Goal: Task Accomplishment & Management: Complete application form

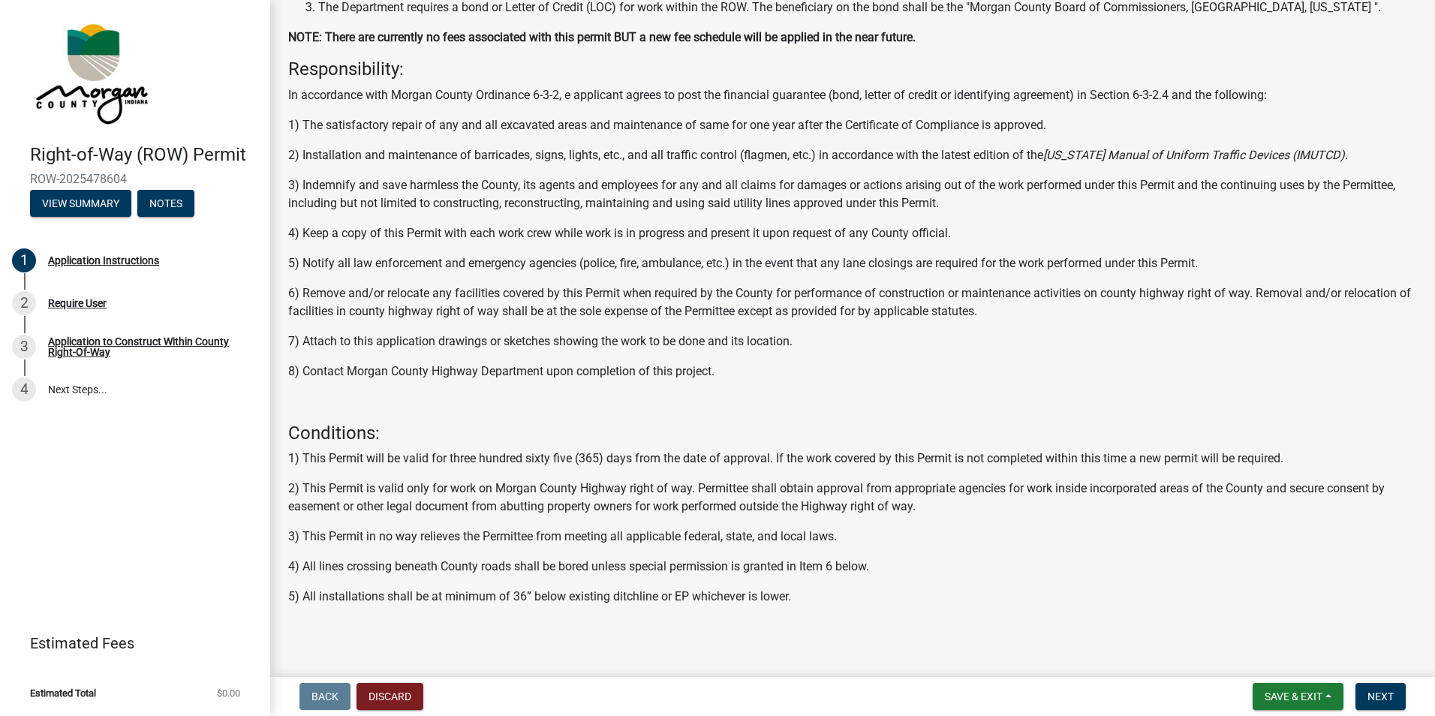
scroll to position [191, 0]
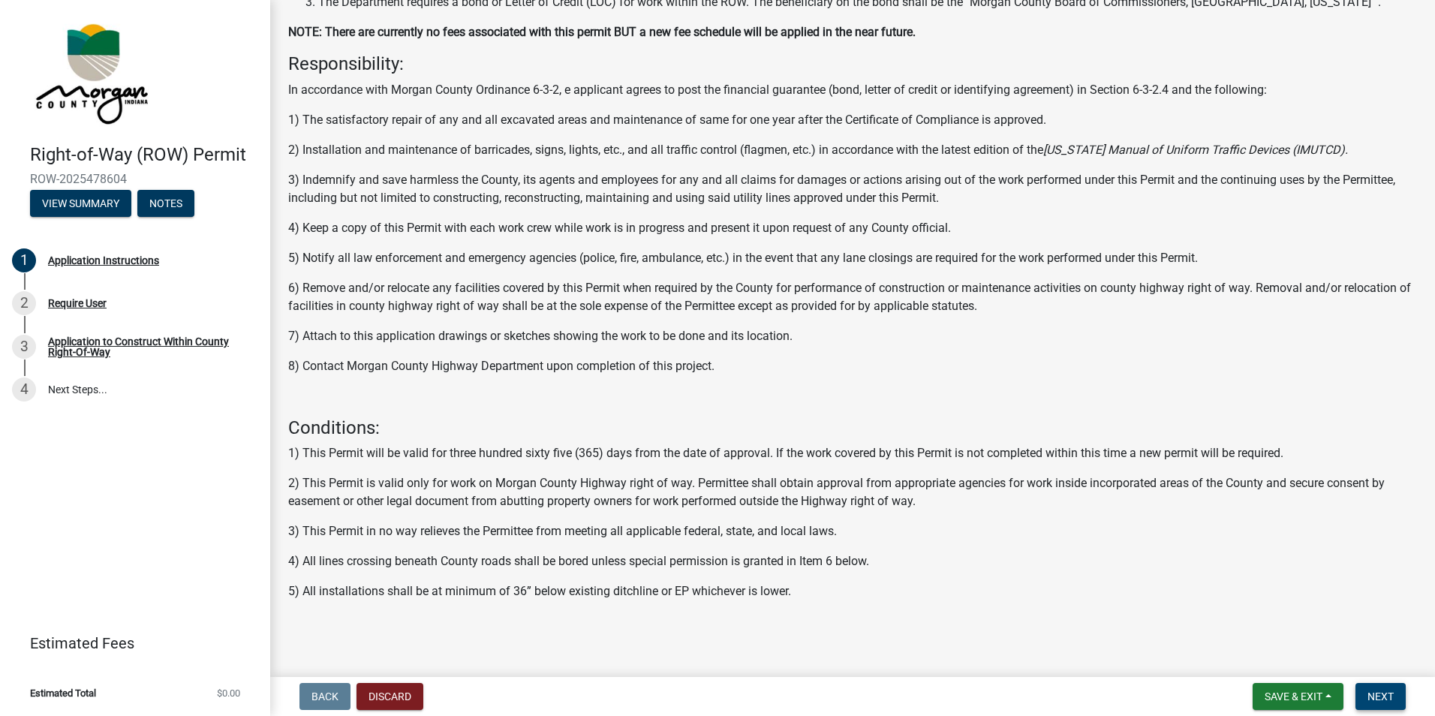
click at [1372, 688] on button "Next" at bounding box center [1380, 696] width 50 height 27
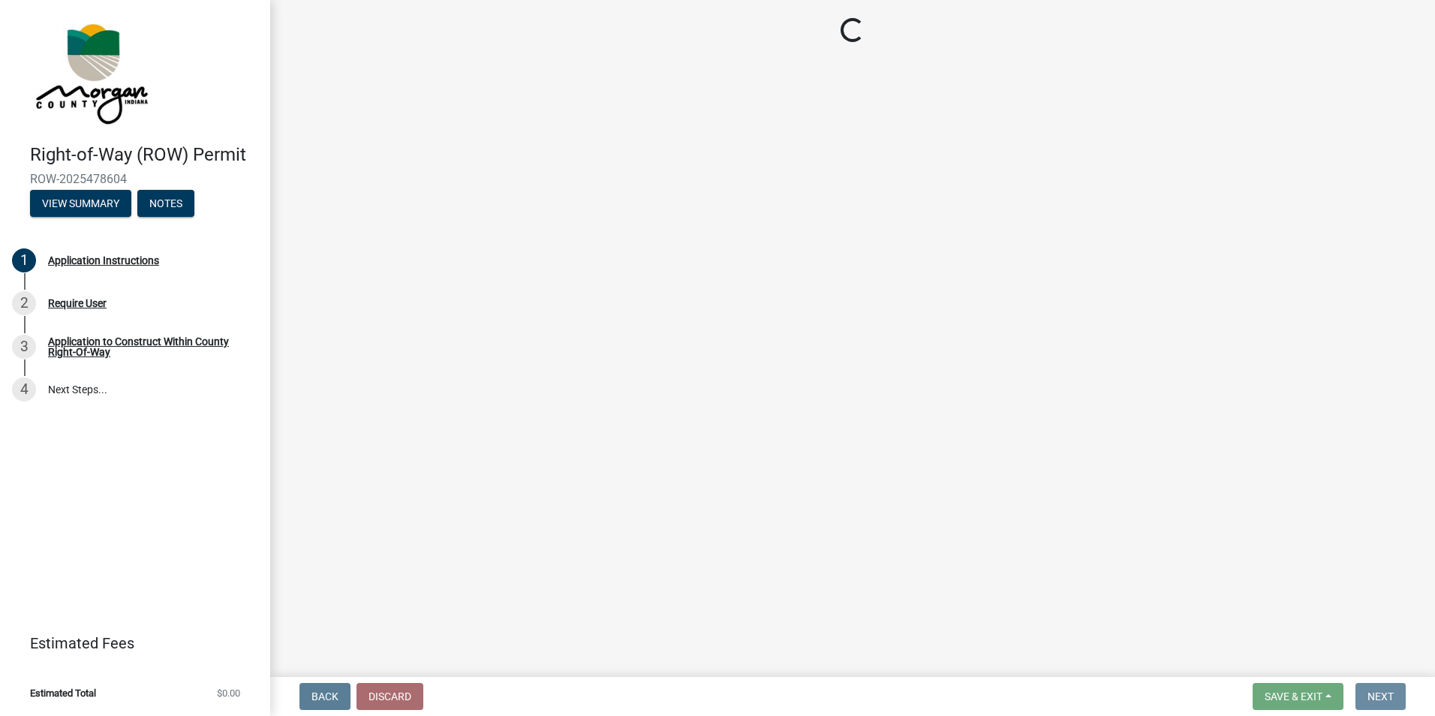
scroll to position [0, 0]
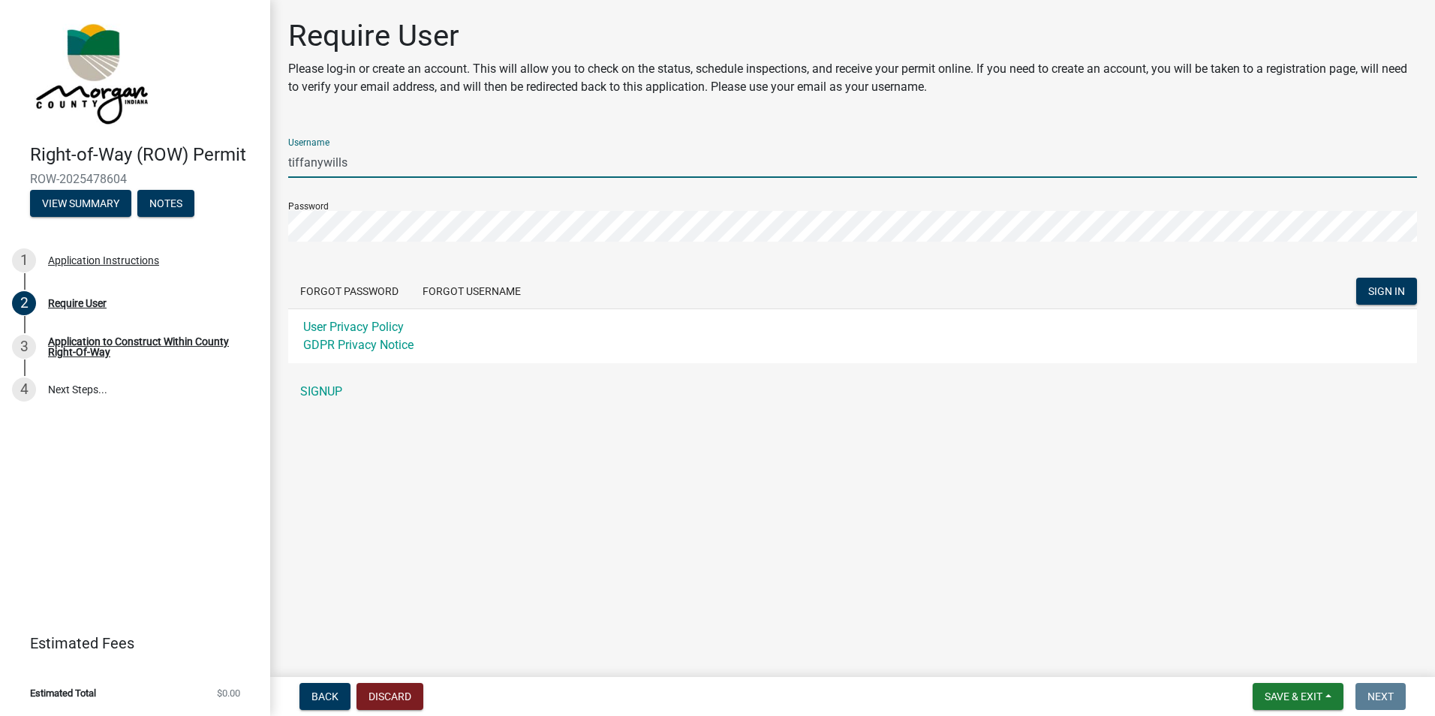
drag, startPoint x: 318, startPoint y: 164, endPoint x: 396, endPoint y: 164, distance: 78.0
click at [396, 164] on input "tiffanywills" at bounding box center [852, 162] width 1129 height 31
type input "tiffanywills"
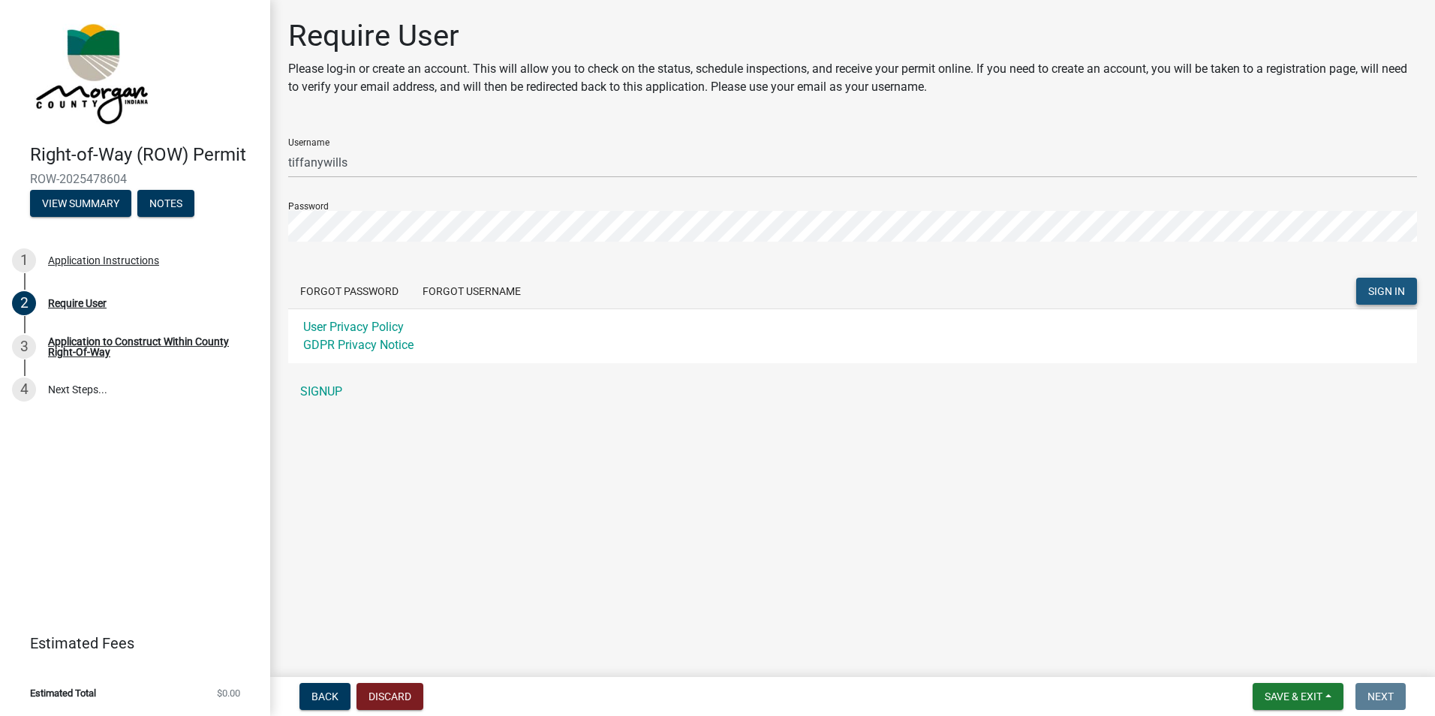
click at [1383, 287] on span "SIGN IN" at bounding box center [1386, 291] width 37 height 12
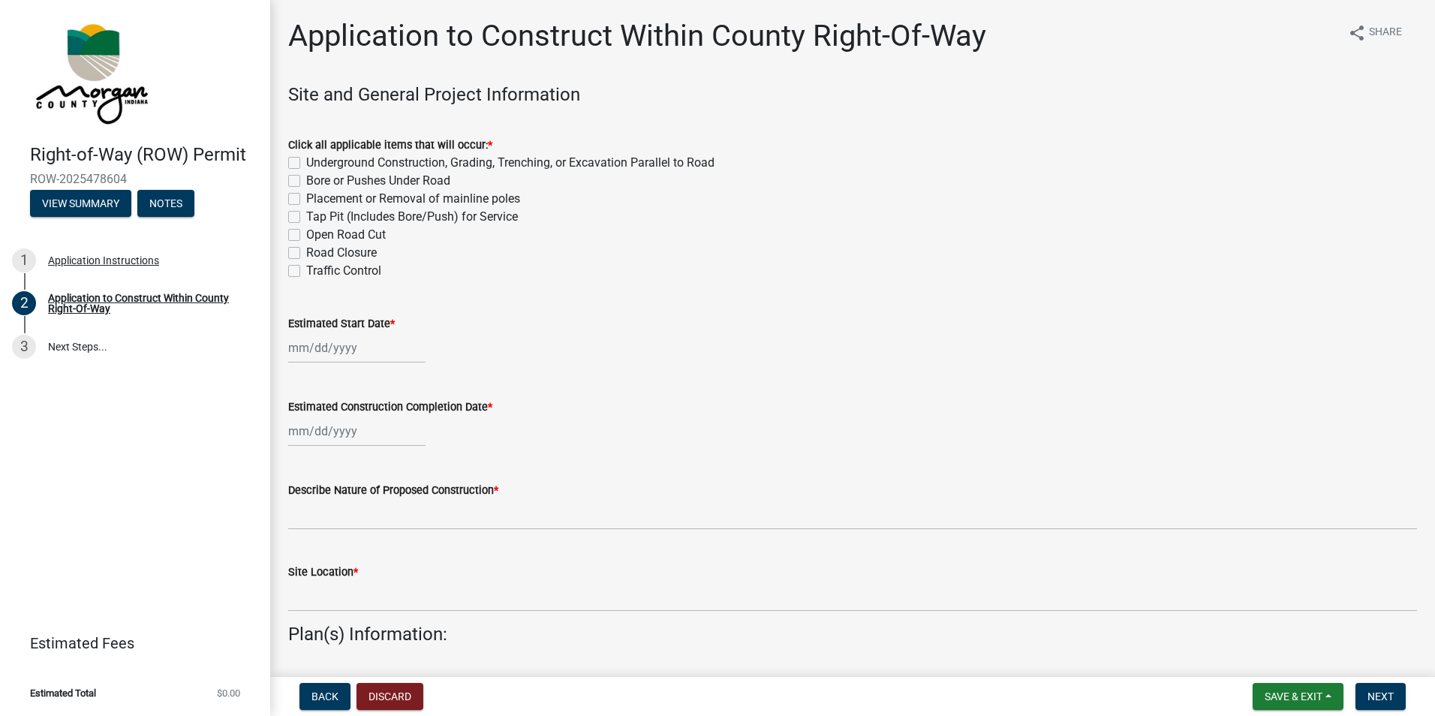
click at [306, 182] on label "Bore or Pushes Under Road" at bounding box center [378, 181] width 144 height 18
click at [306, 182] on input "Bore or Pushes Under Road" at bounding box center [311, 177] width 10 height 10
checkbox input "true"
checkbox input "false"
checkbox input "true"
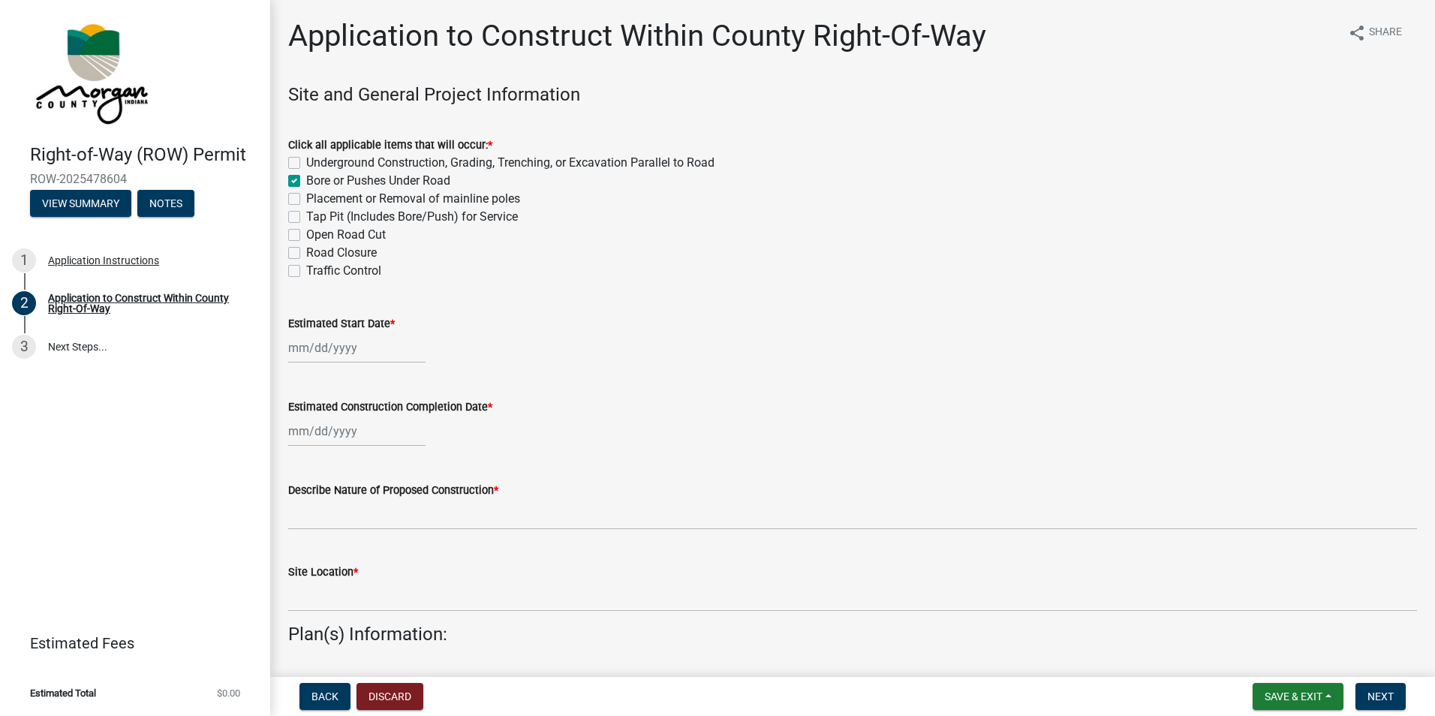
checkbox input "false"
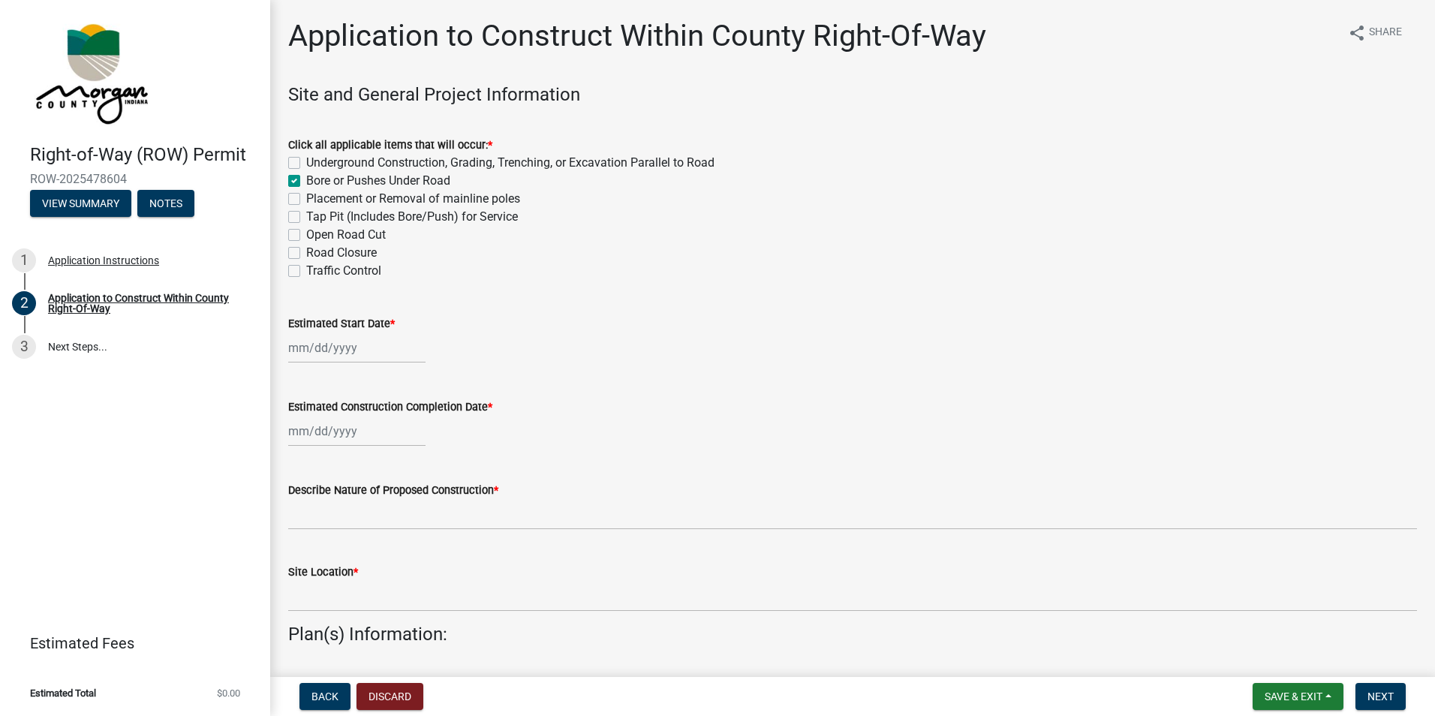
click at [306, 162] on label "Underground Construction, Grading, Trenching, or Excavation Parallel to Road" at bounding box center [510, 163] width 408 height 18
click at [306, 162] on input "Underground Construction, Grading, Trenching, or Excavation Parallel to Road" at bounding box center [311, 159] width 10 height 10
checkbox input "true"
checkbox input "false"
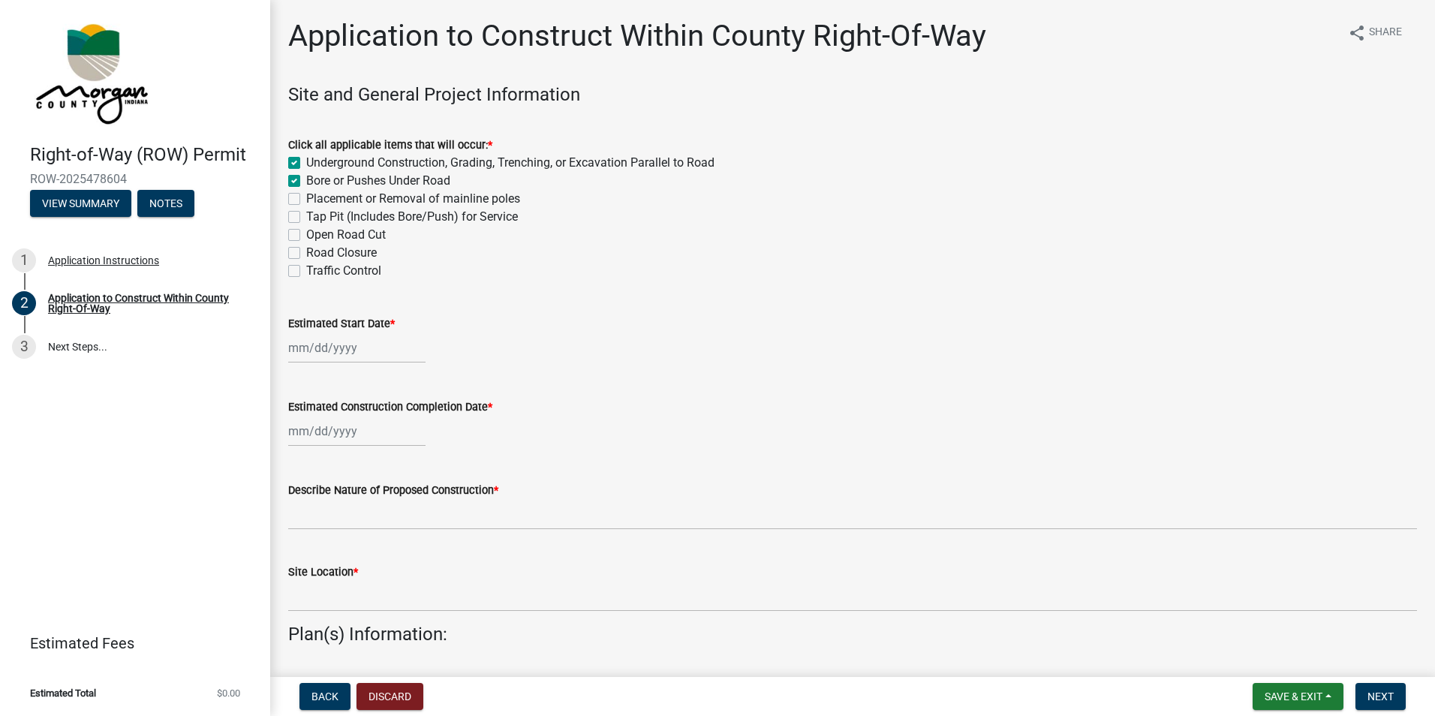
checkbox input "false"
click at [287, 157] on div "Click all applicable items that will occur: * Underground Construction, Grading…" at bounding box center [852, 199] width 1151 height 162
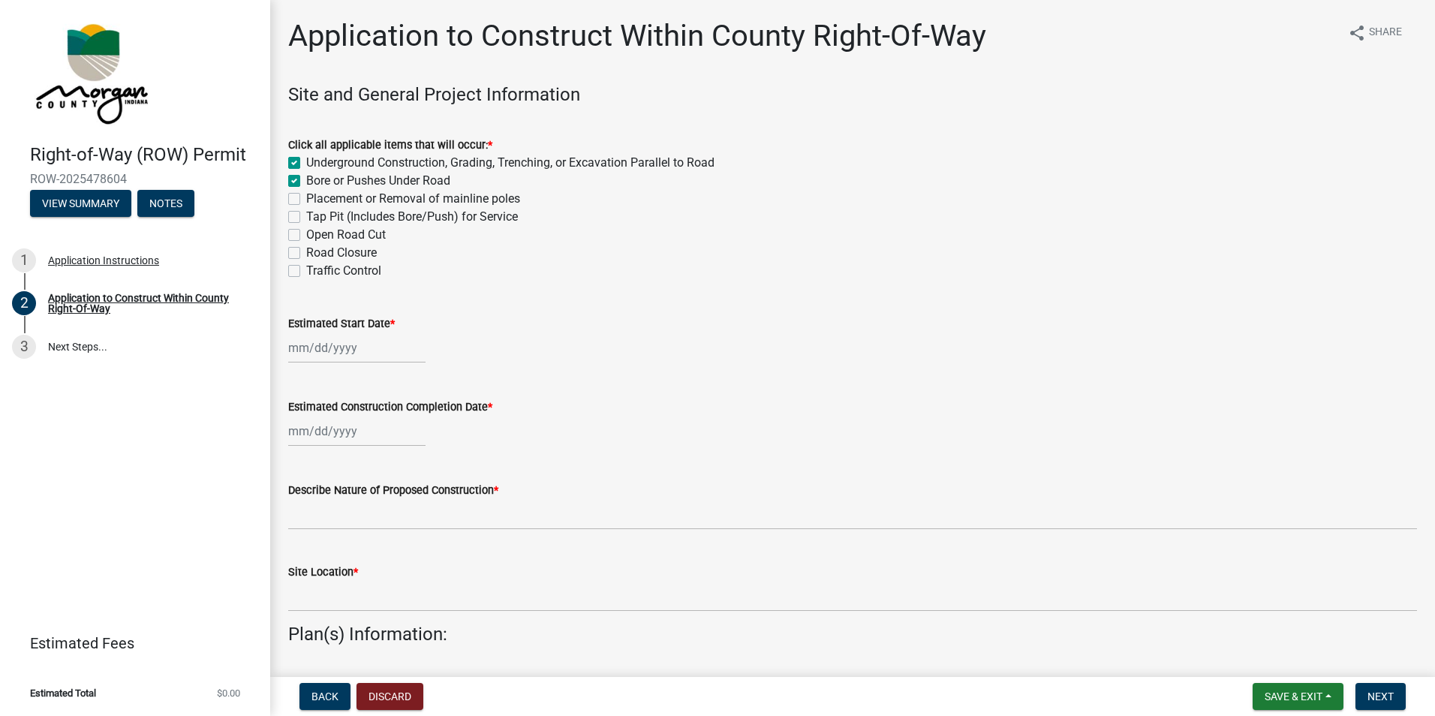
click at [306, 164] on label "Underground Construction, Grading, Trenching, or Excavation Parallel to Road" at bounding box center [510, 163] width 408 height 18
click at [306, 164] on input "Underground Construction, Grading, Trenching, or Excavation Parallel to Road" at bounding box center [311, 159] width 10 height 10
checkbox input "false"
checkbox input "true"
checkbox input "false"
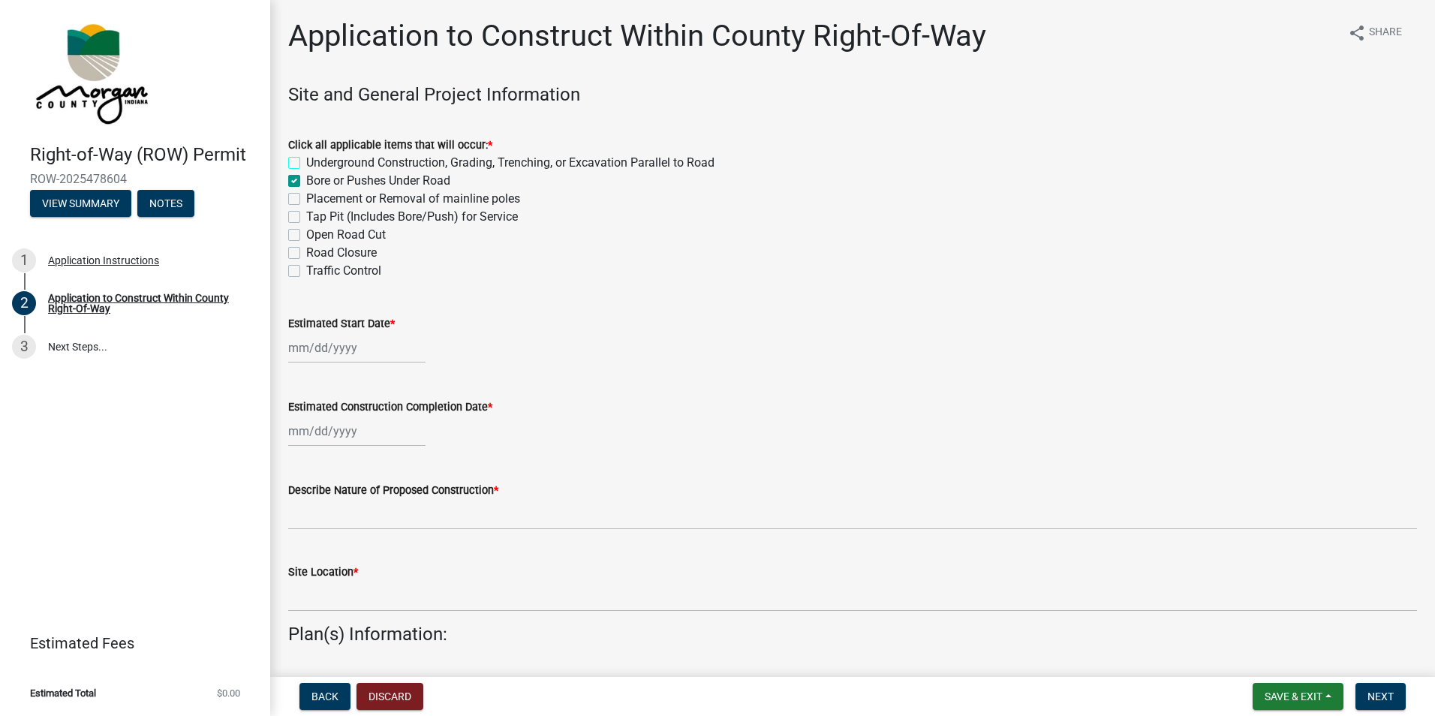
checkbox input "false"
click at [306, 217] on label "Tap Pit (Includes Bore/Push) for Service" at bounding box center [412, 217] width 212 height 18
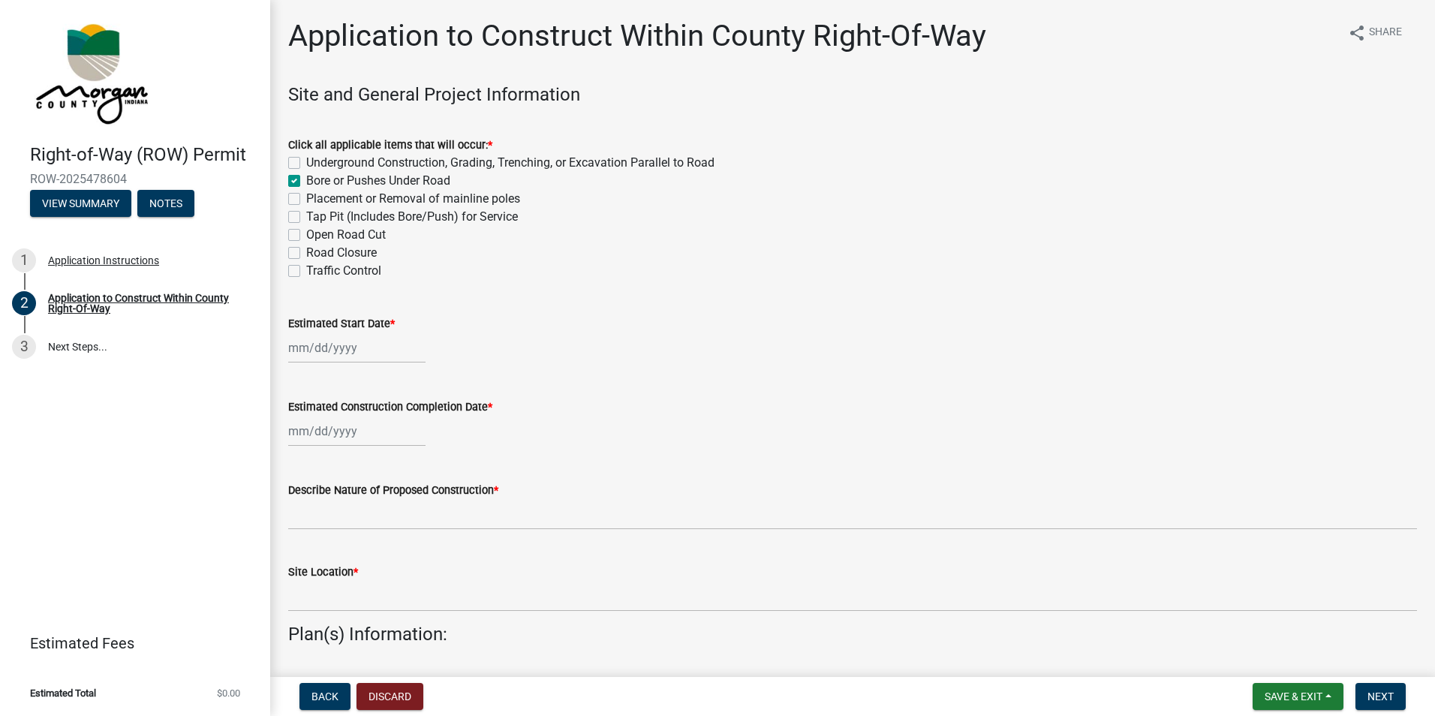
click at [306, 217] on input "Tap Pit (Includes Bore/Push) for Service" at bounding box center [311, 213] width 10 height 10
checkbox input "true"
checkbox input "false"
checkbox input "true"
checkbox input "false"
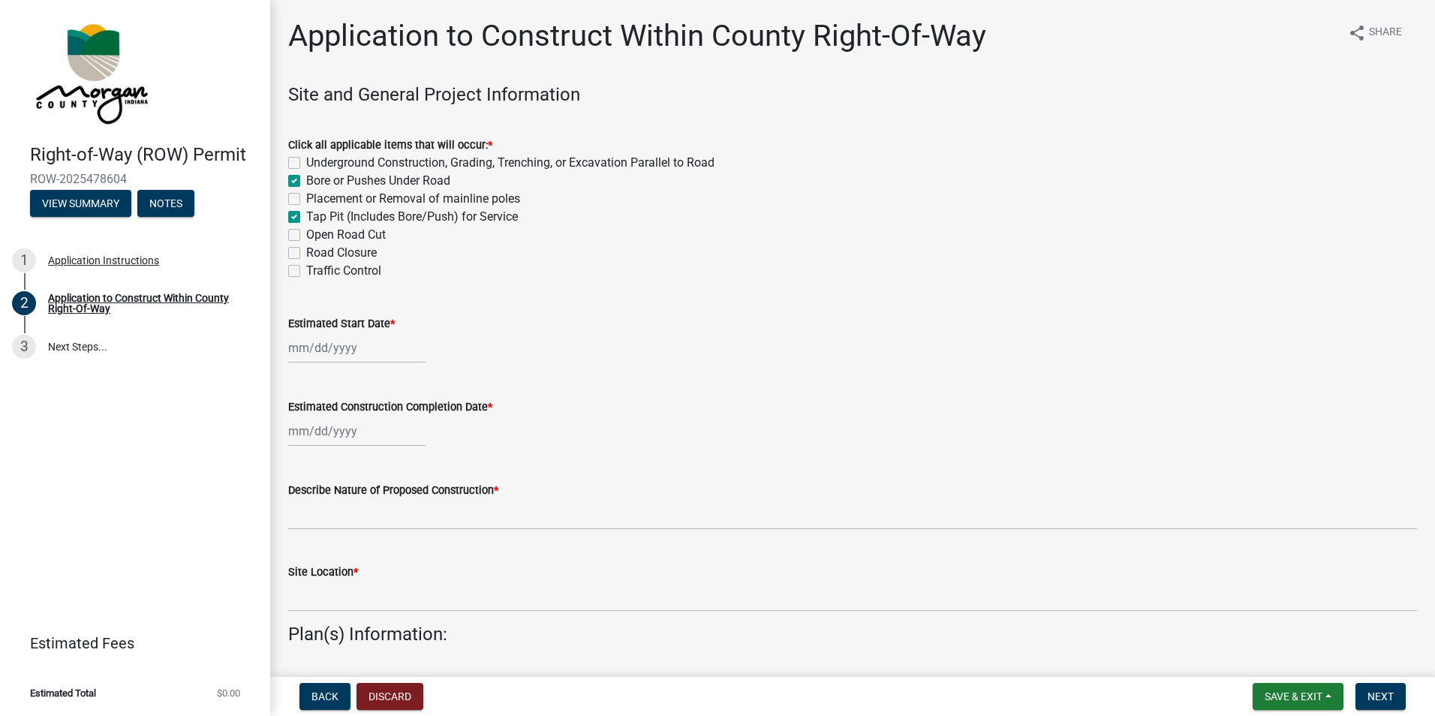
checkbox input "true"
checkbox input "false"
click at [302, 354] on div at bounding box center [356, 347] width 137 height 31
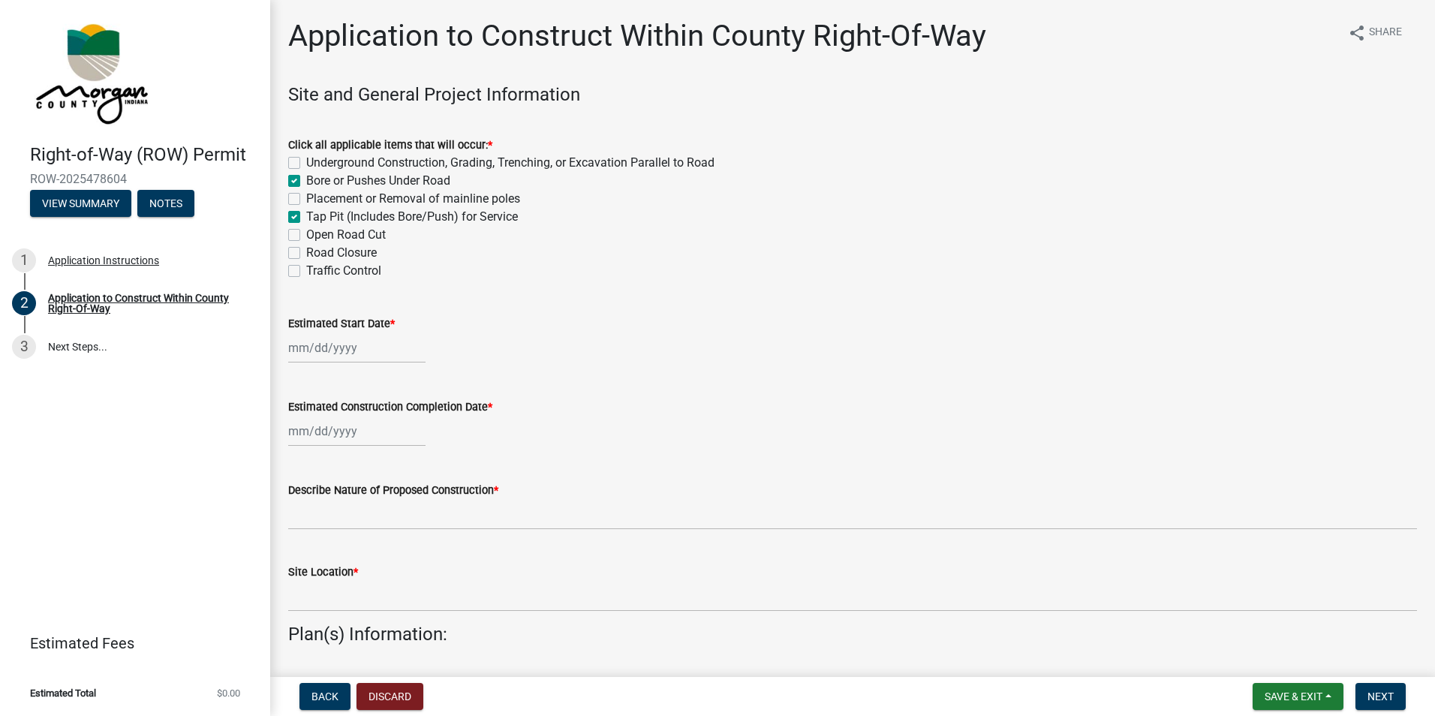
select select "9"
select select "2025"
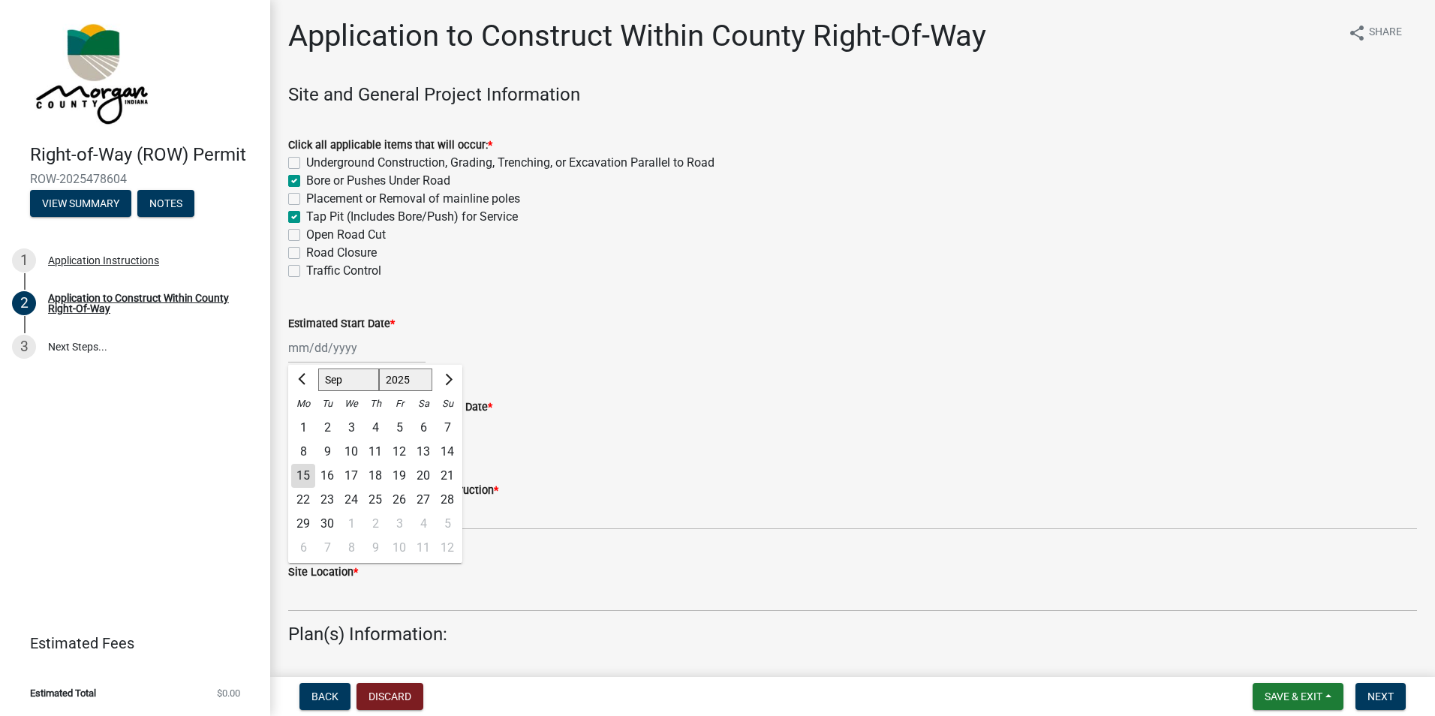
click at [303, 525] on div "29" at bounding box center [303, 524] width 24 height 24
type input "[DATE]"
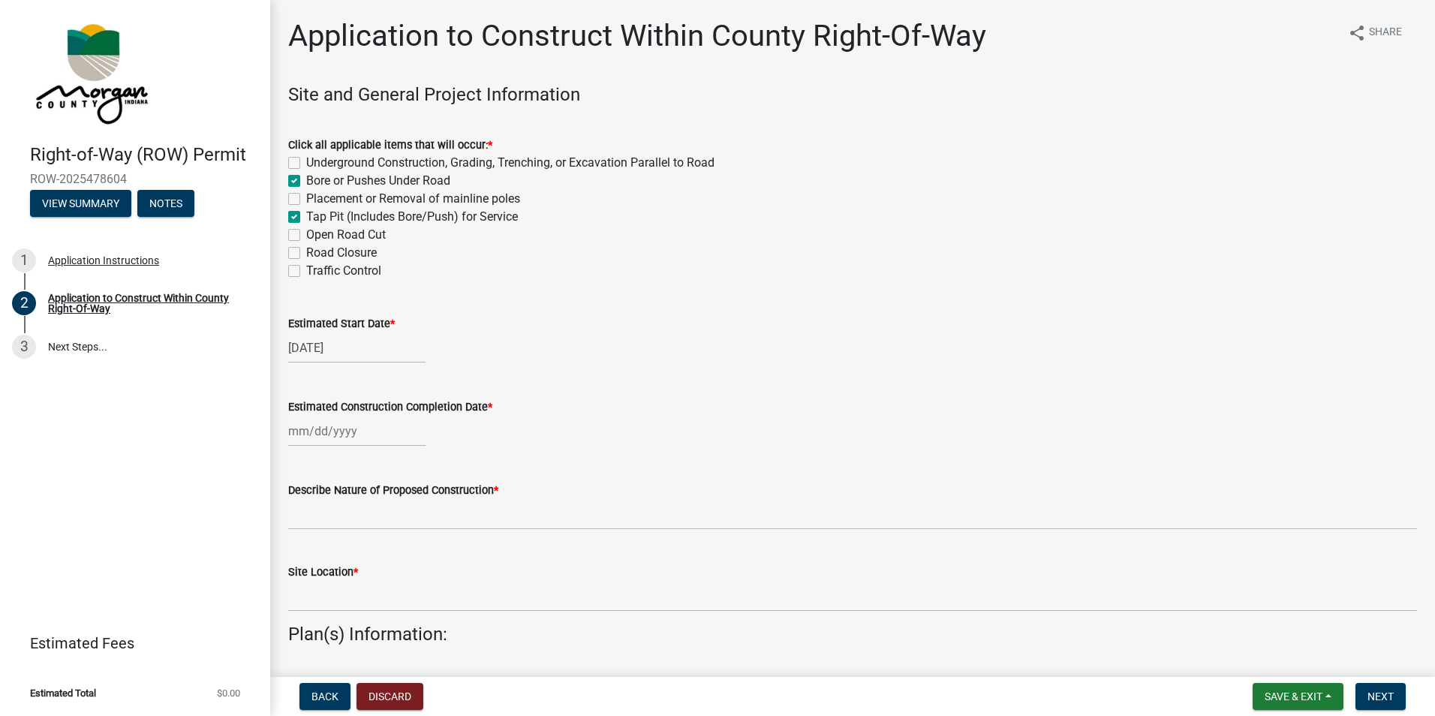
click at [308, 428] on div at bounding box center [356, 431] width 137 height 31
select select "9"
select select "2025"
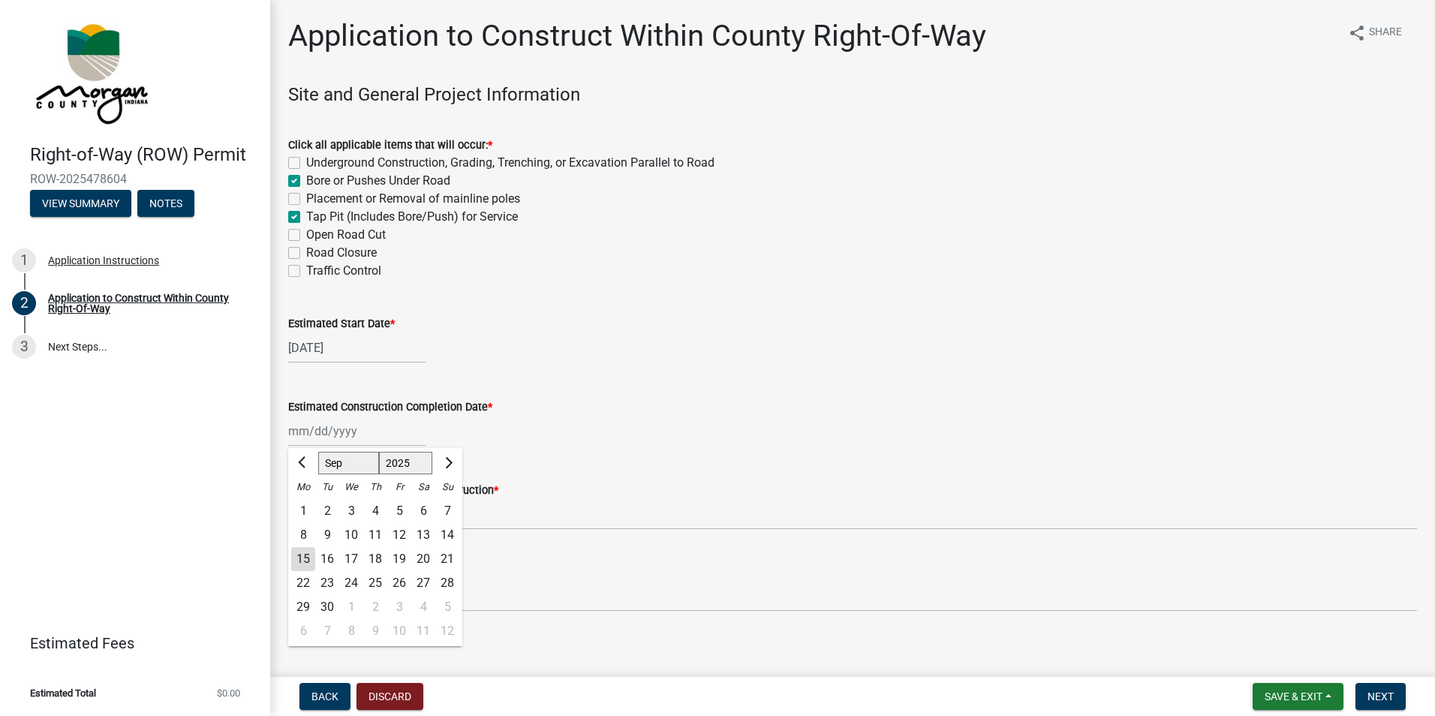
click at [323, 601] on div "30" at bounding box center [327, 607] width 24 height 24
type input "[DATE]"
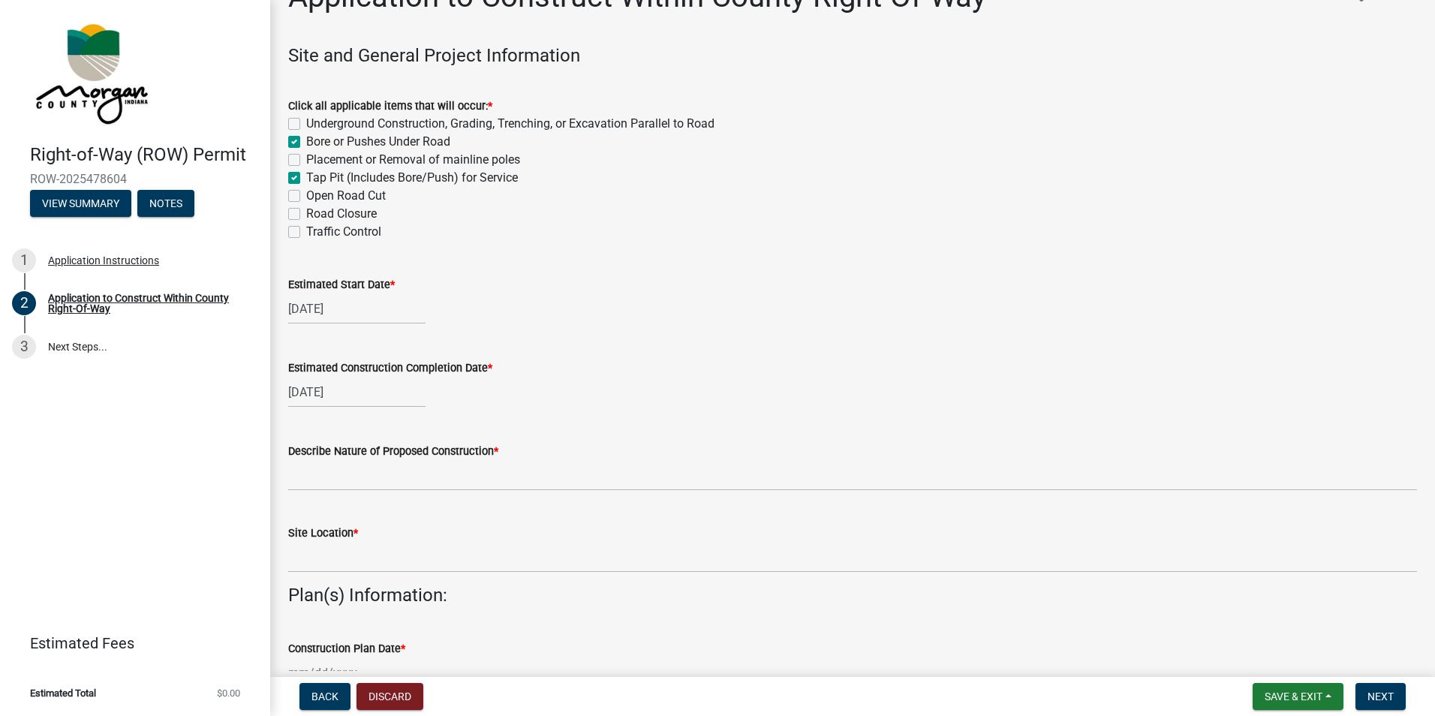
scroll to position [75, 0]
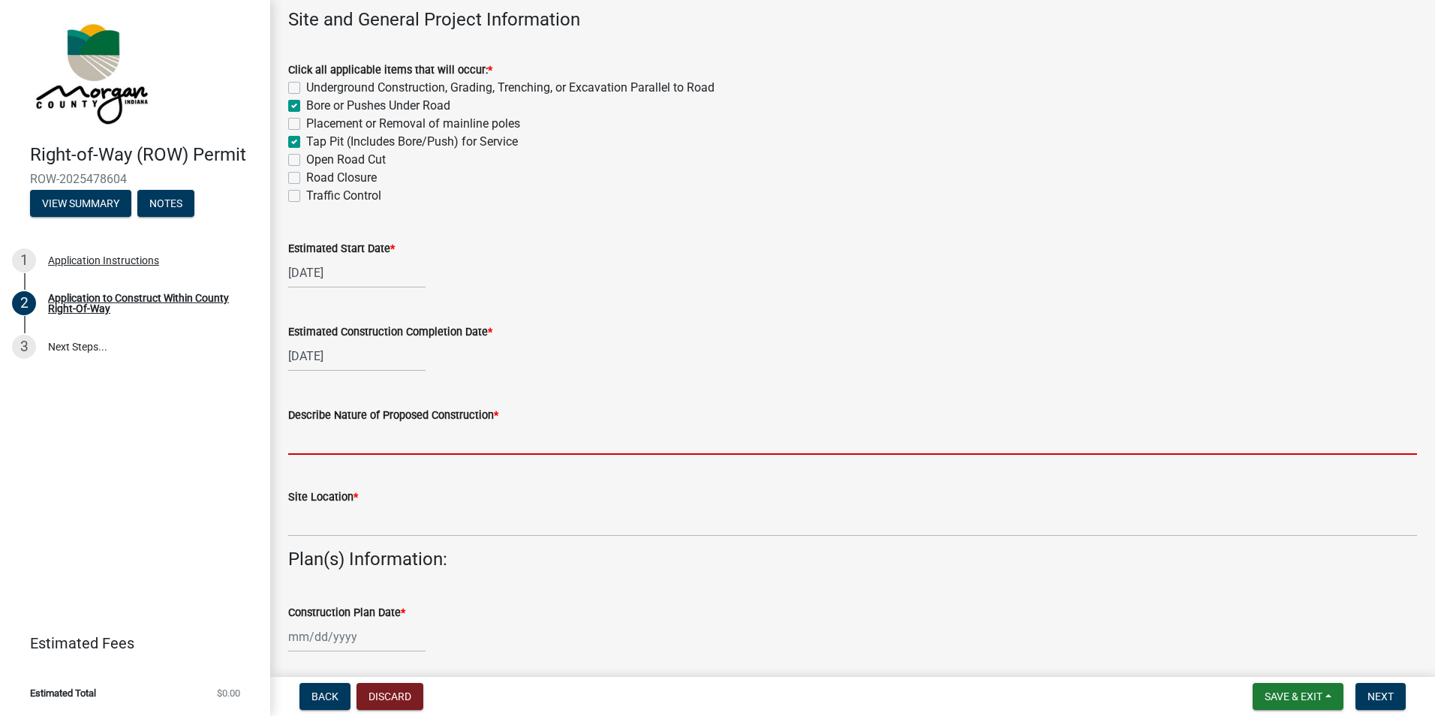
click at [378, 446] on input "Describe Nature of Proposed Construction *" at bounding box center [852, 439] width 1129 height 31
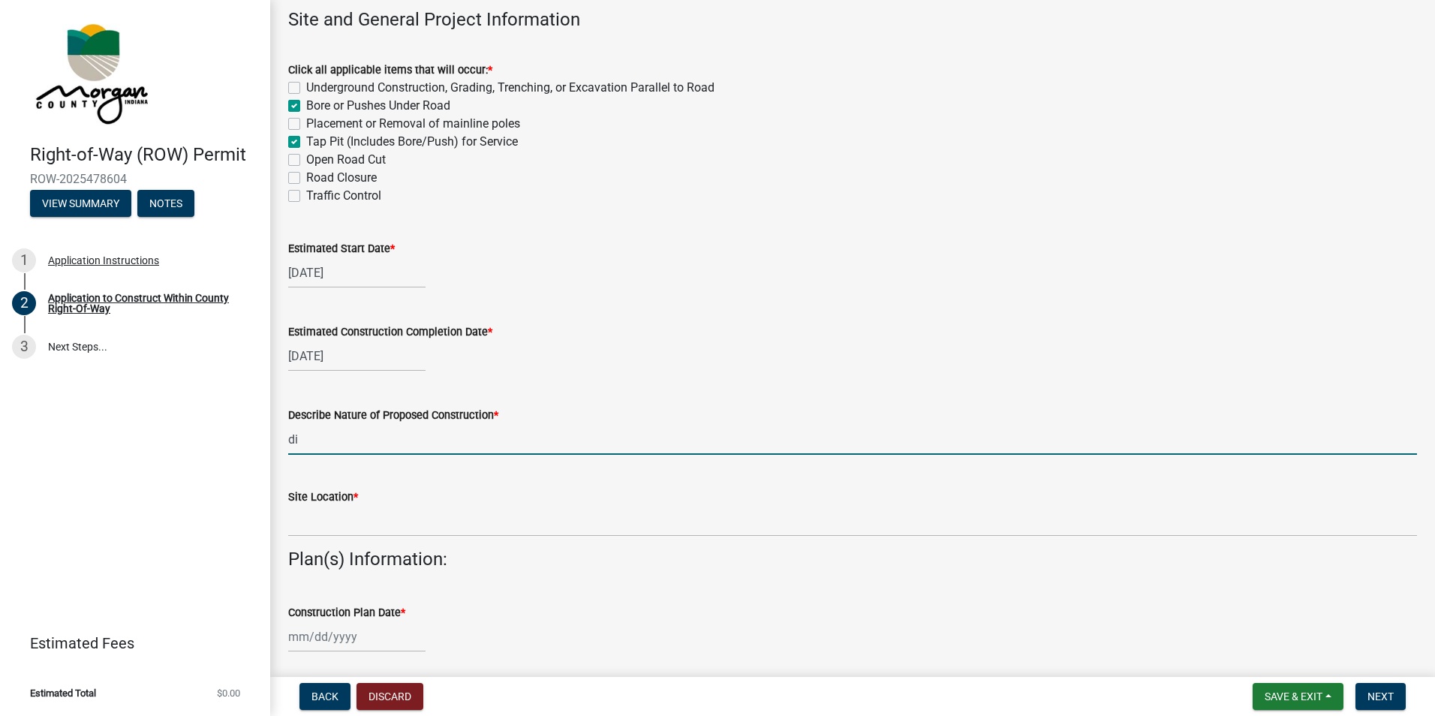
type input "d"
type input "Directional bore under road, water tap main for residential service"
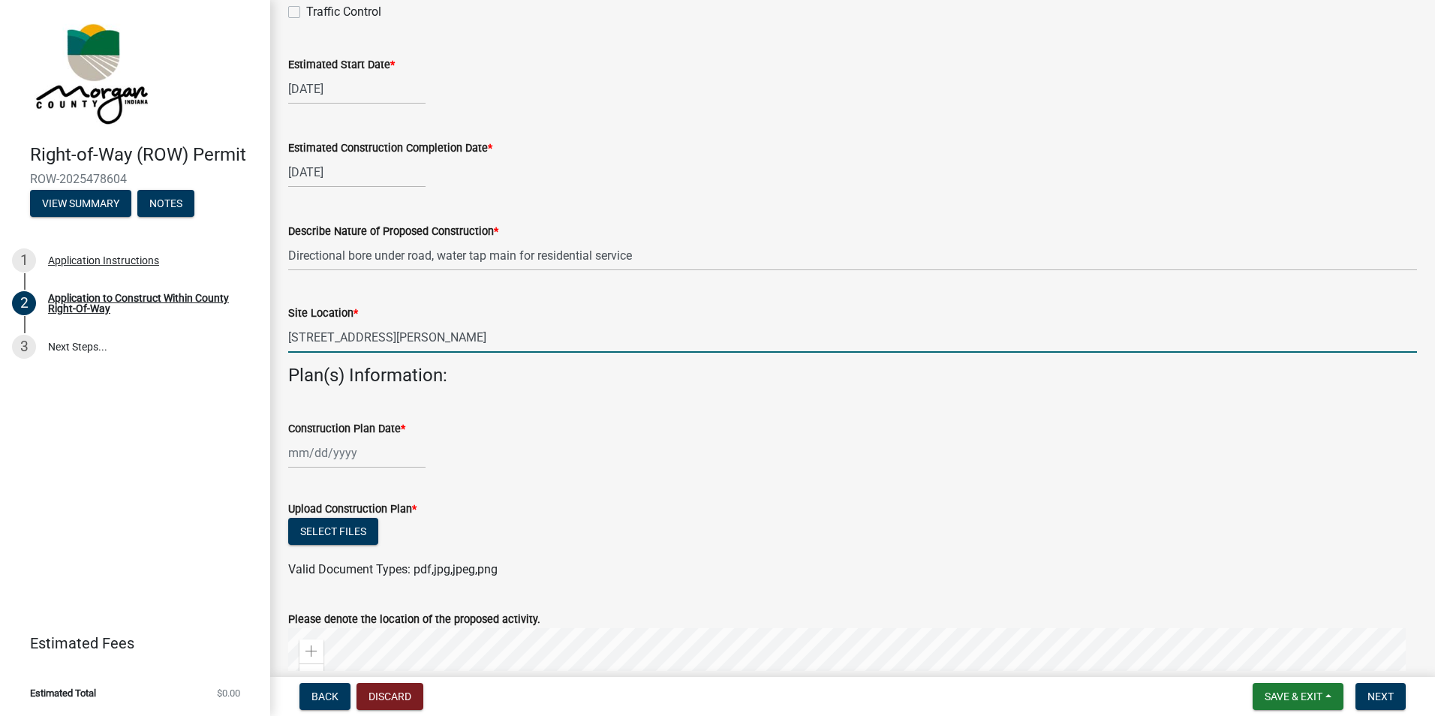
scroll to position [300, 0]
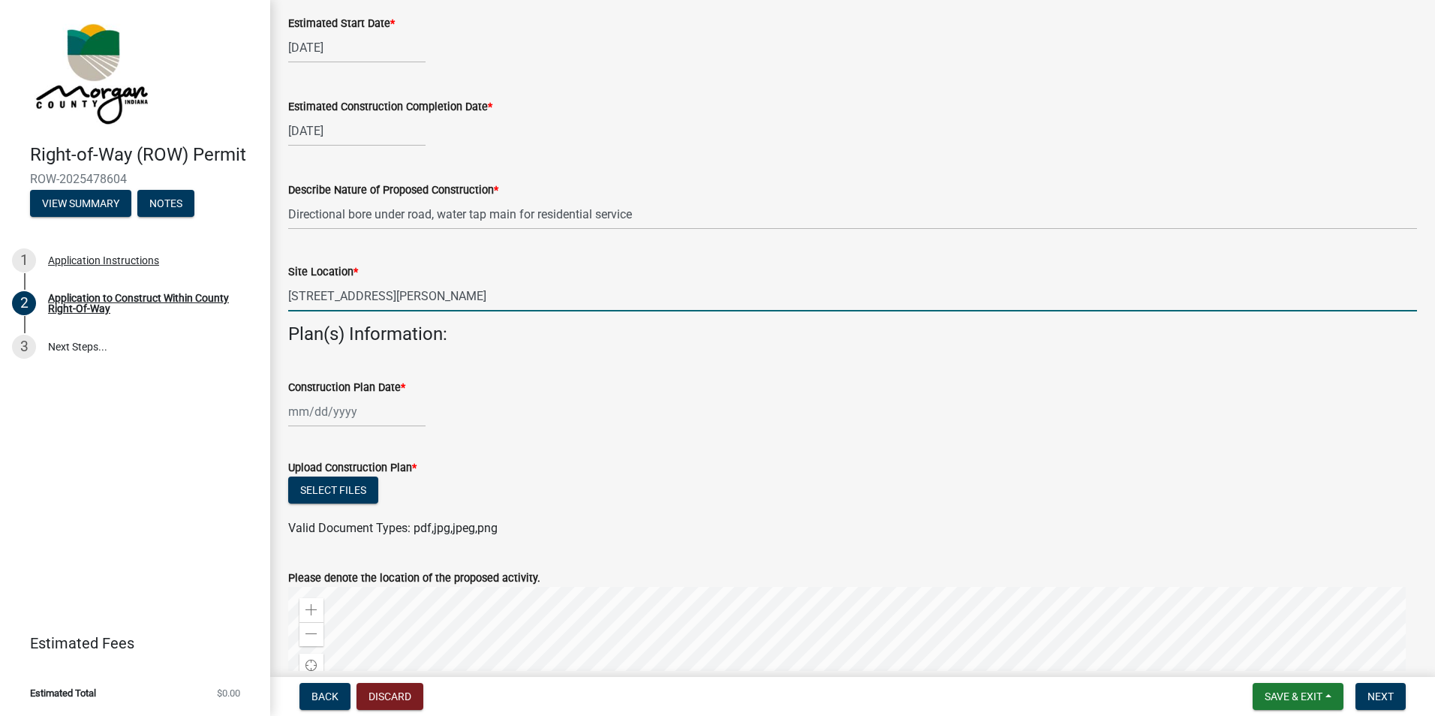
type input "[STREET_ADDRESS][PERSON_NAME]"
click at [310, 416] on div at bounding box center [356, 411] width 137 height 31
select select "9"
select select "2025"
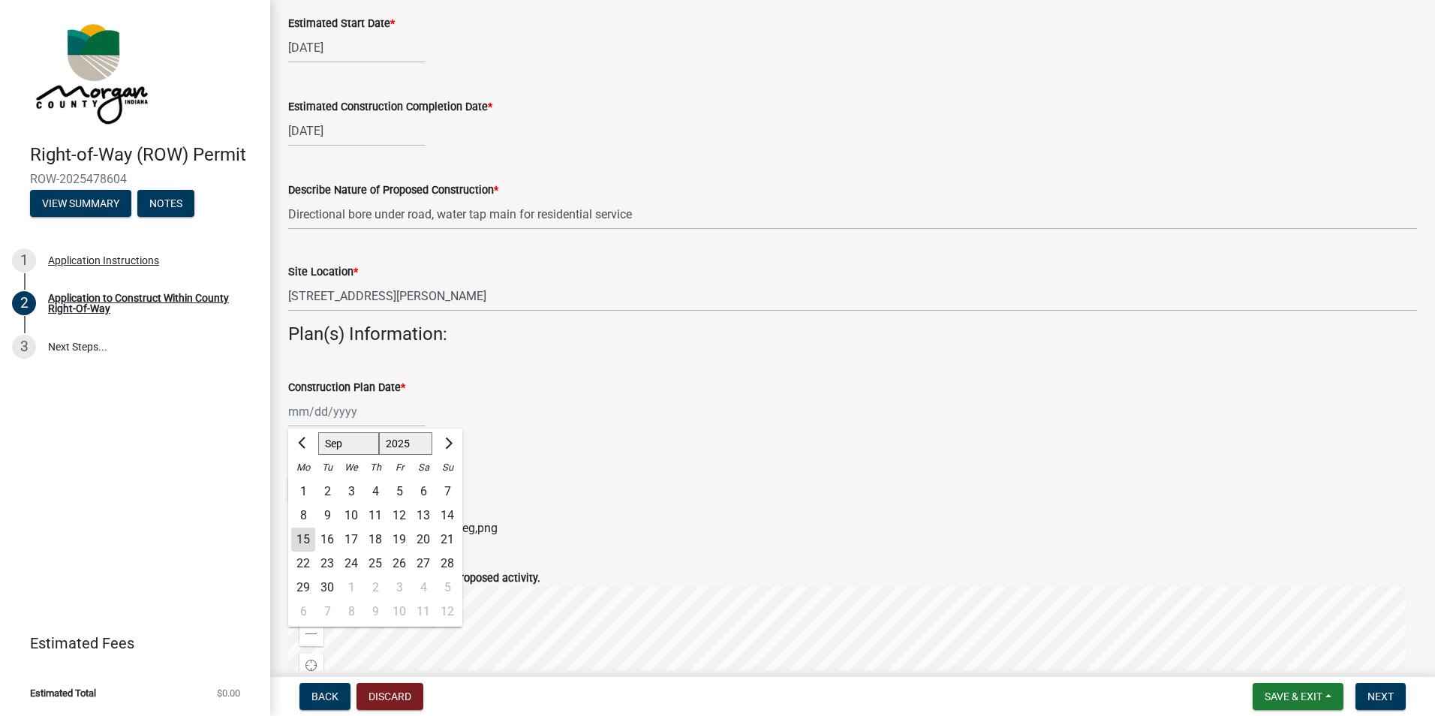
click at [302, 543] on div "15" at bounding box center [303, 540] width 24 height 24
type input "[DATE]"
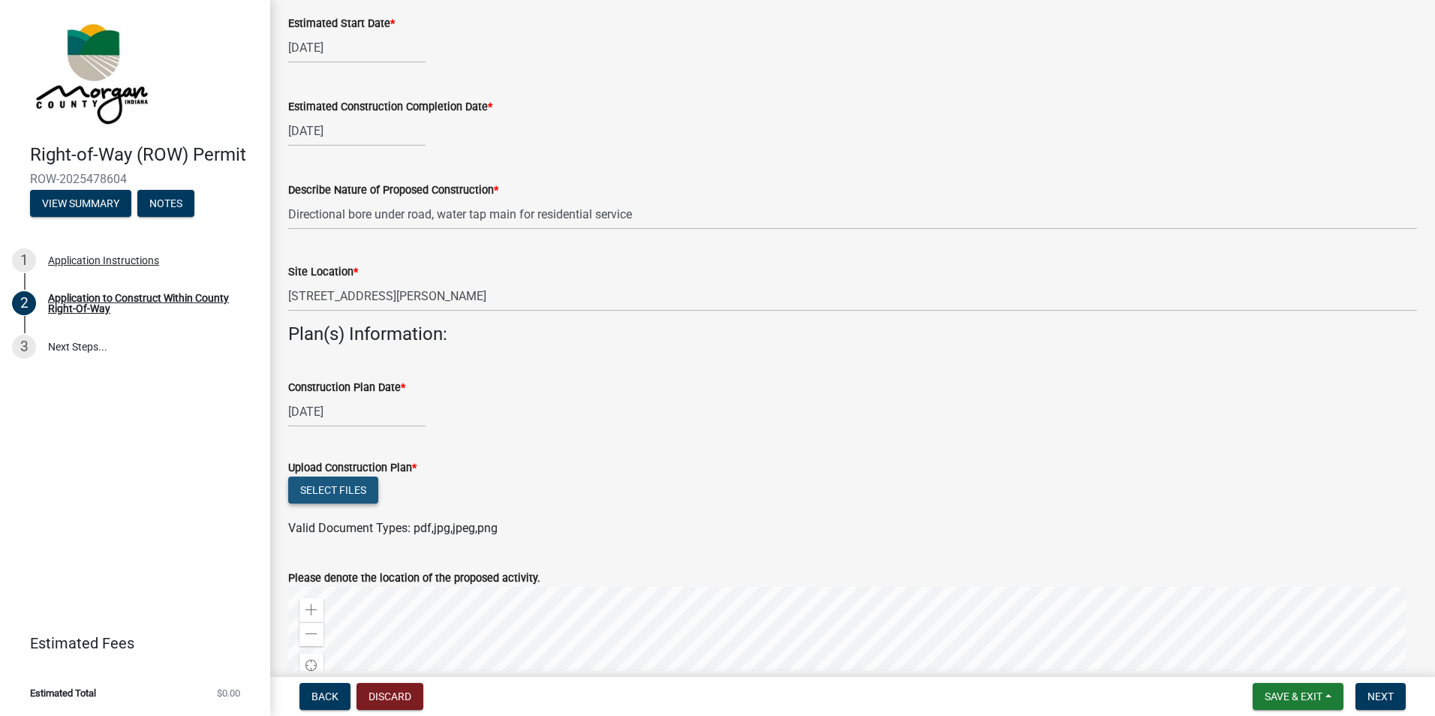
click at [312, 489] on button "Select files" at bounding box center [333, 490] width 90 height 27
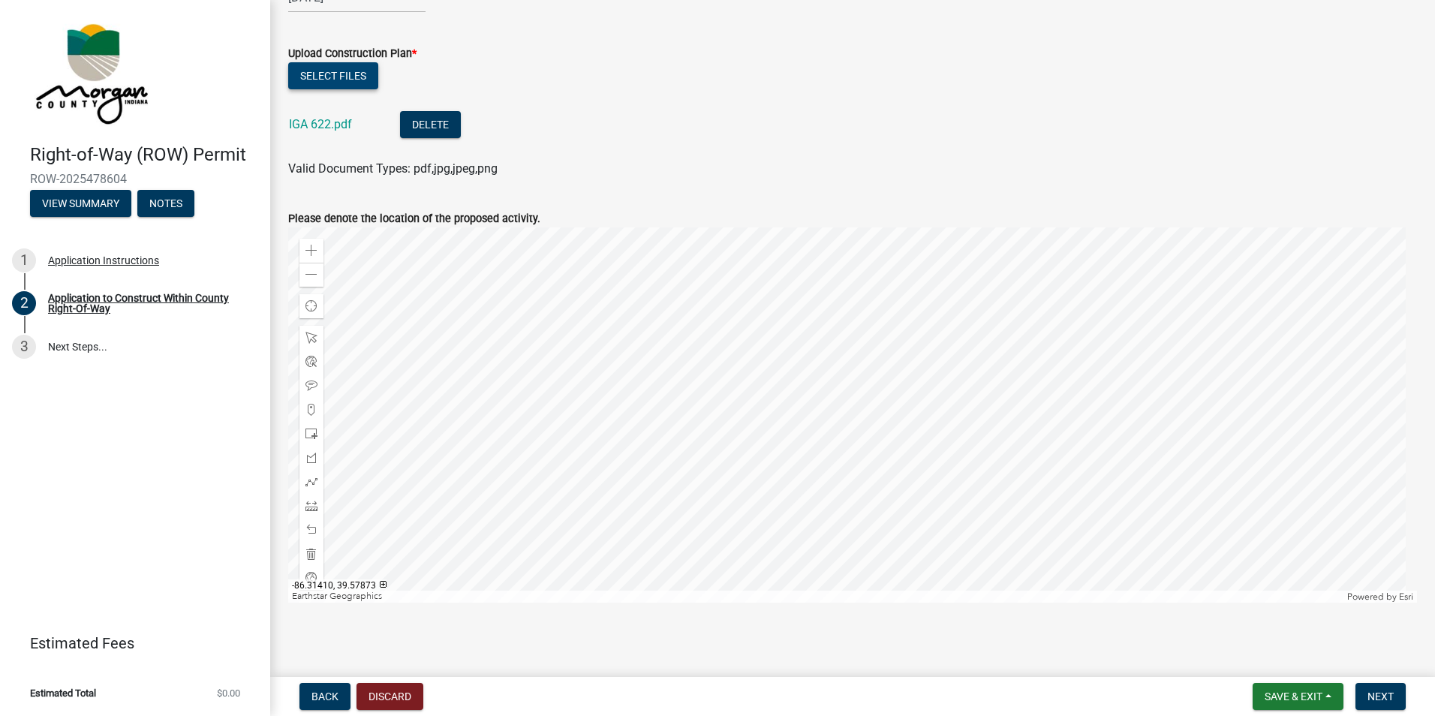
scroll to position [718, 0]
click at [972, 356] on div at bounding box center [852, 411] width 1129 height 375
click at [1388, 687] on button "Next" at bounding box center [1380, 696] width 50 height 27
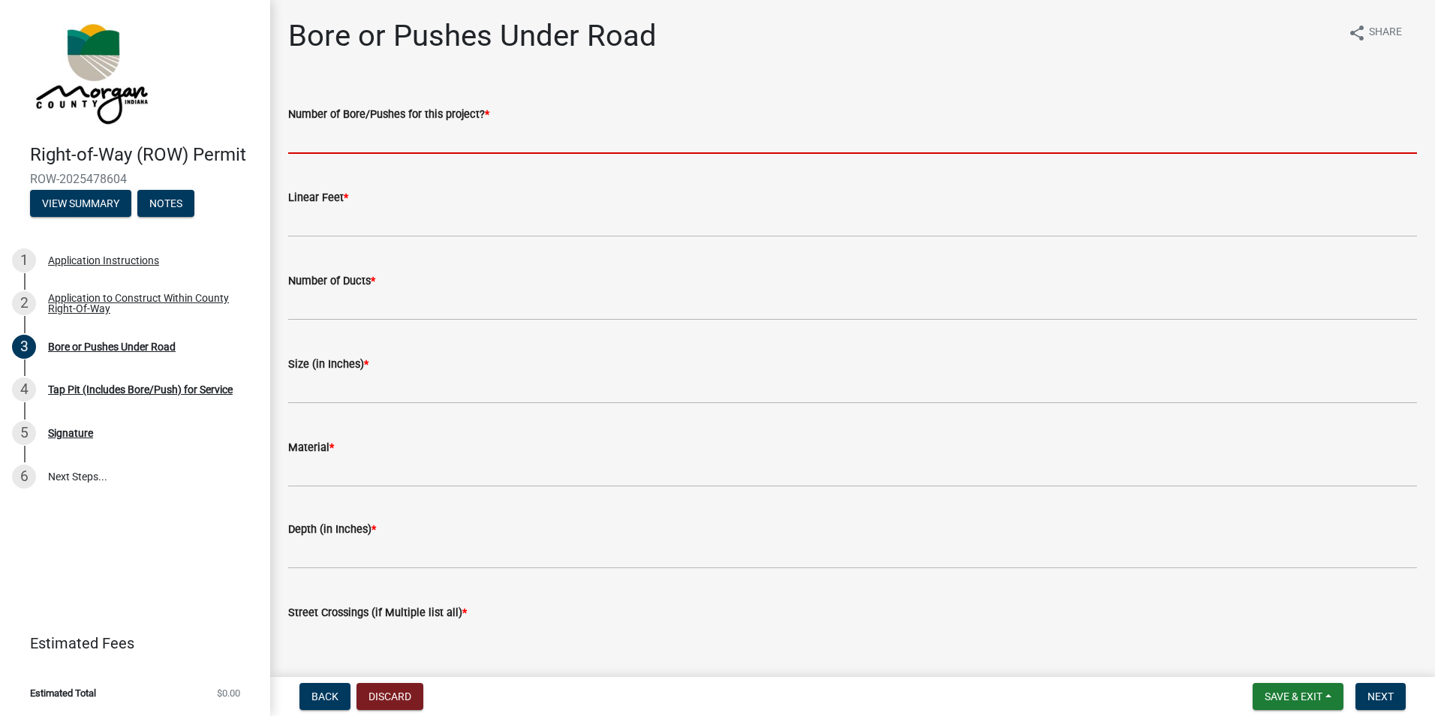
click at [377, 138] on input "text" at bounding box center [852, 138] width 1129 height 31
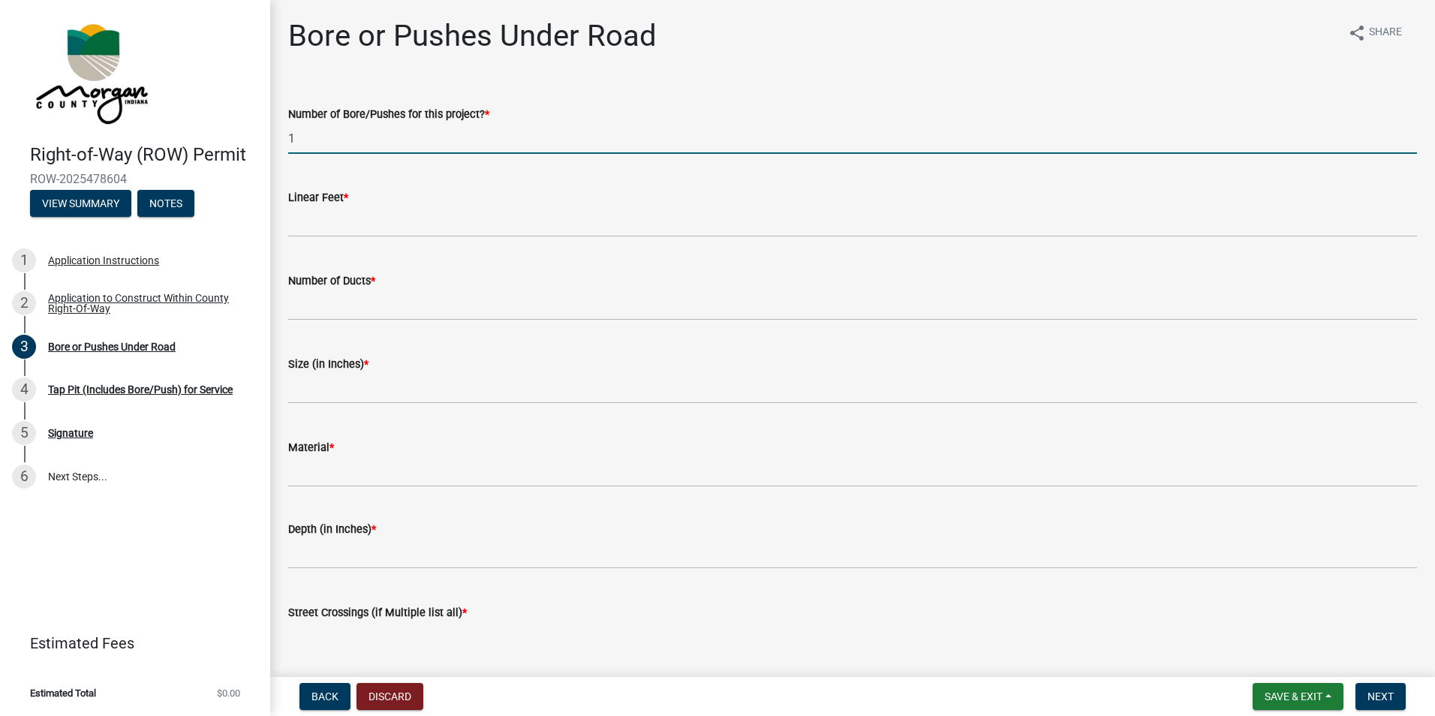
type input "1"
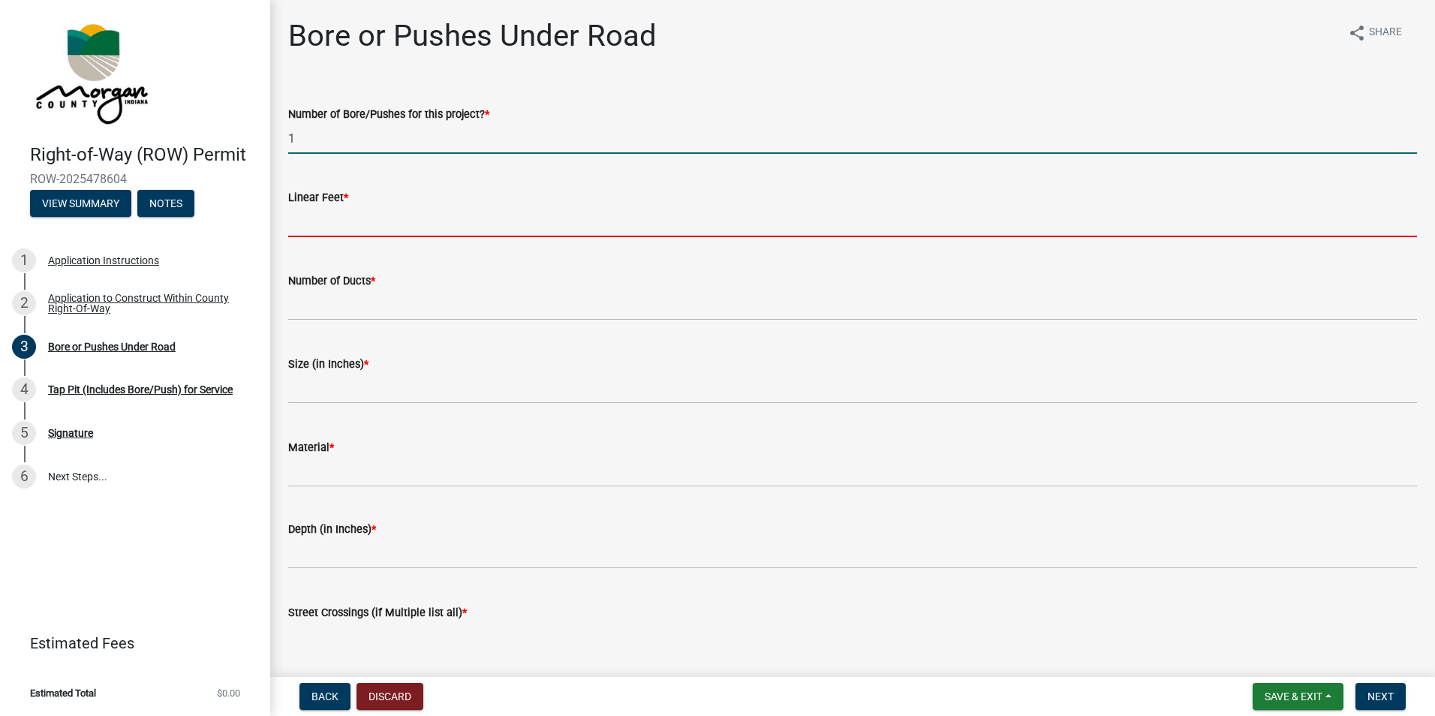
click at [330, 215] on input "text" at bounding box center [852, 221] width 1129 height 31
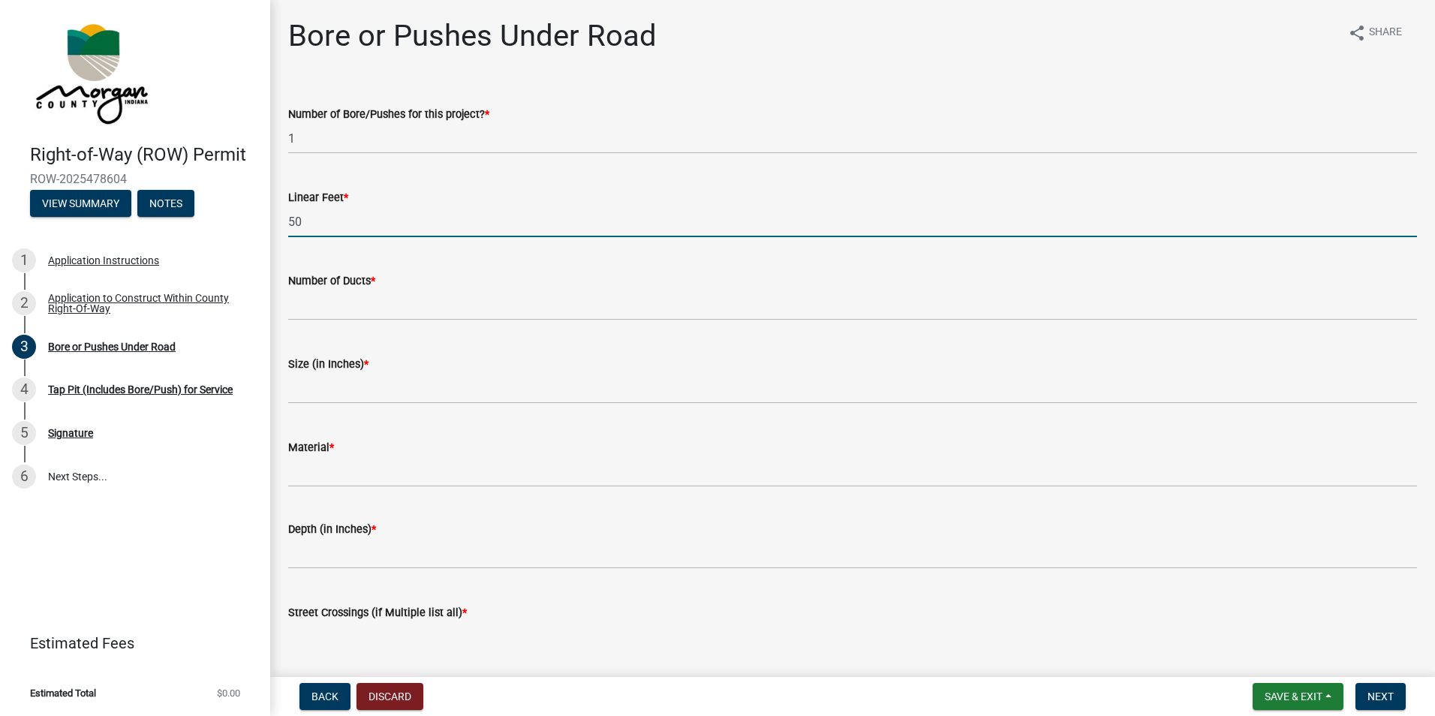
type input "50"
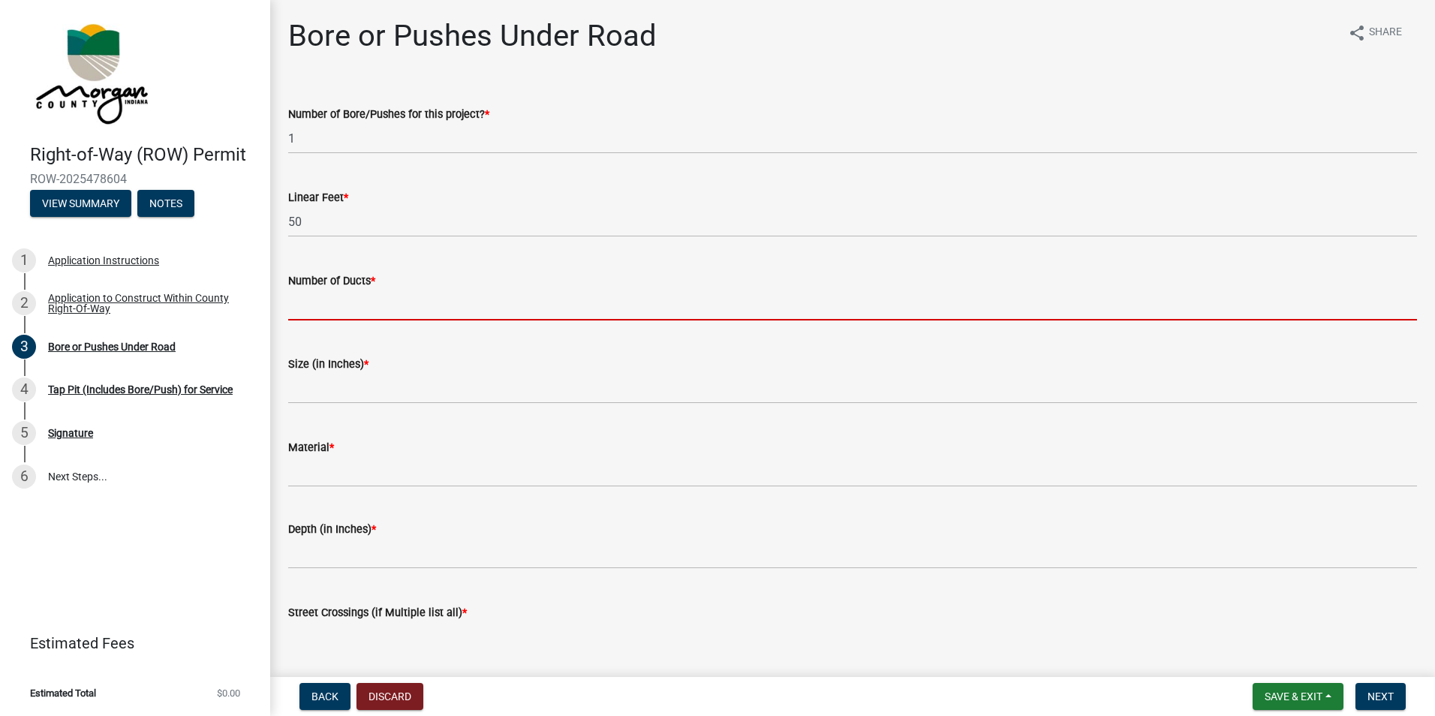
click at [319, 308] on input "text" at bounding box center [852, 305] width 1129 height 31
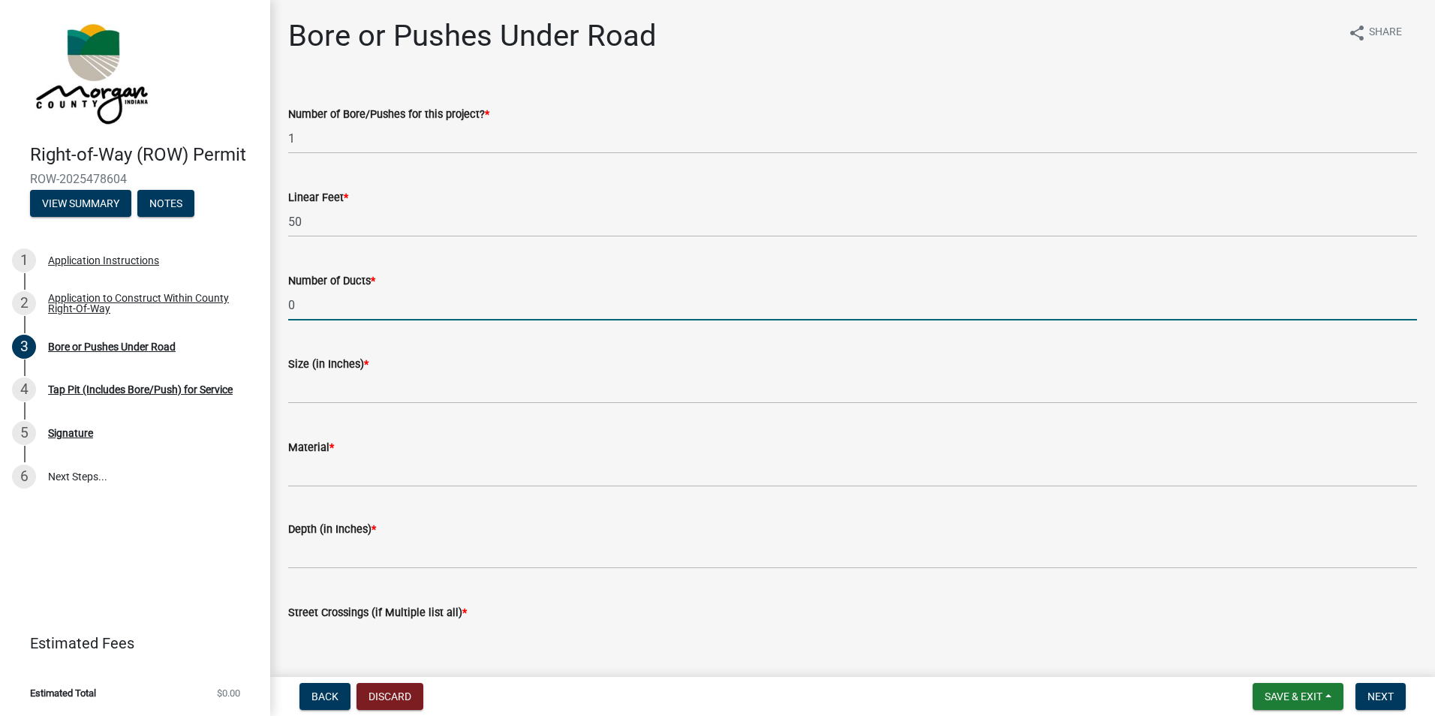
type input "0"
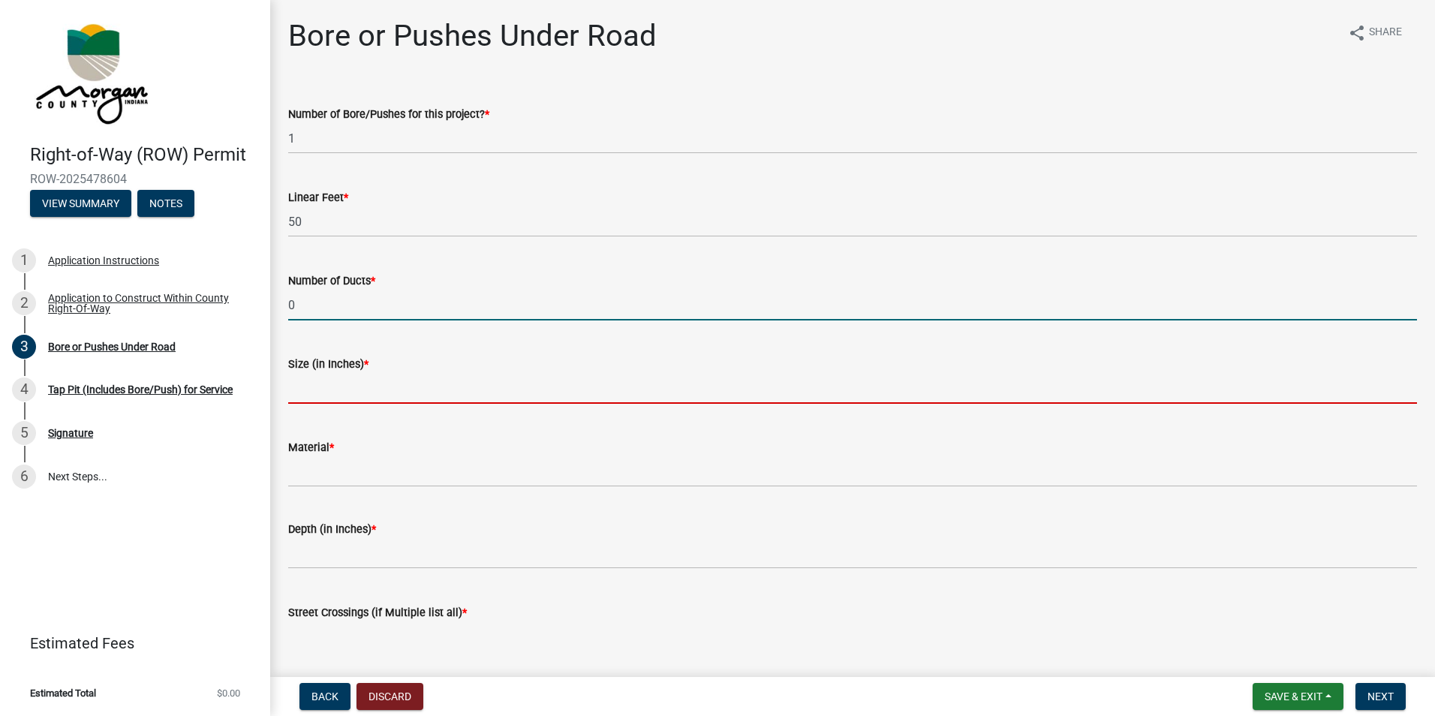
click at [308, 381] on input "text" at bounding box center [852, 388] width 1129 height 31
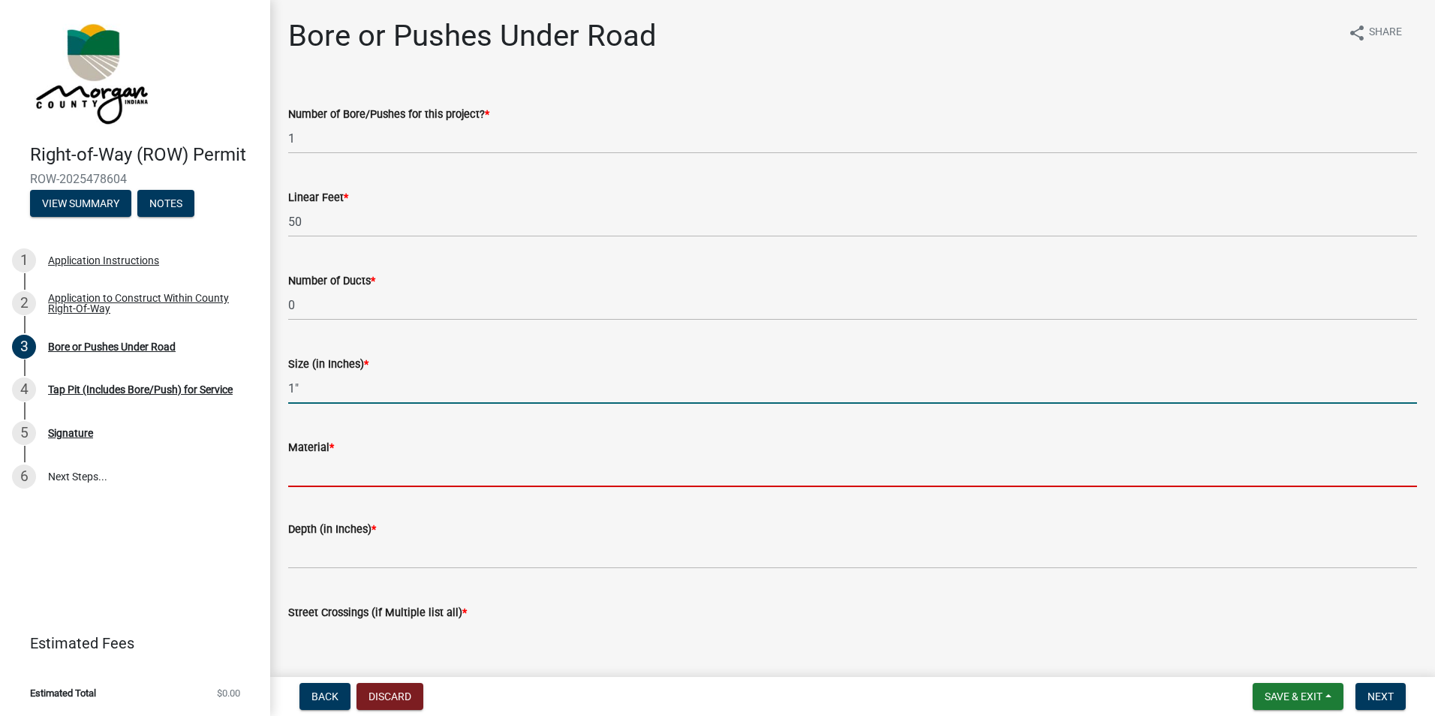
type input "1"
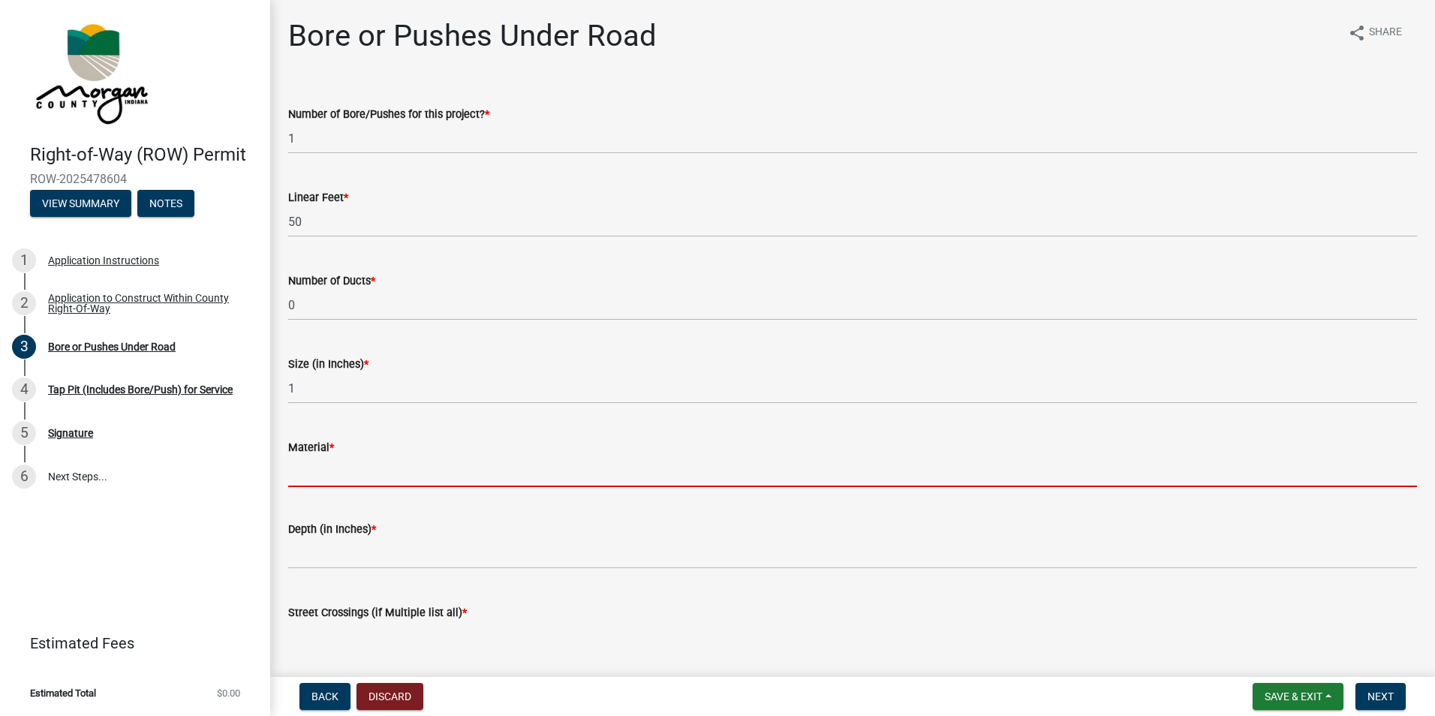
click at [298, 483] on input "Material *" at bounding box center [852, 471] width 1129 height 31
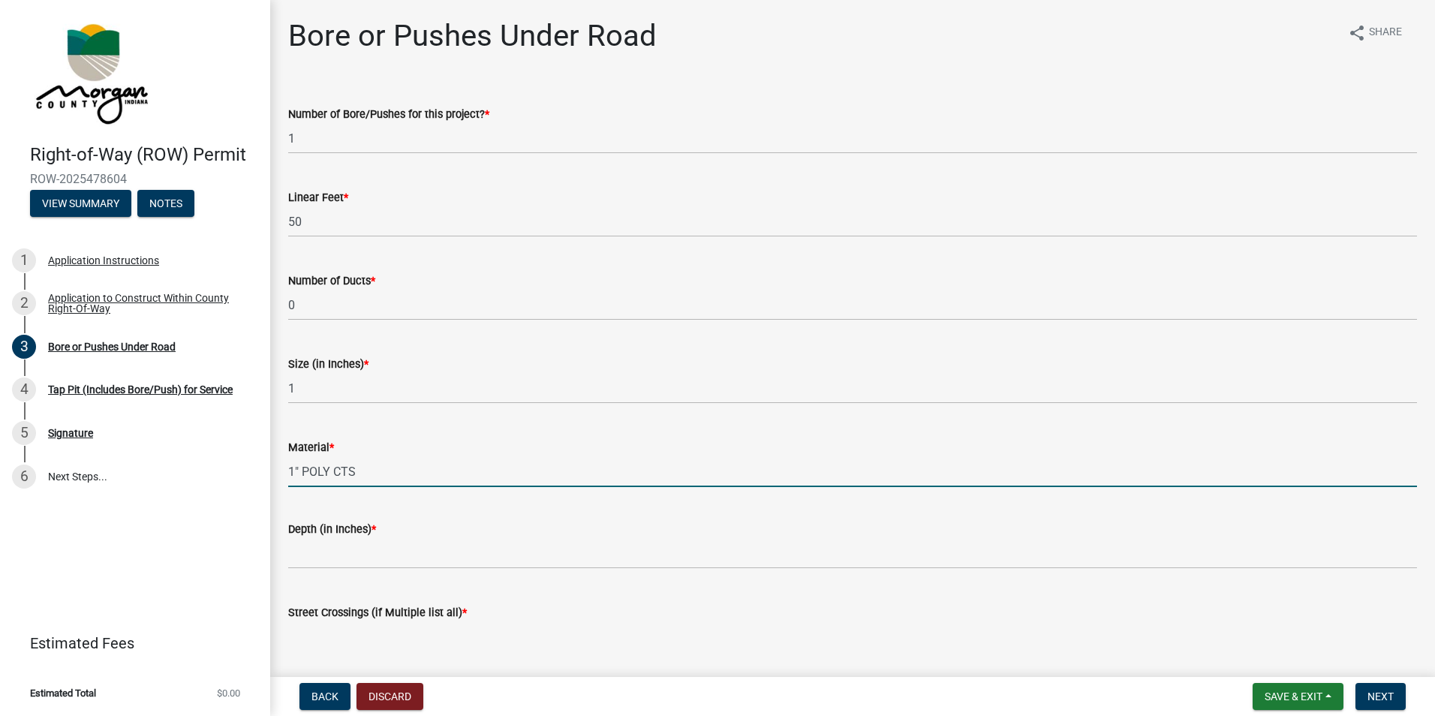
type input "1" POLY CTS"
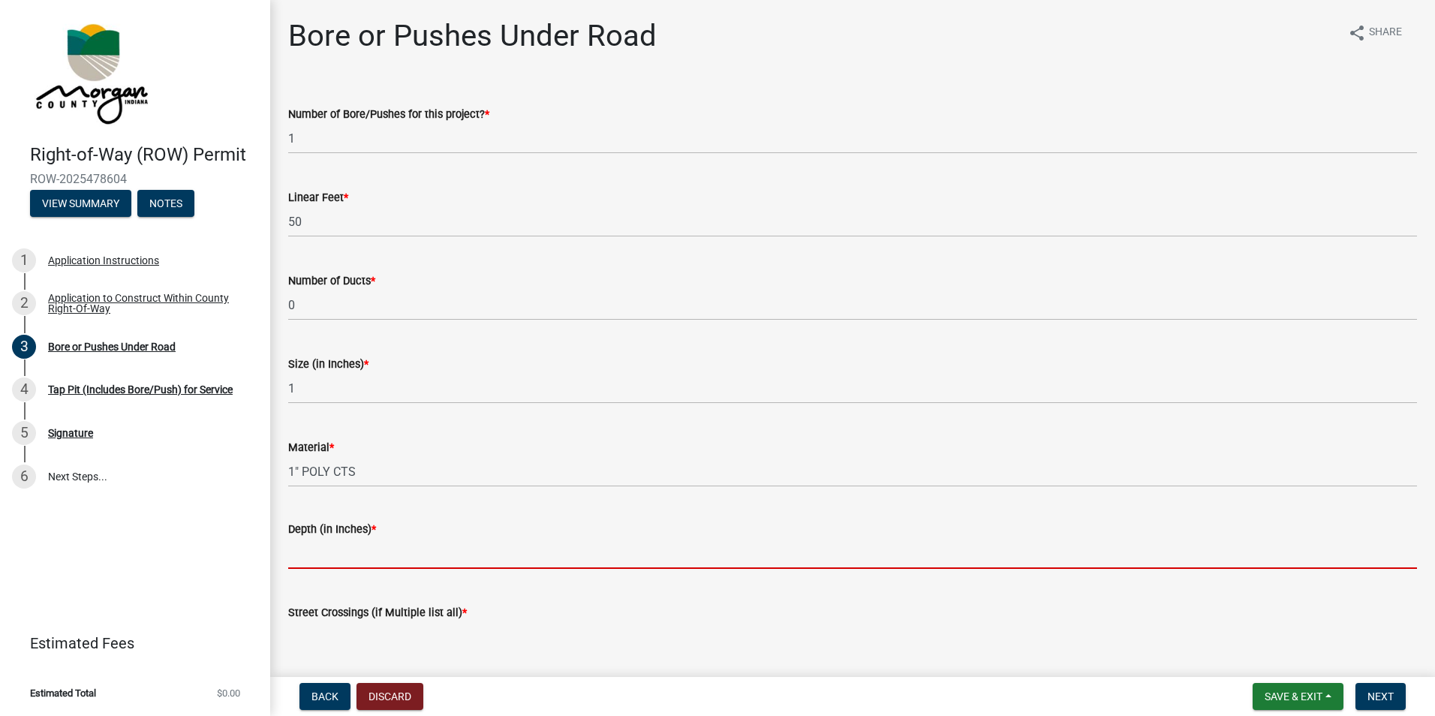
click at [298, 559] on input "text" at bounding box center [852, 553] width 1129 height 31
type input "m"
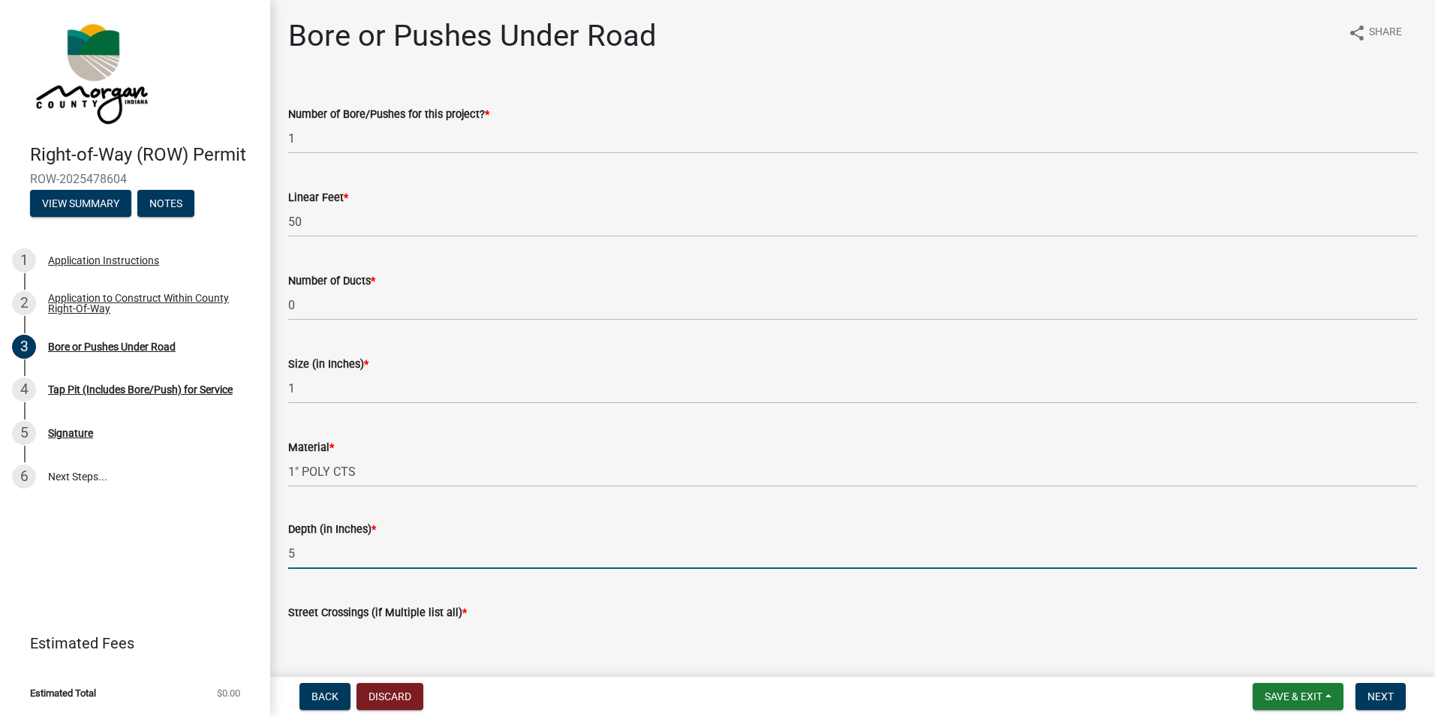
drag, startPoint x: 298, startPoint y: 559, endPoint x: 226, endPoint y: 553, distance: 72.3
click at [226, 553] on div "Right-of-Way (ROW) Permit ROW-2025478604 View Summary Notes 1 Application Instr…" at bounding box center [717, 358] width 1435 height 716
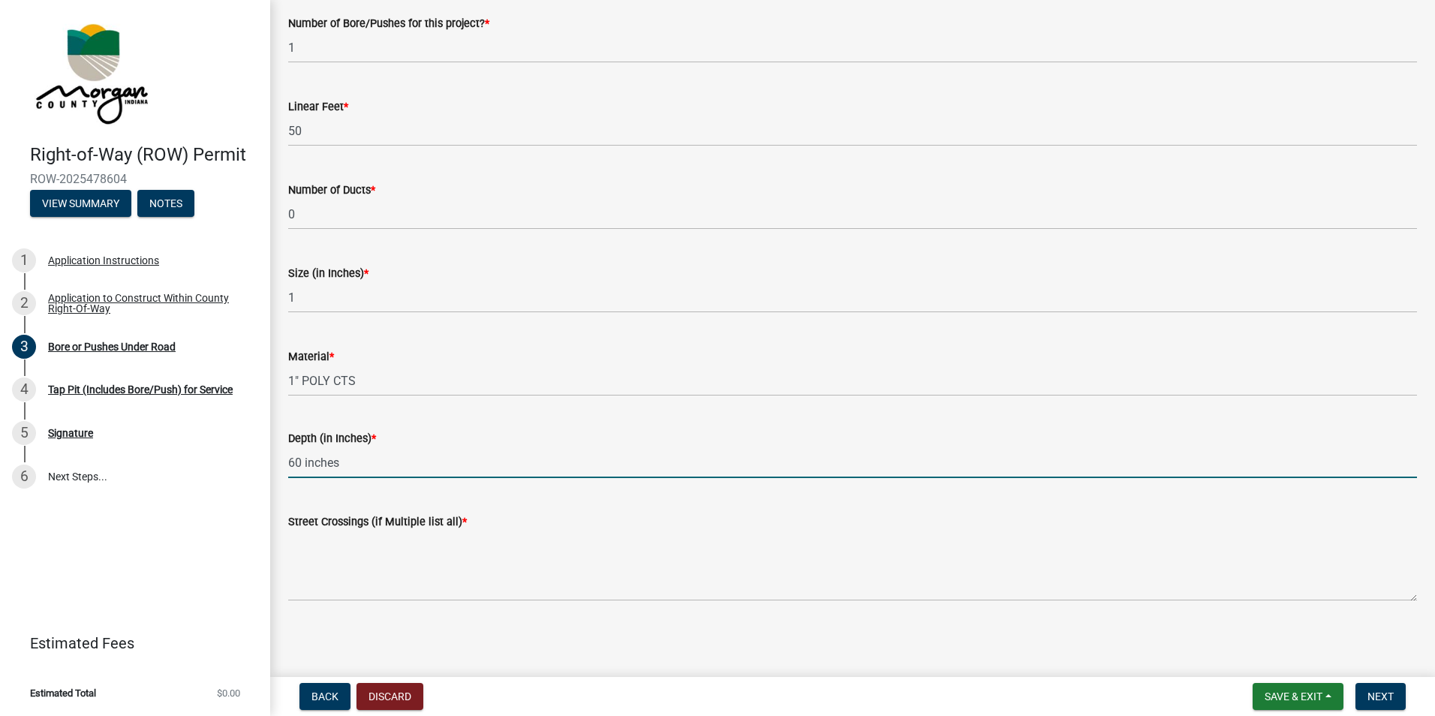
scroll to position [92, 0]
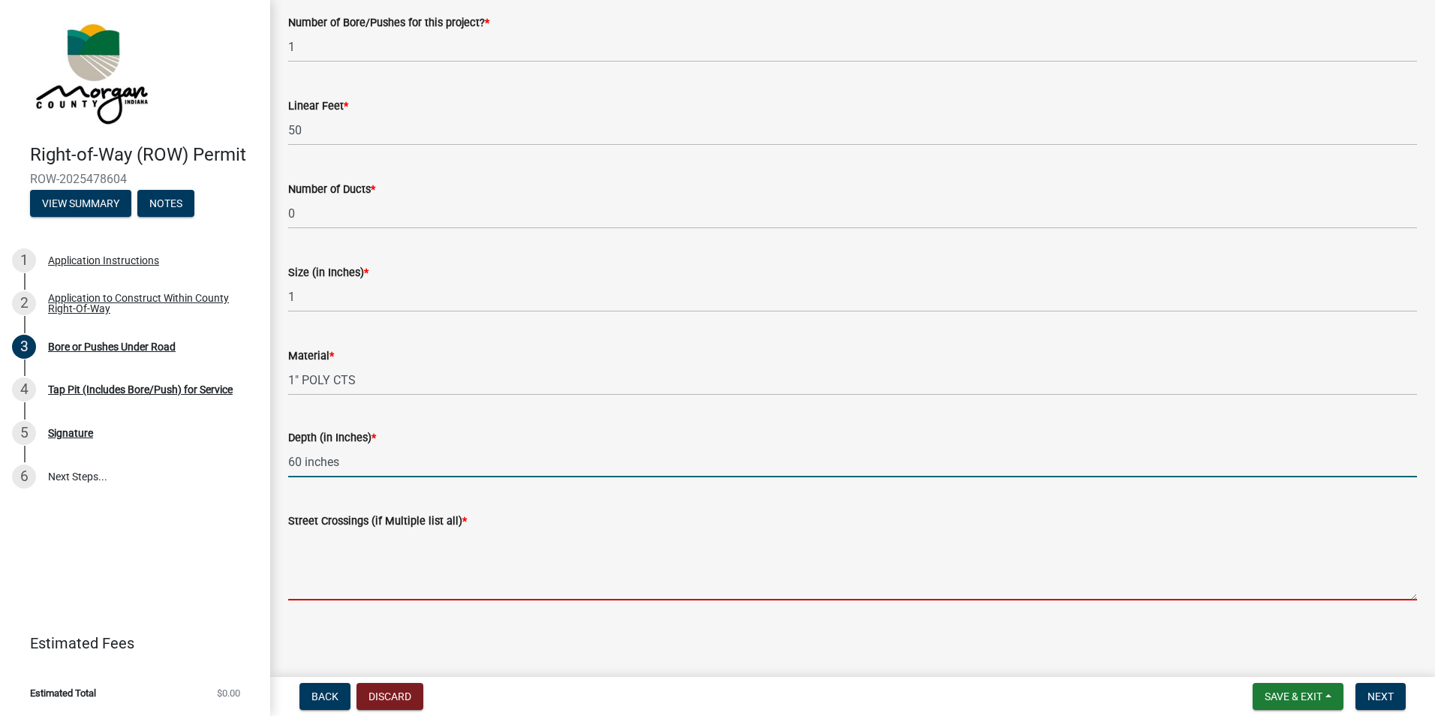
type input "60"
click at [395, 566] on textarea "Street Crossings (if Multiple list all) *" at bounding box center [852, 565] width 1129 height 71
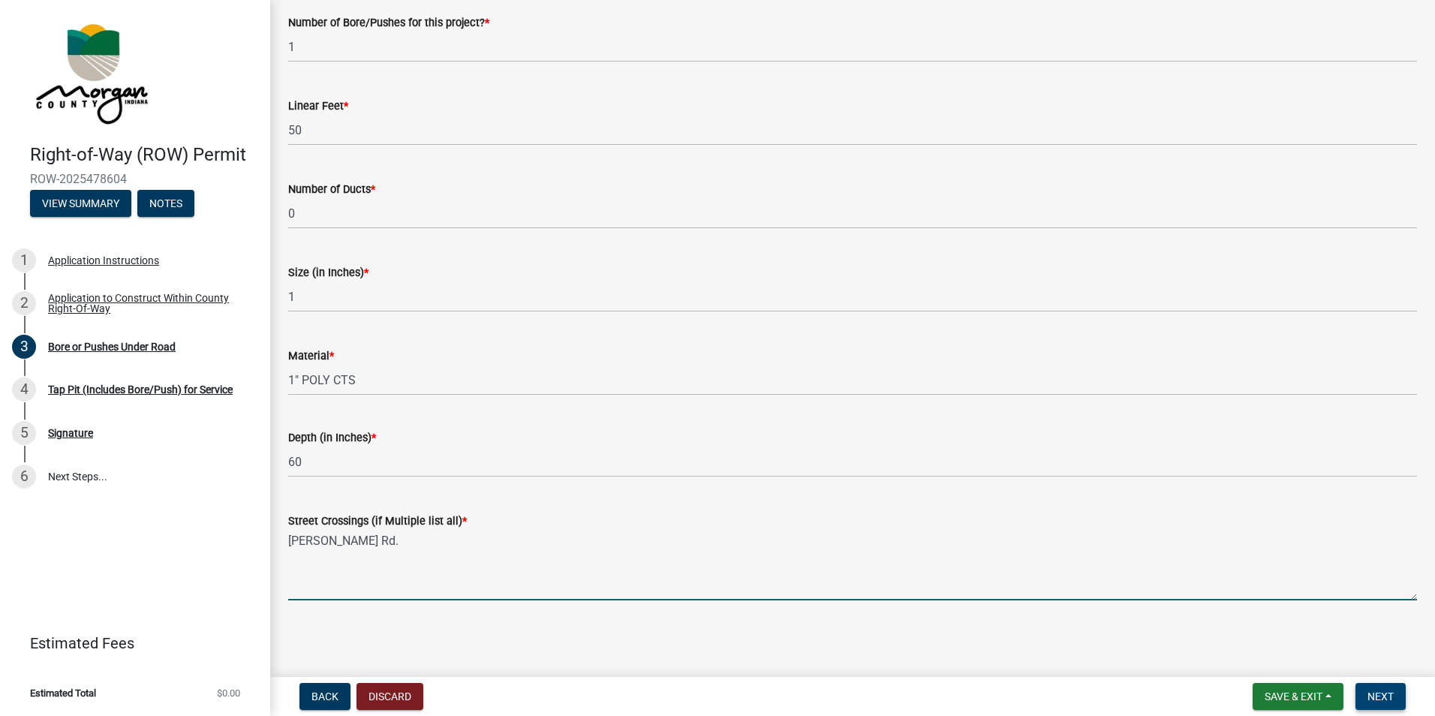
type textarea "[PERSON_NAME] Rd."
click at [1391, 703] on button "Next" at bounding box center [1380, 696] width 50 height 27
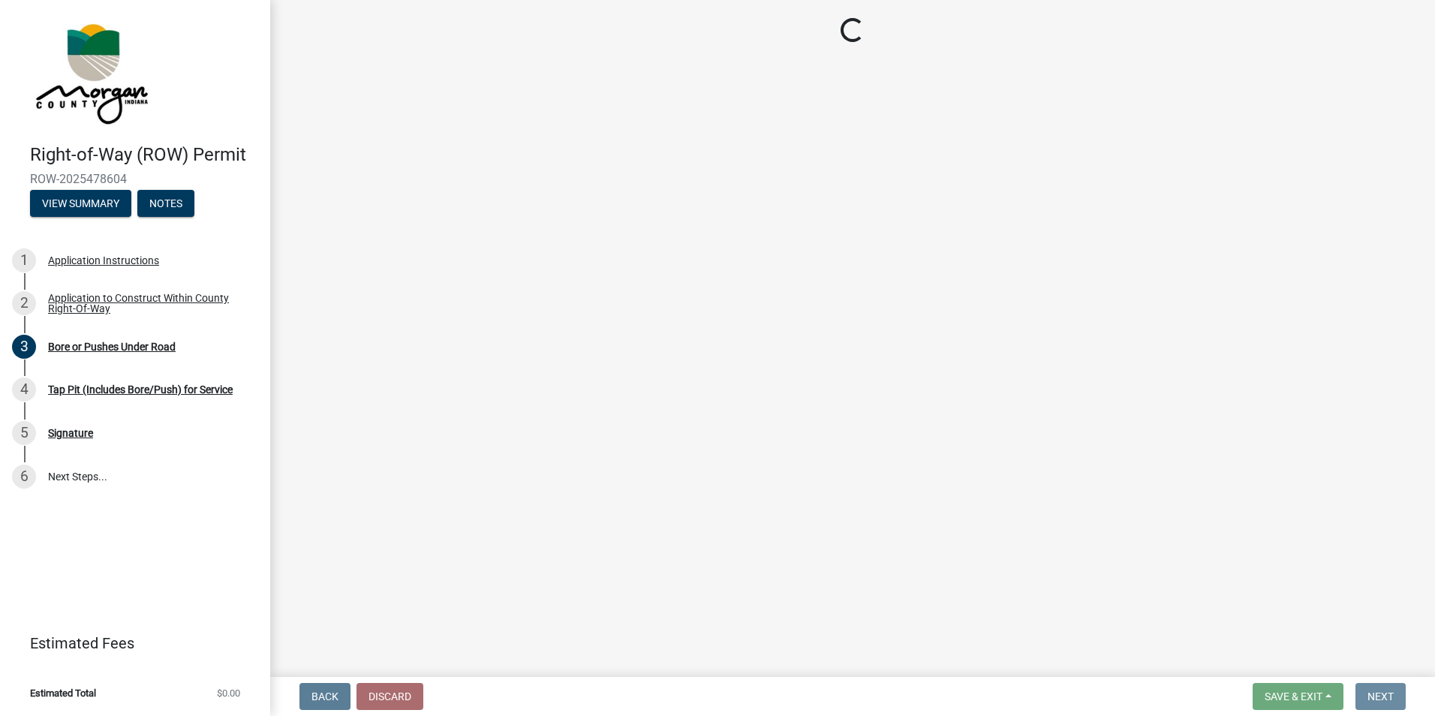
scroll to position [0, 0]
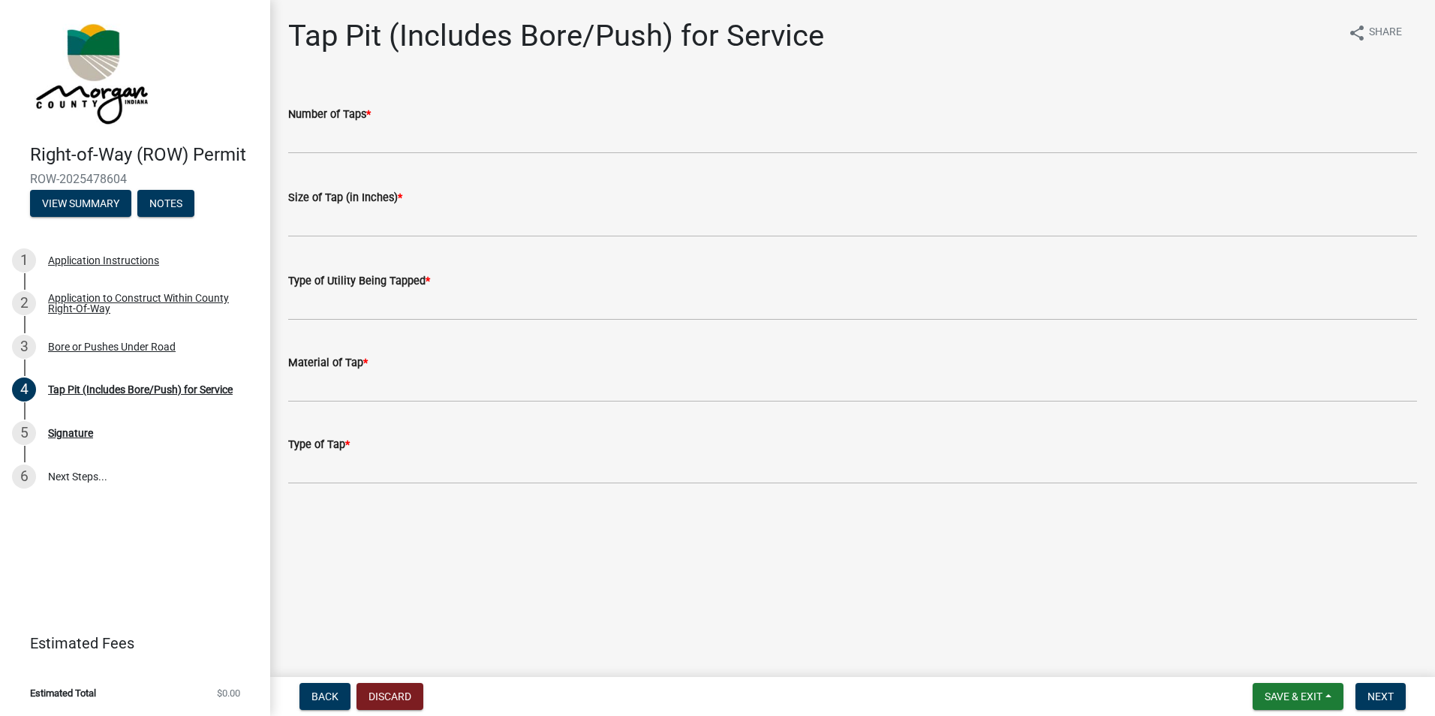
click at [362, 157] on wm-data-entity-input "Number of Taps *" at bounding box center [852, 125] width 1129 height 83
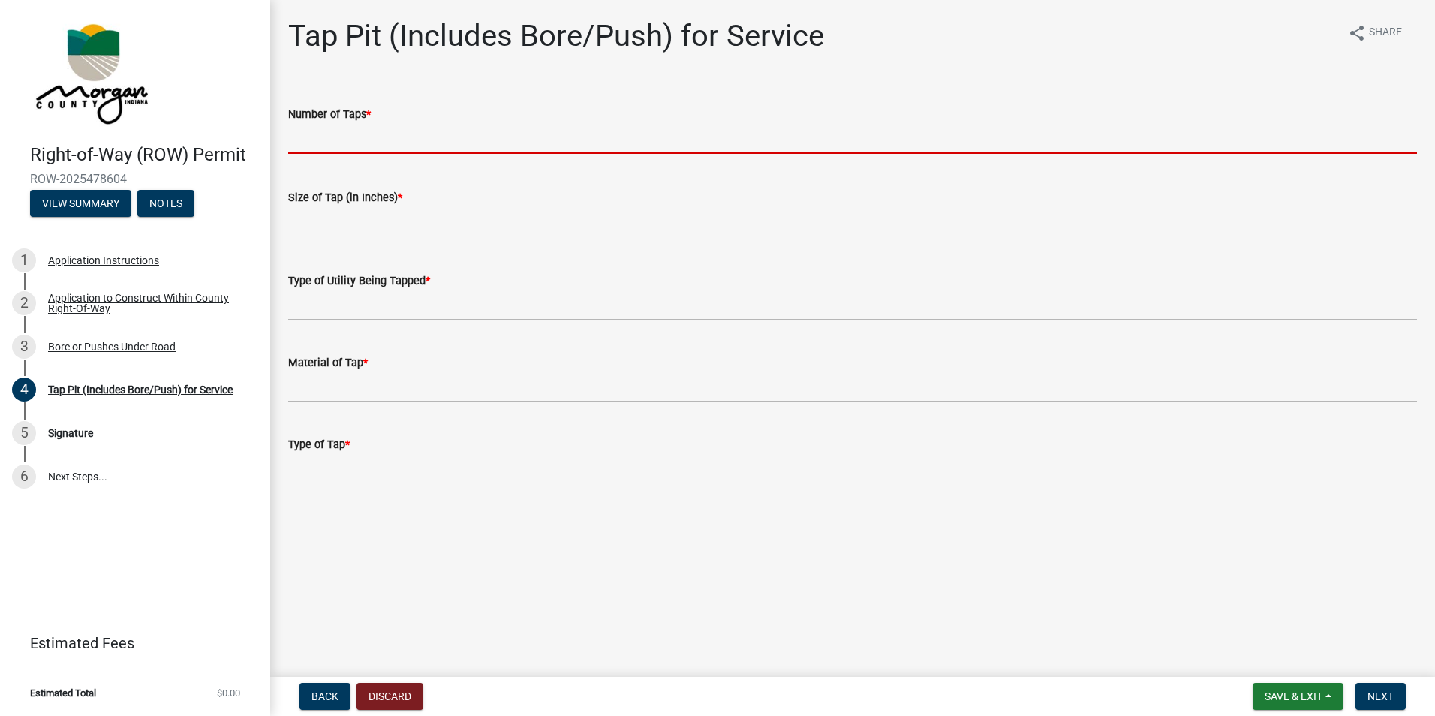
click at [362, 143] on input "text" at bounding box center [852, 138] width 1129 height 31
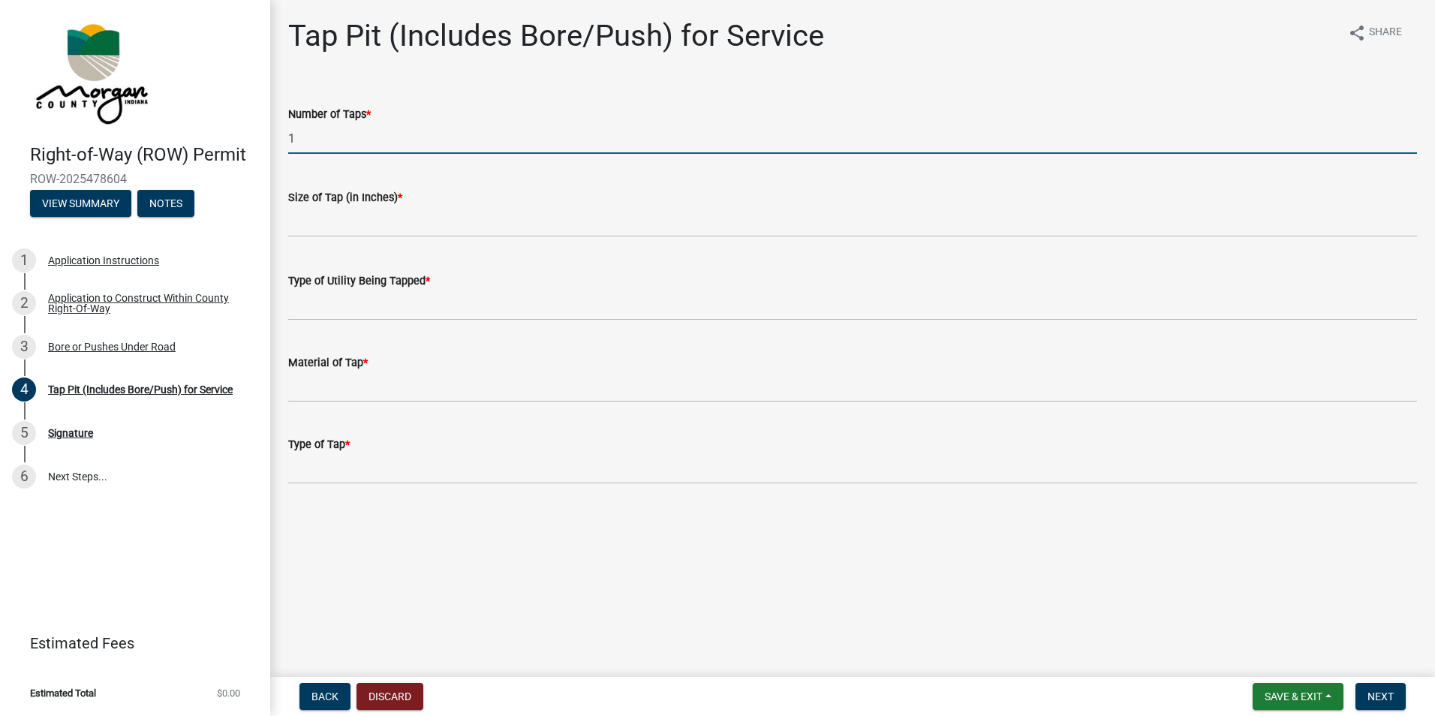
type input "1"
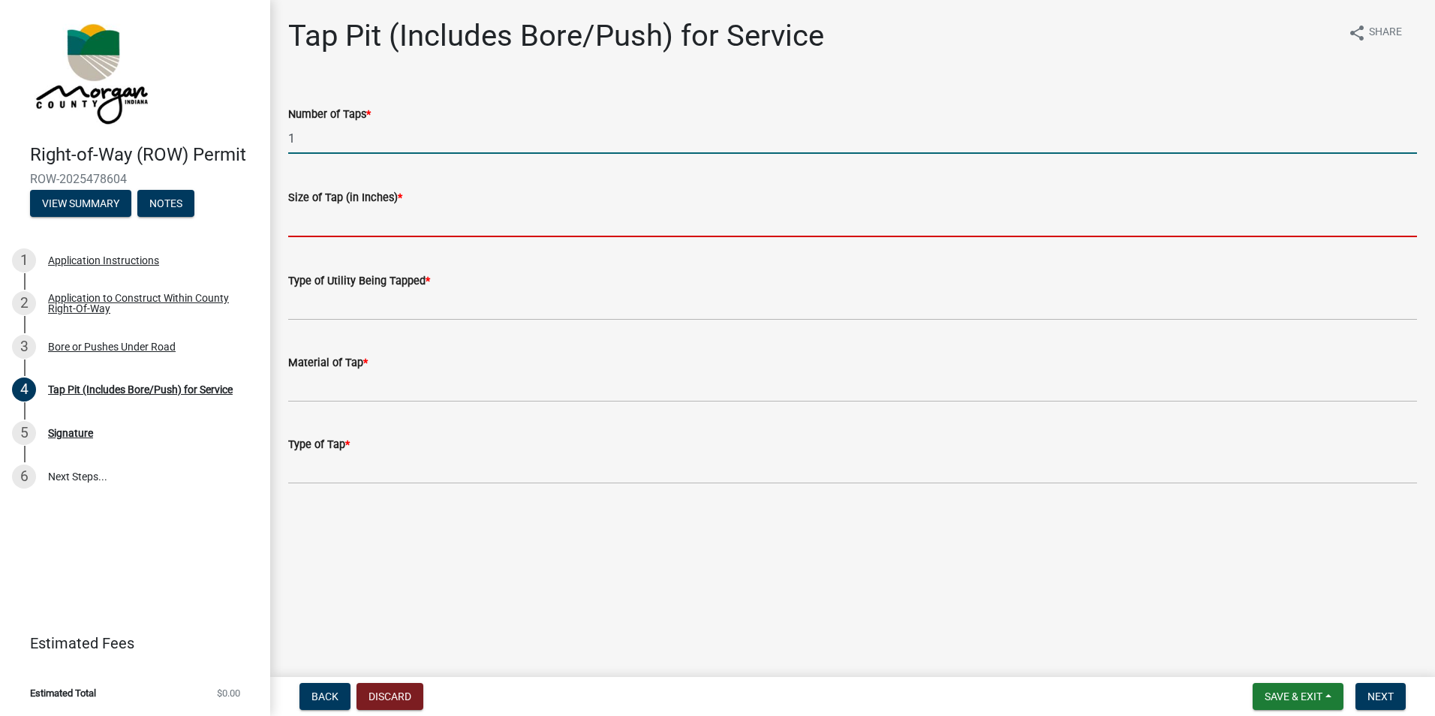
click at [347, 221] on input "text" at bounding box center [852, 221] width 1129 height 31
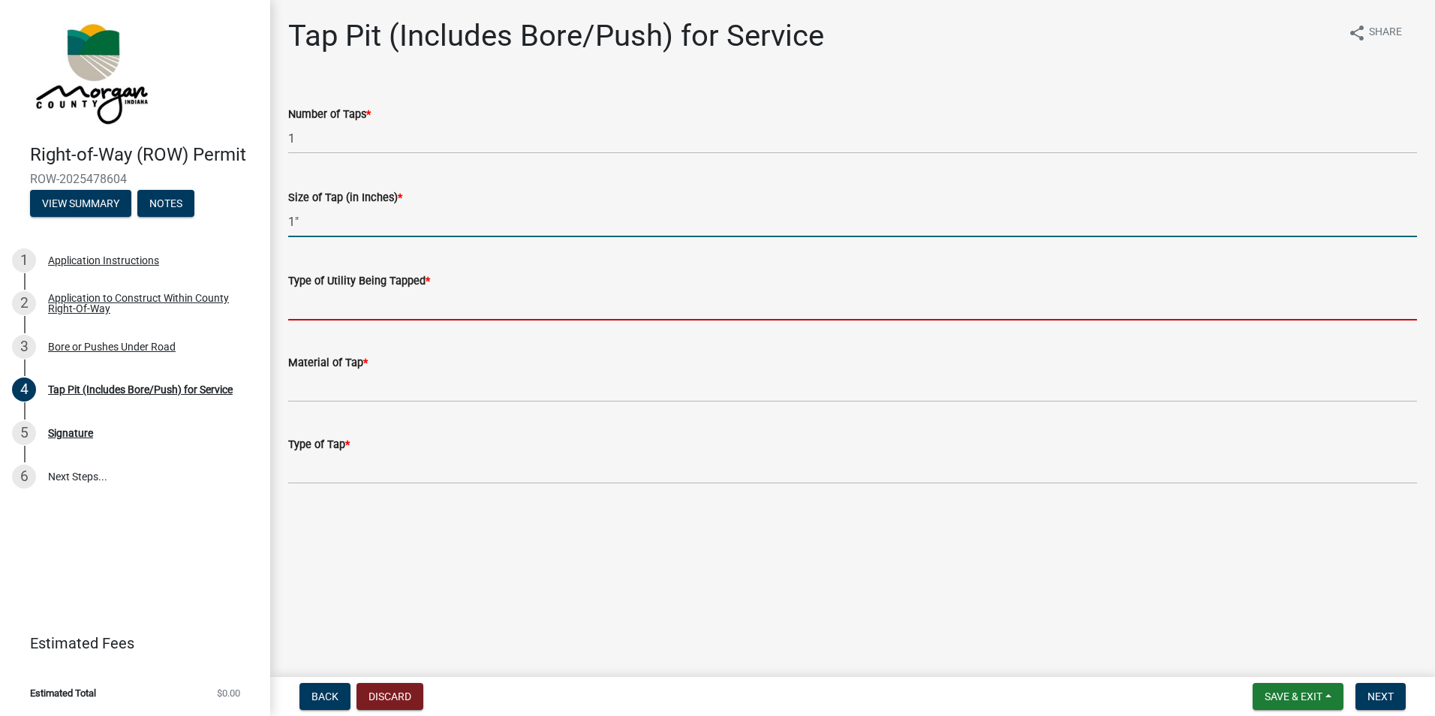
type input "1"
click at [328, 309] on input "Type of Utility Being Tapped *" at bounding box center [852, 305] width 1129 height 31
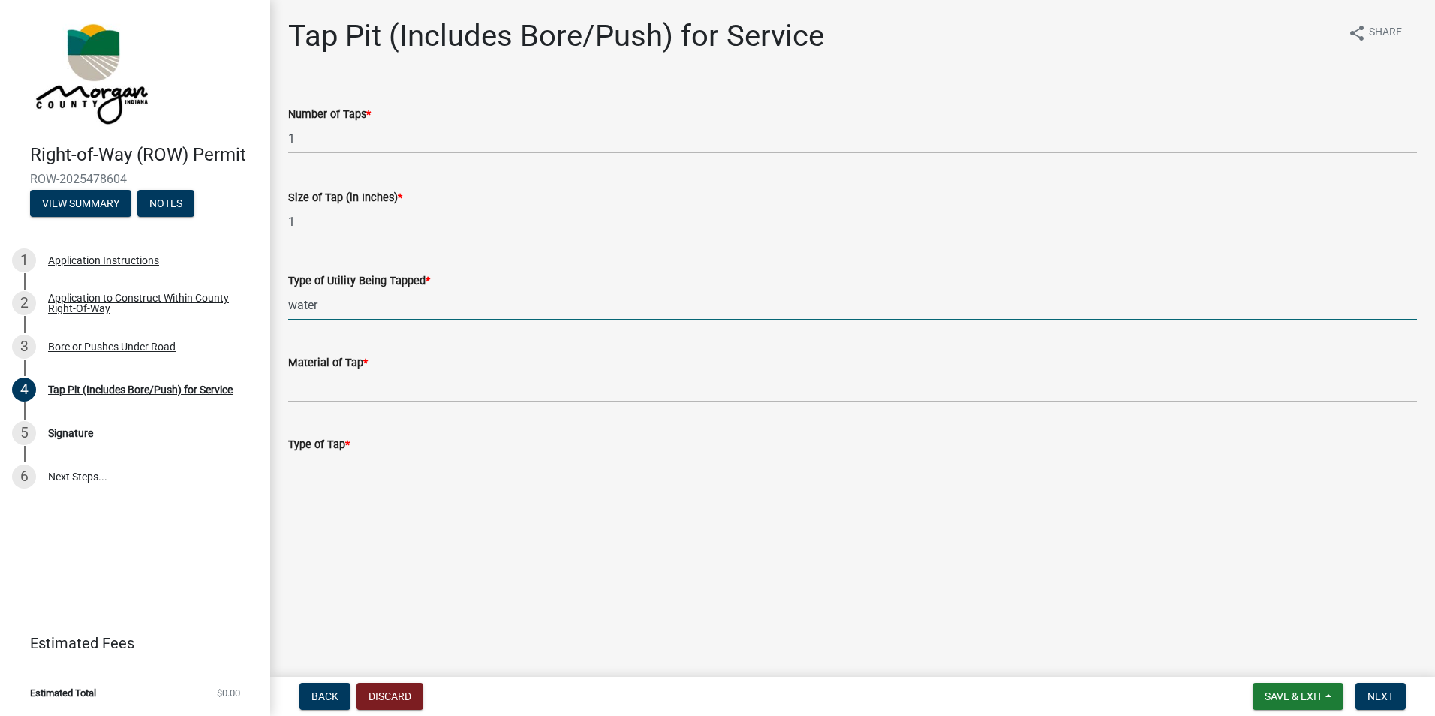
type input "water"
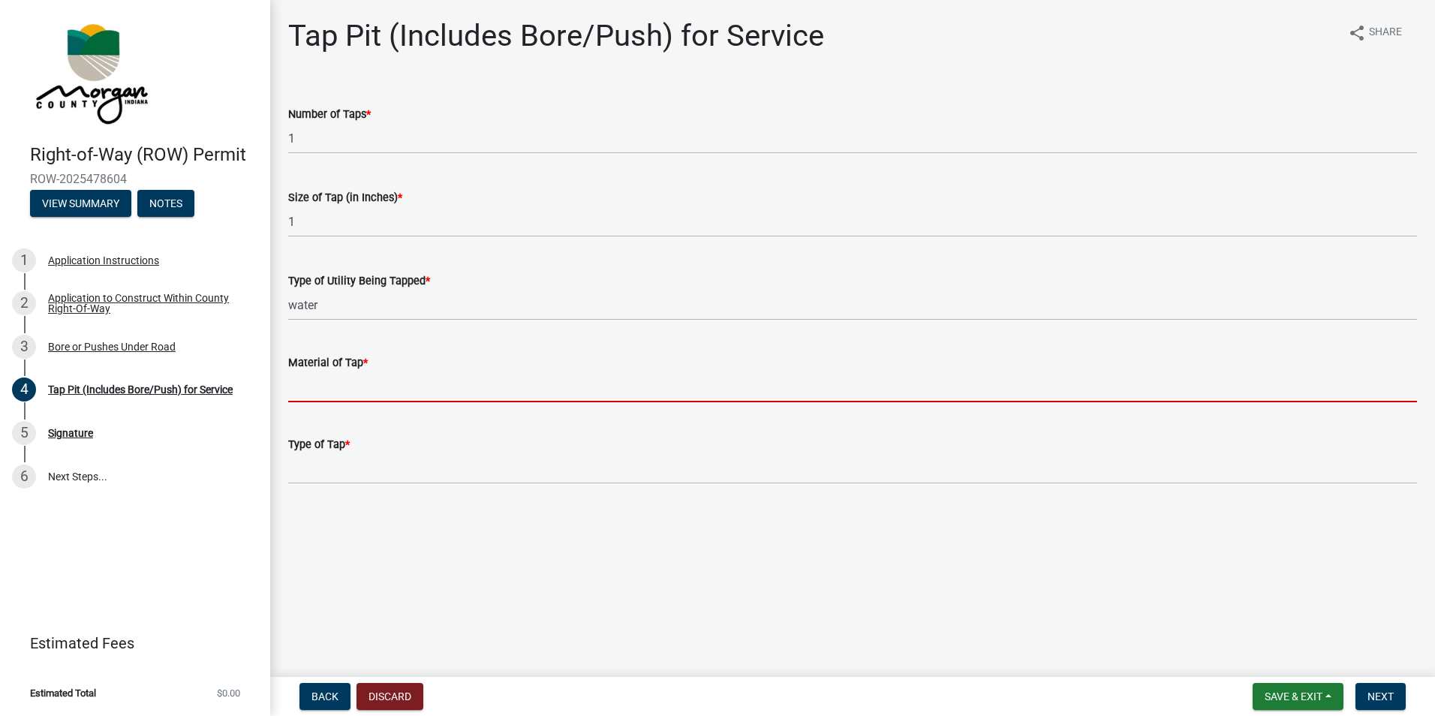
click at [331, 391] on input "Material of Tap *" at bounding box center [852, 386] width 1129 height 31
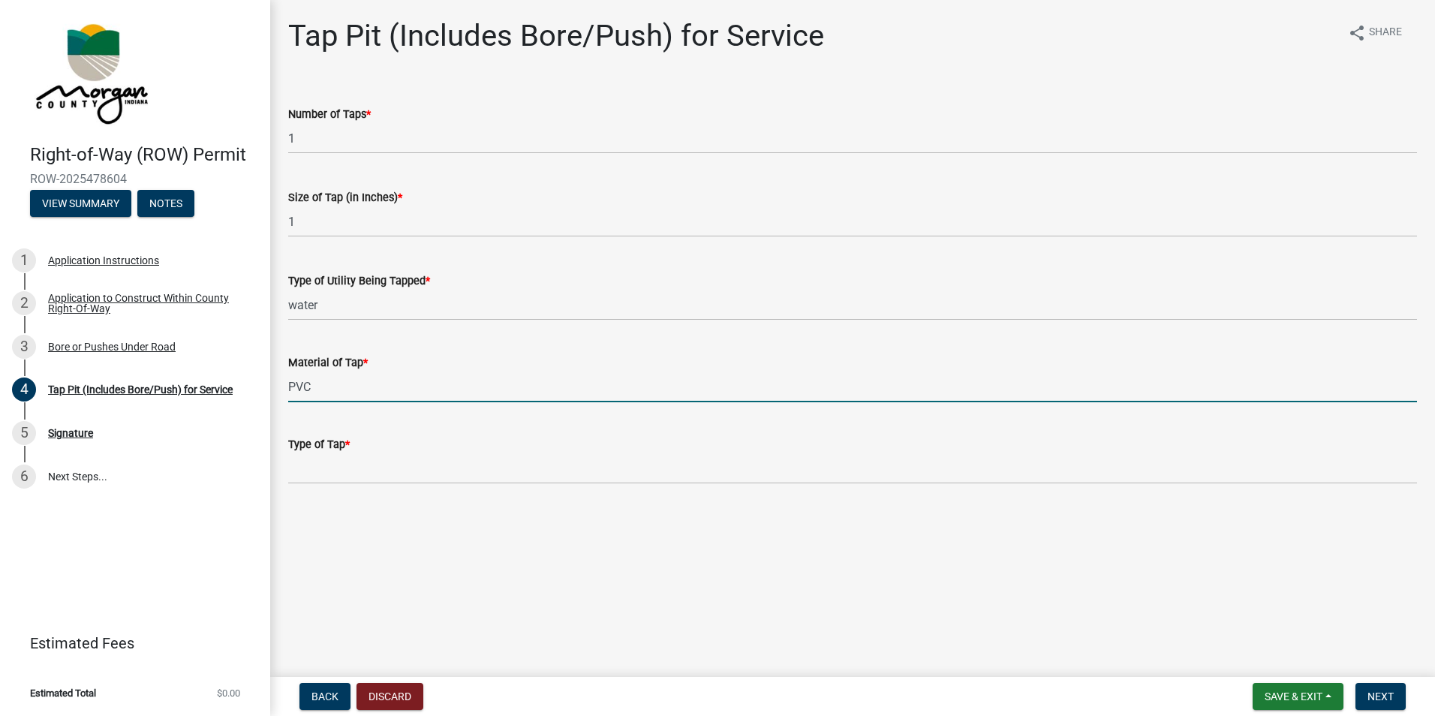
type input "PVC"
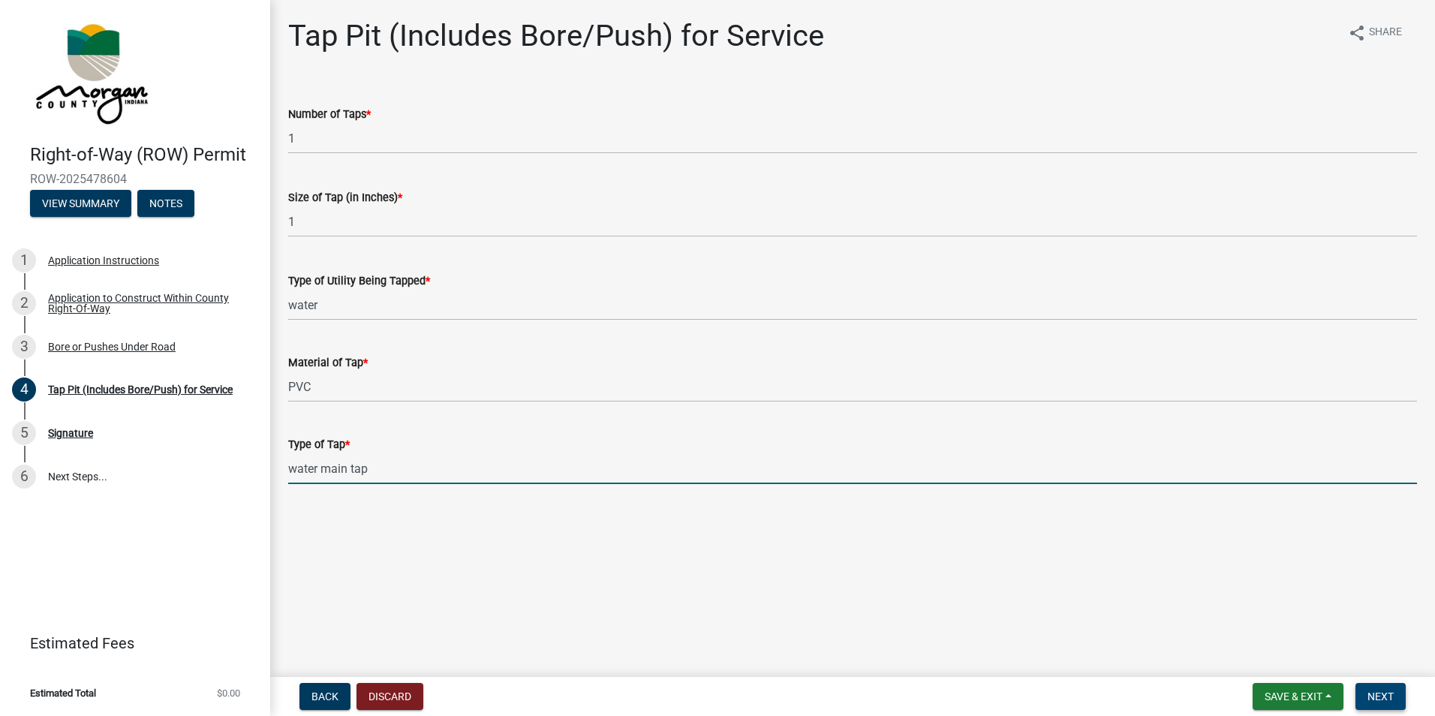
type input "water main tap"
click at [1392, 695] on span "Next" at bounding box center [1380, 696] width 26 height 12
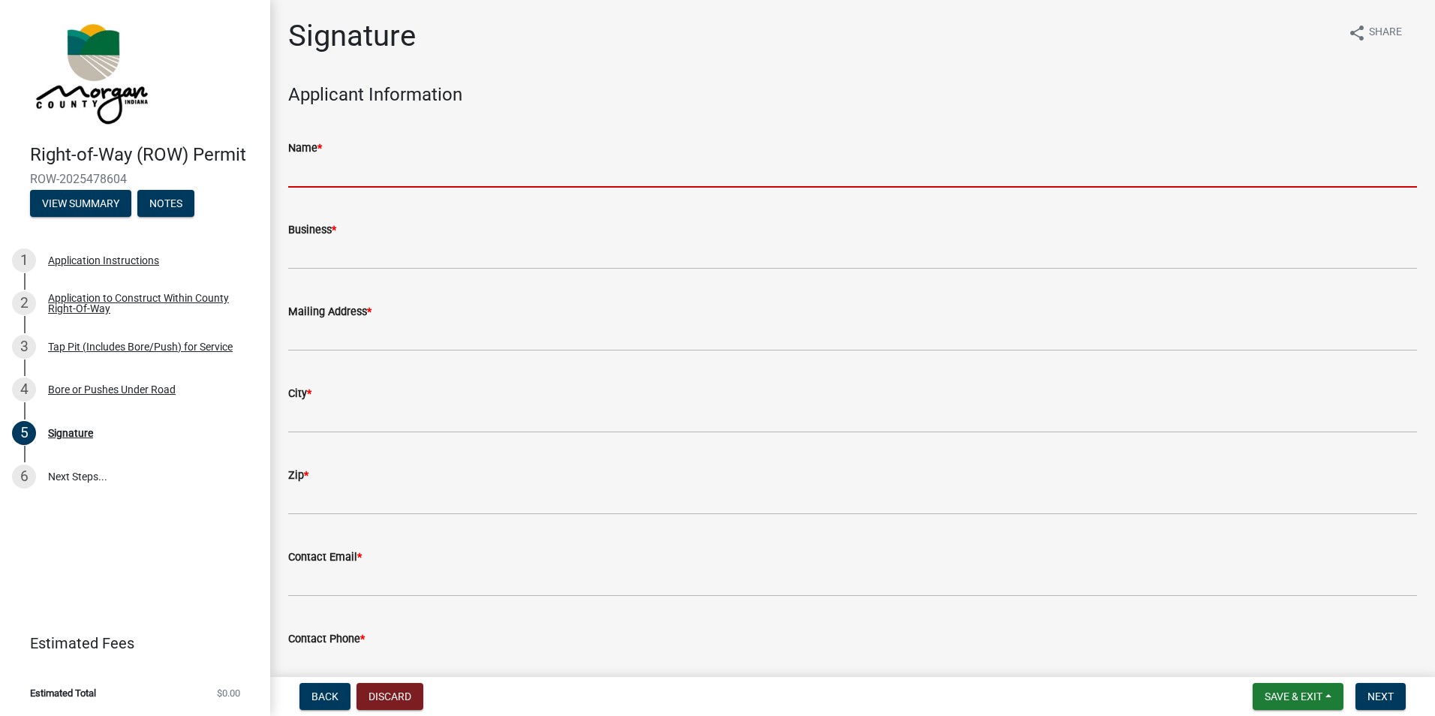
click at [344, 176] on input "Name *" at bounding box center [852, 172] width 1129 height 31
type input "[PERSON_NAME]"
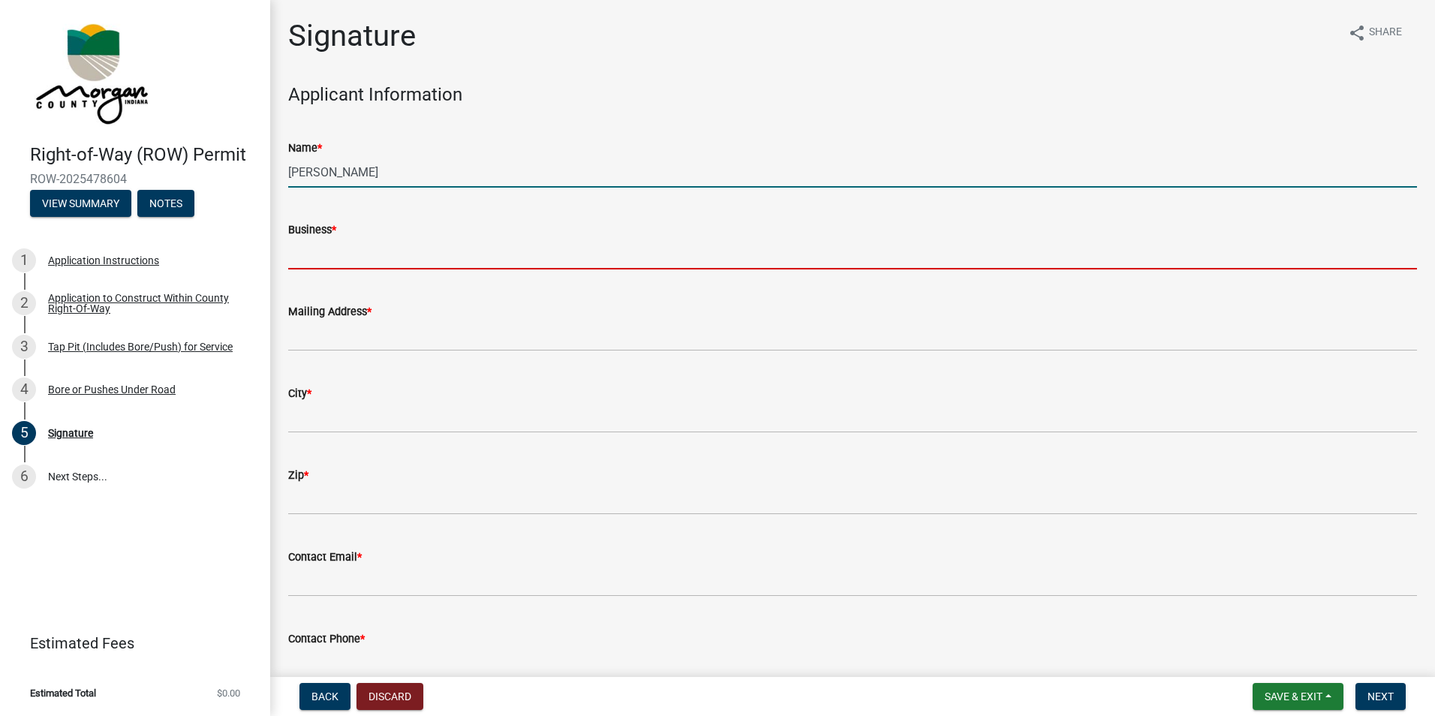
type input "[PERSON_NAME] EXCAVATING, INC."
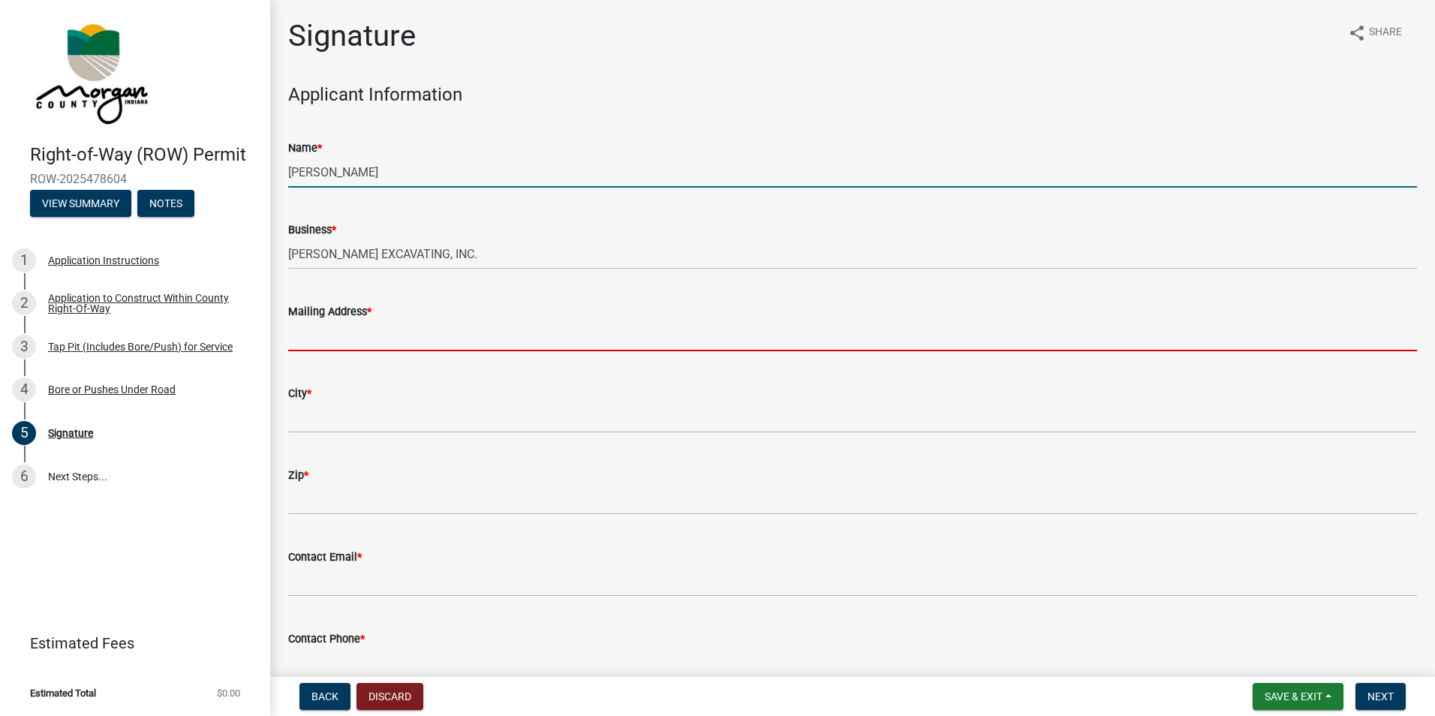
type input "[STREET_ADDRESS]"
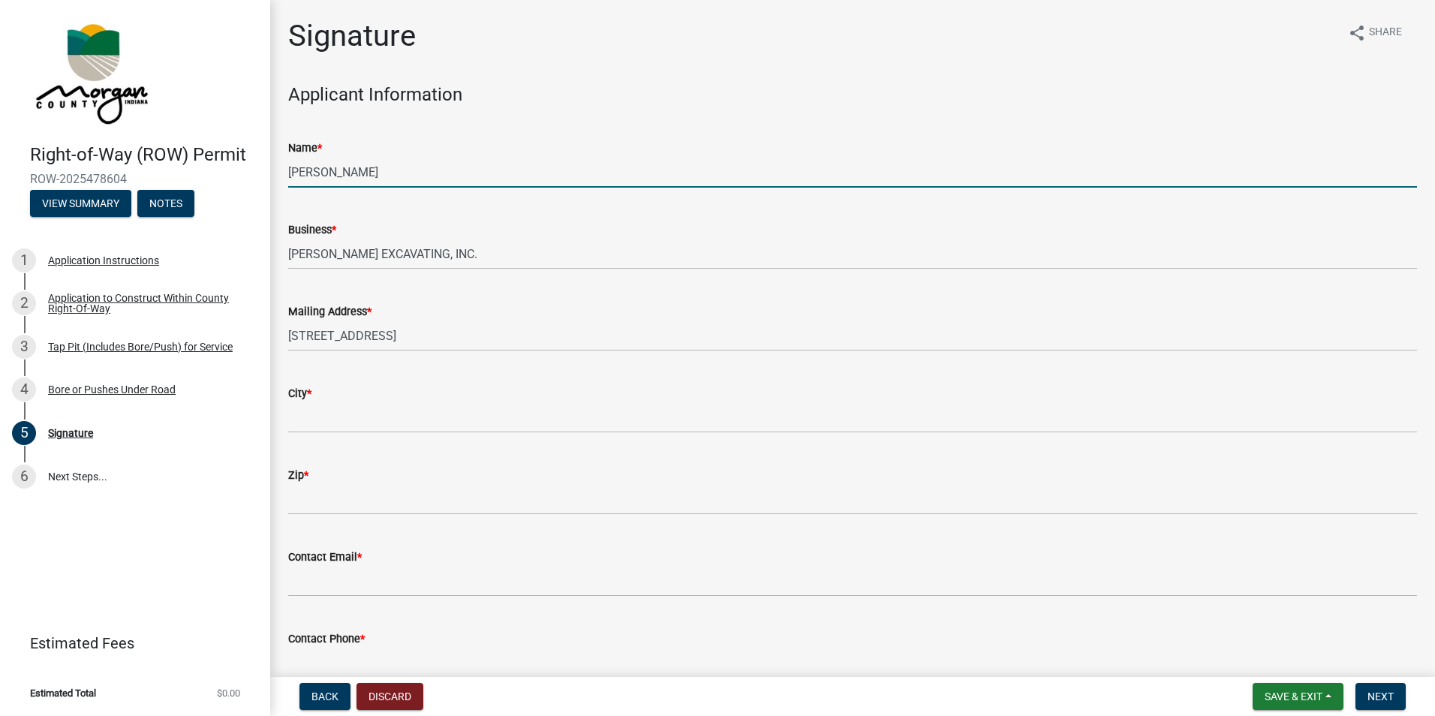
type input "[GEOGRAPHIC_DATA],[GEOGRAPHIC_DATA]"
type input "46236"
type input "[PERSON_NAME][EMAIL_ADDRESS][DOMAIN_NAME]"
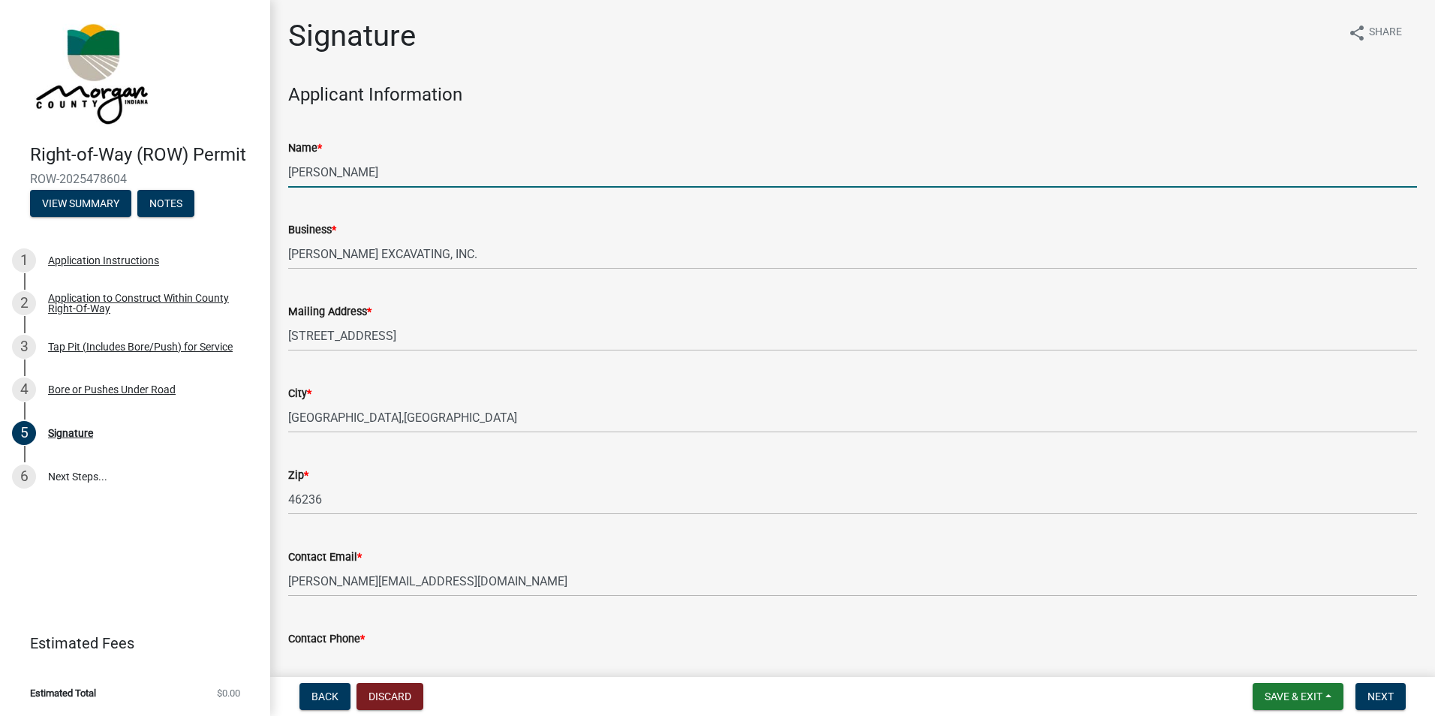
type input "3177105990"
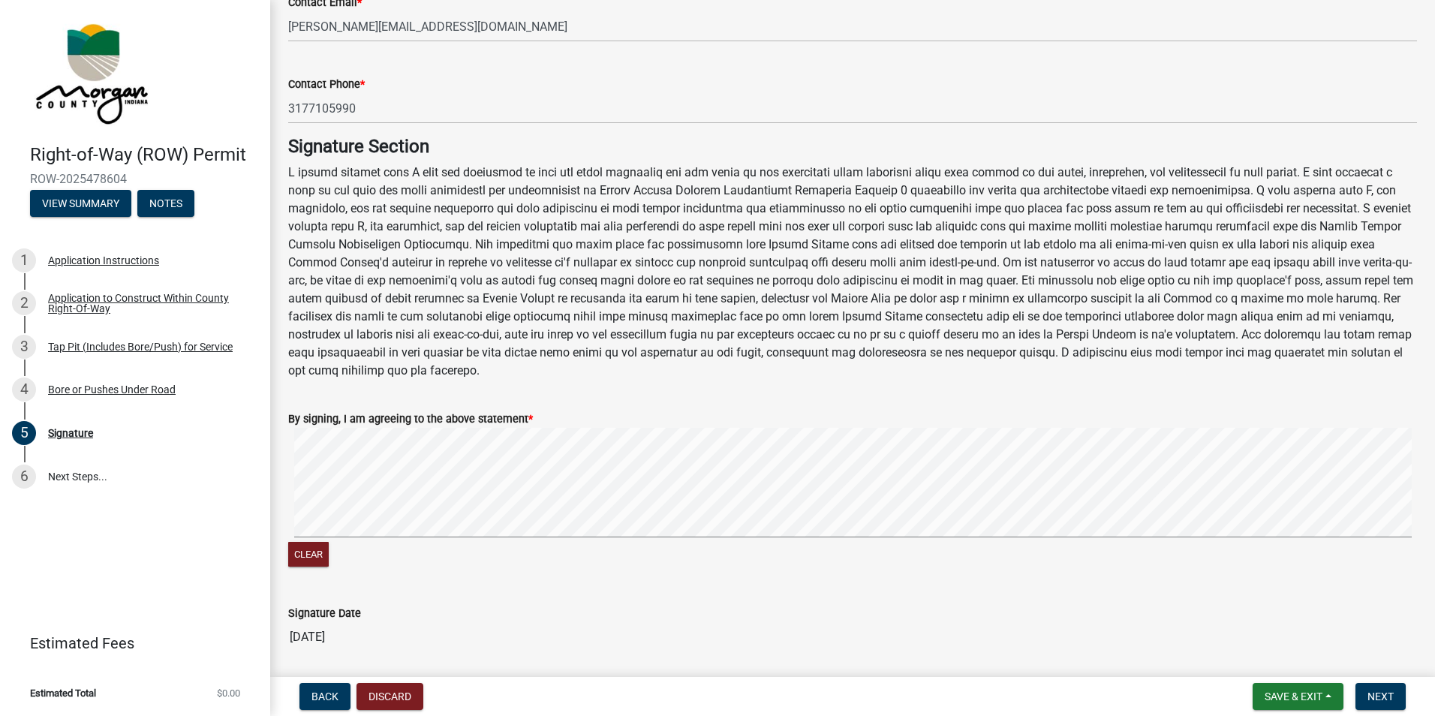
scroll to position [600, 0]
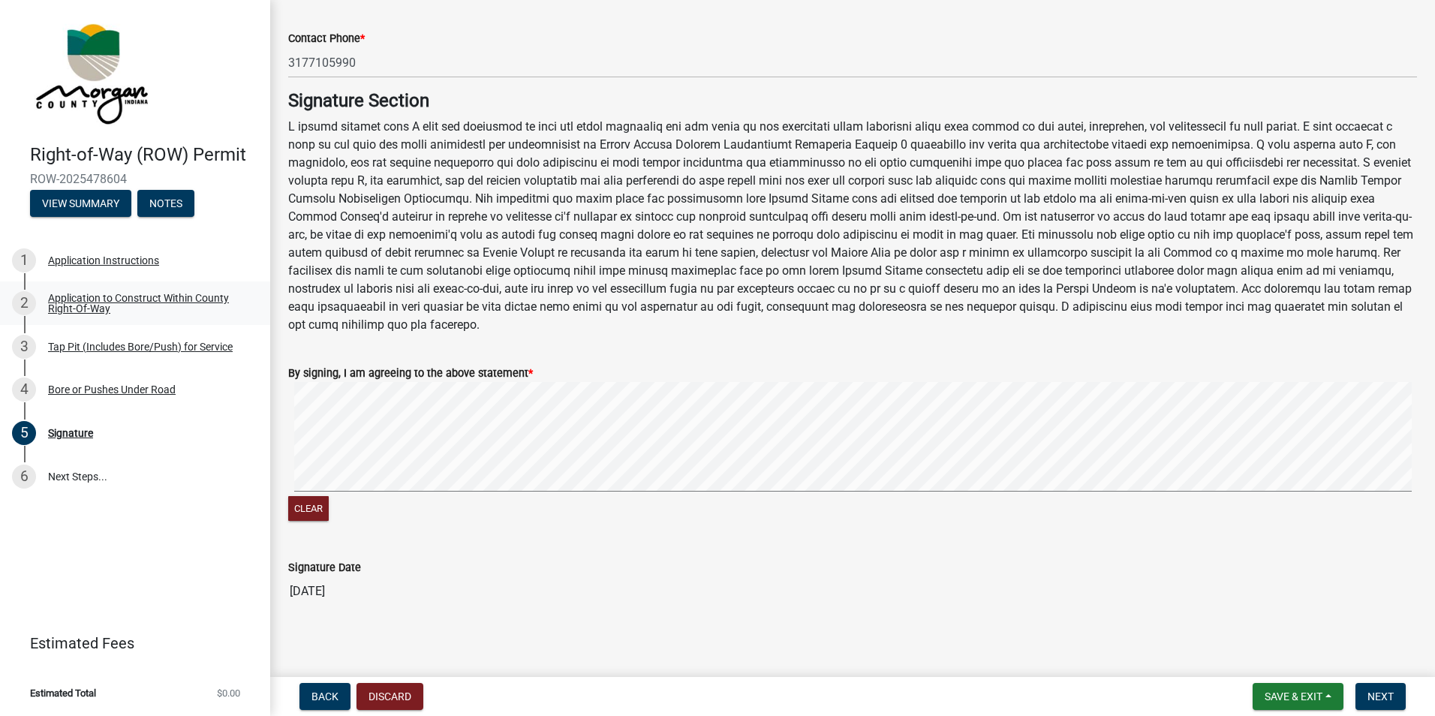
click at [123, 295] on div "Application to Construct Within County Right-Of-Way" at bounding box center [147, 303] width 198 height 21
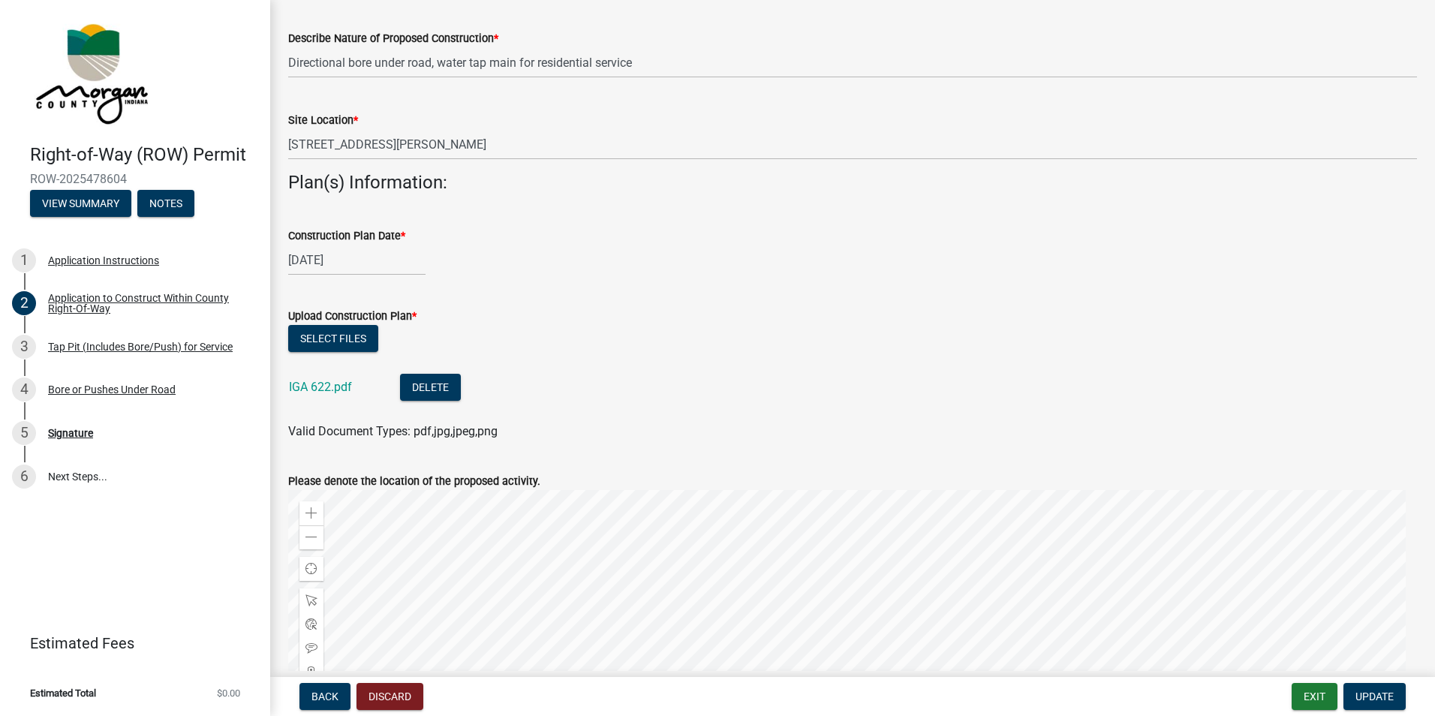
scroll to position [450, 0]
click at [354, 340] on button "Select files" at bounding box center [333, 339] width 90 height 27
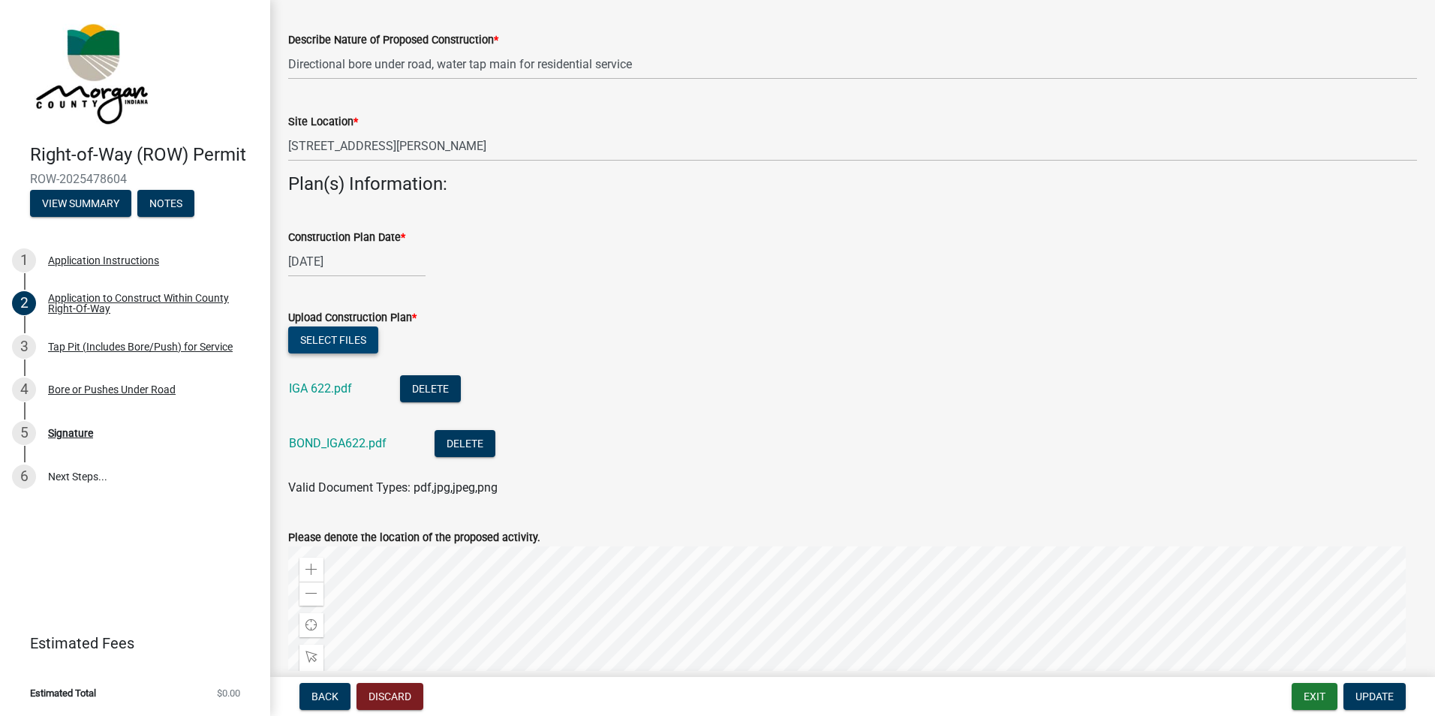
scroll to position [773, 0]
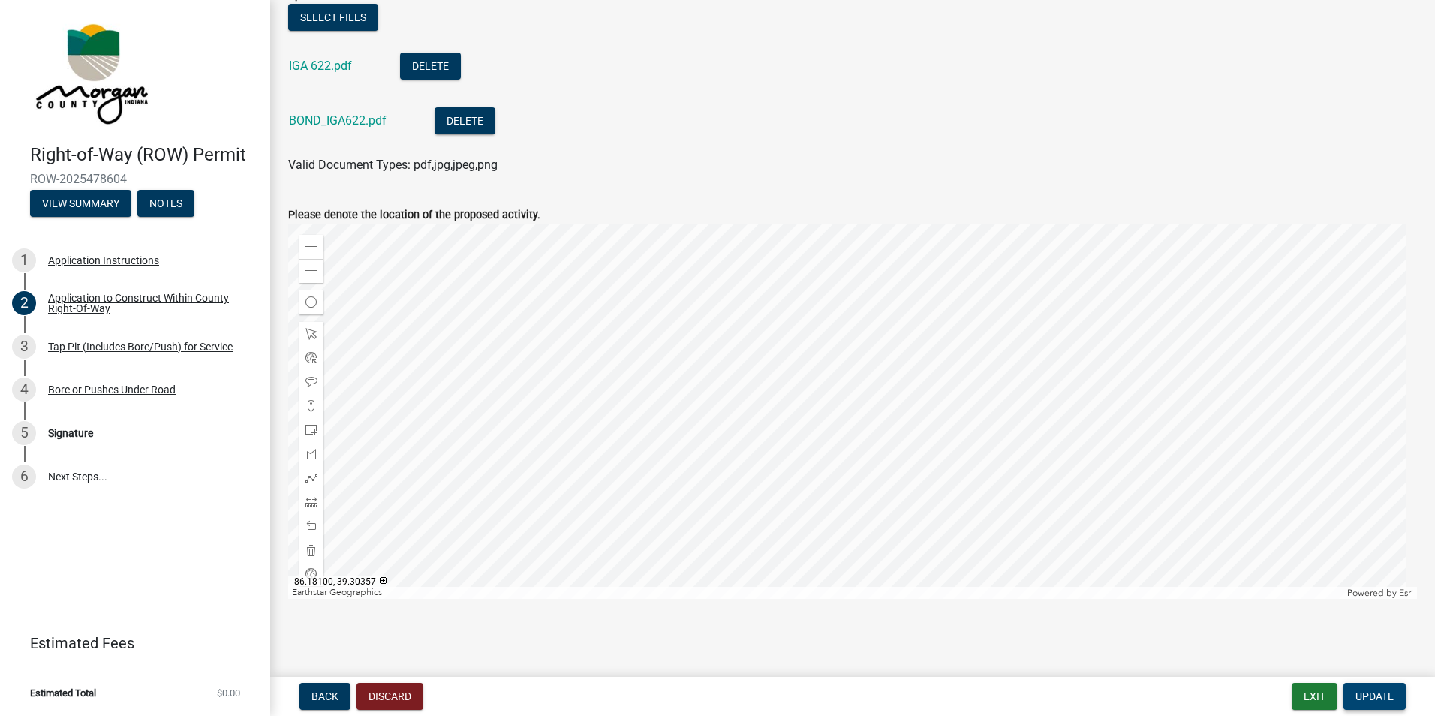
click at [1378, 690] on span "Update" at bounding box center [1374, 696] width 38 height 12
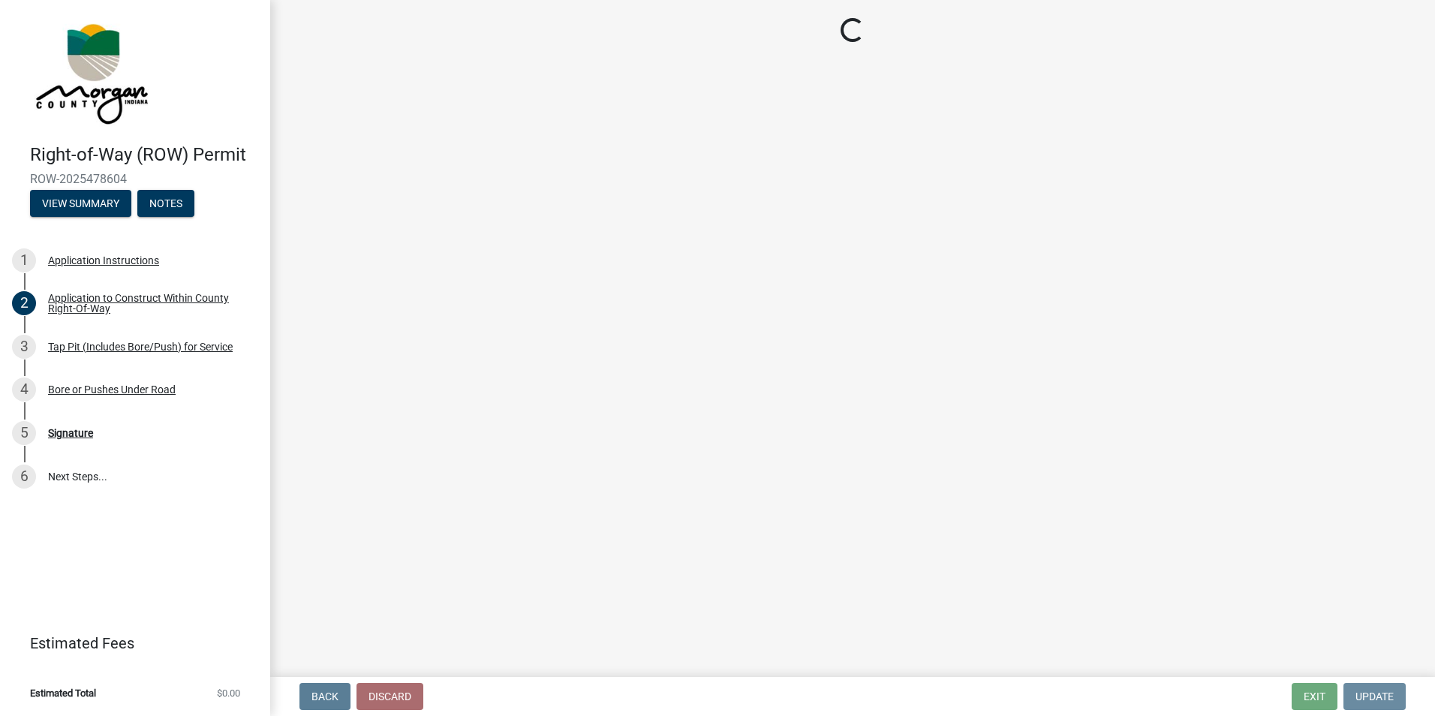
scroll to position [0, 0]
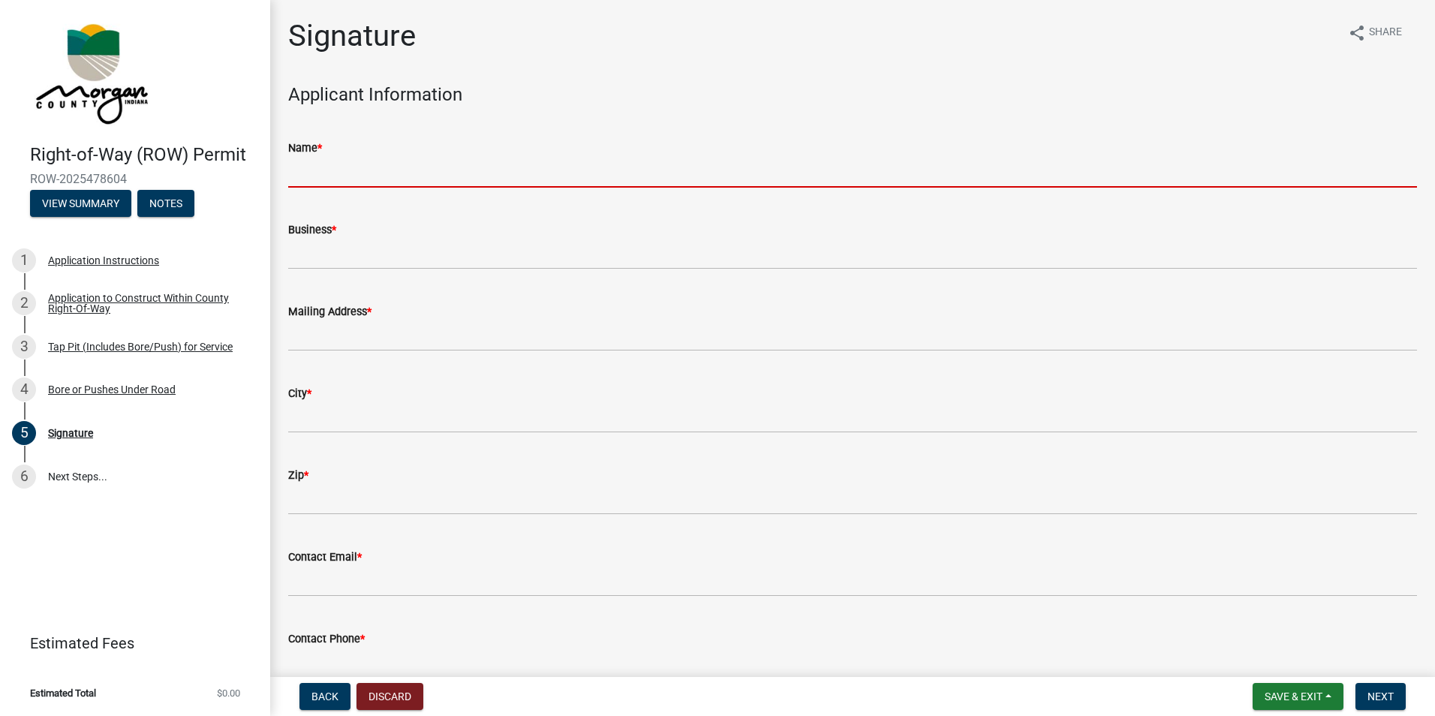
click at [365, 159] on input "Name *" at bounding box center [852, 172] width 1129 height 31
type input "[PERSON_NAME]"
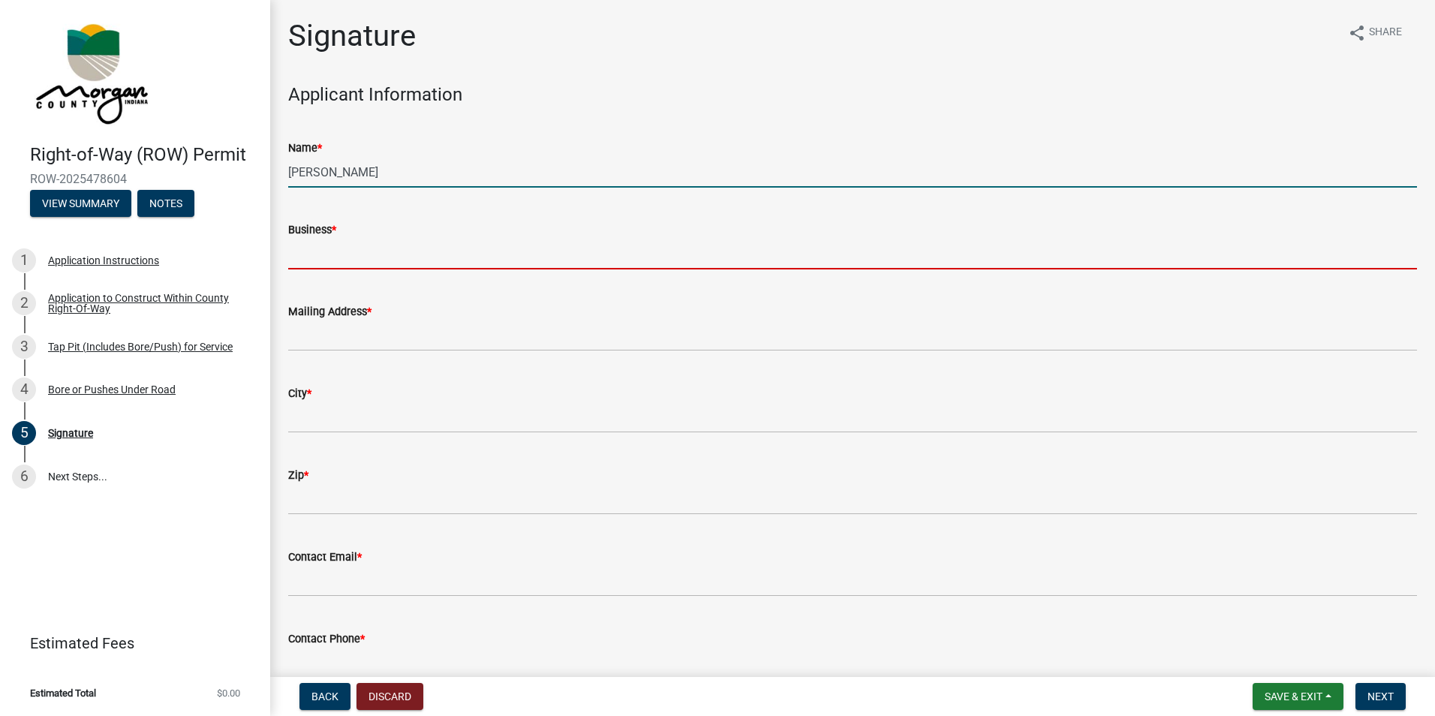
type input "[PERSON_NAME] EXCAVATING, INC."
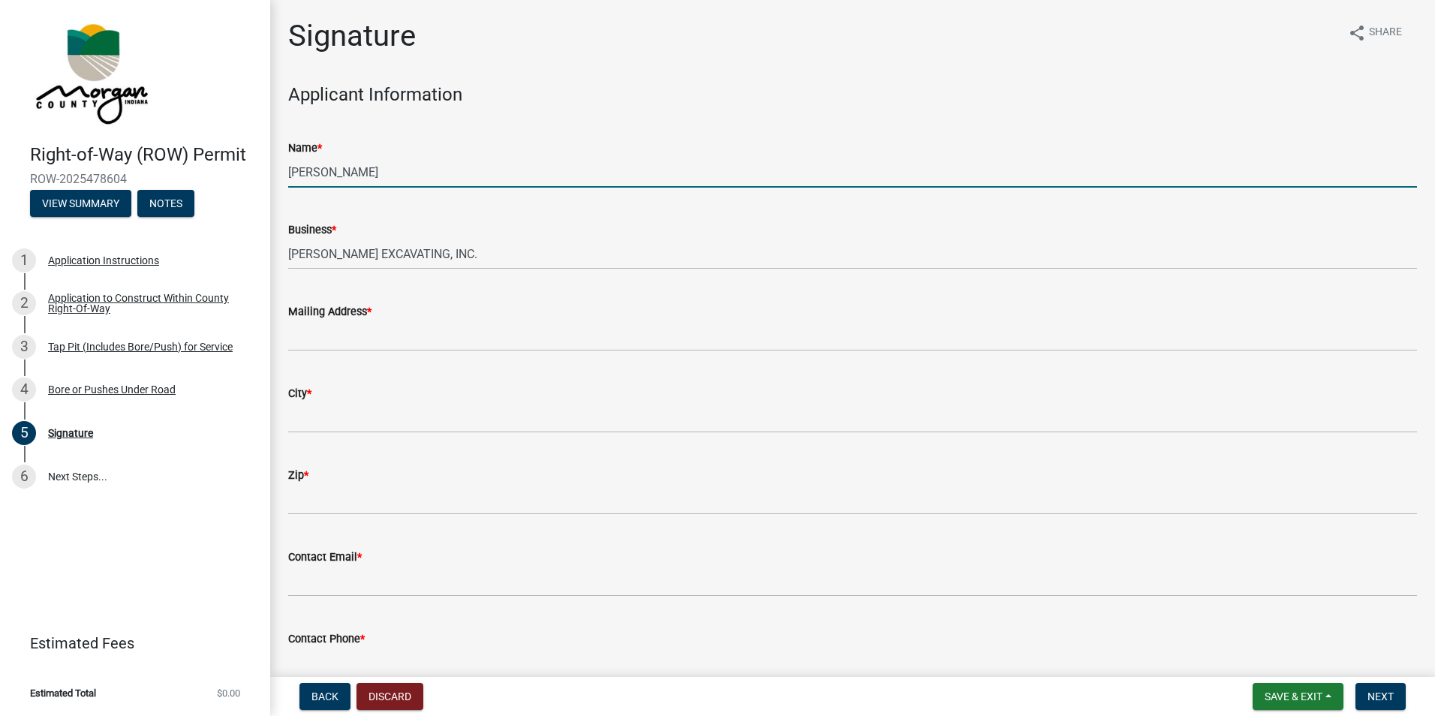
type input "[STREET_ADDRESS]"
type input "[GEOGRAPHIC_DATA],[GEOGRAPHIC_DATA]"
type input "46236"
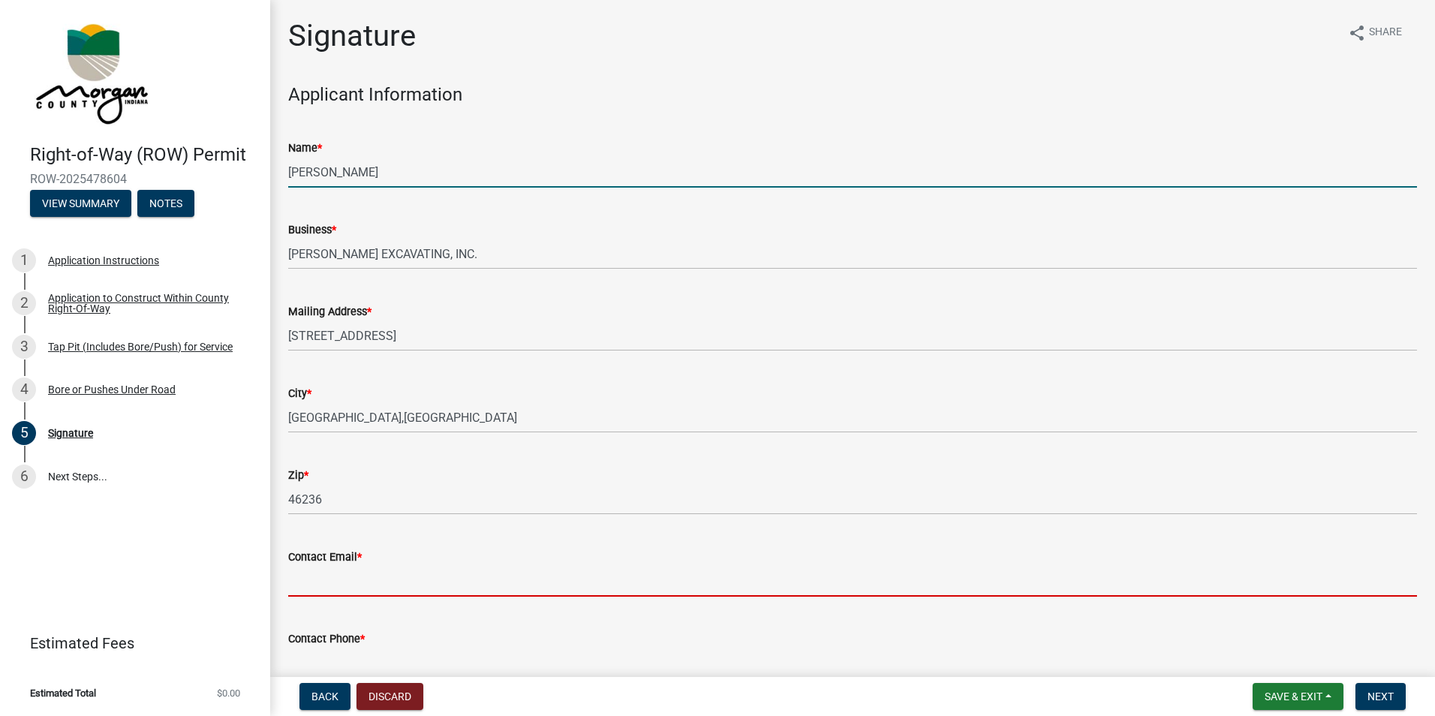
type input "[PERSON_NAME][EMAIL_ADDRESS][DOMAIN_NAME]"
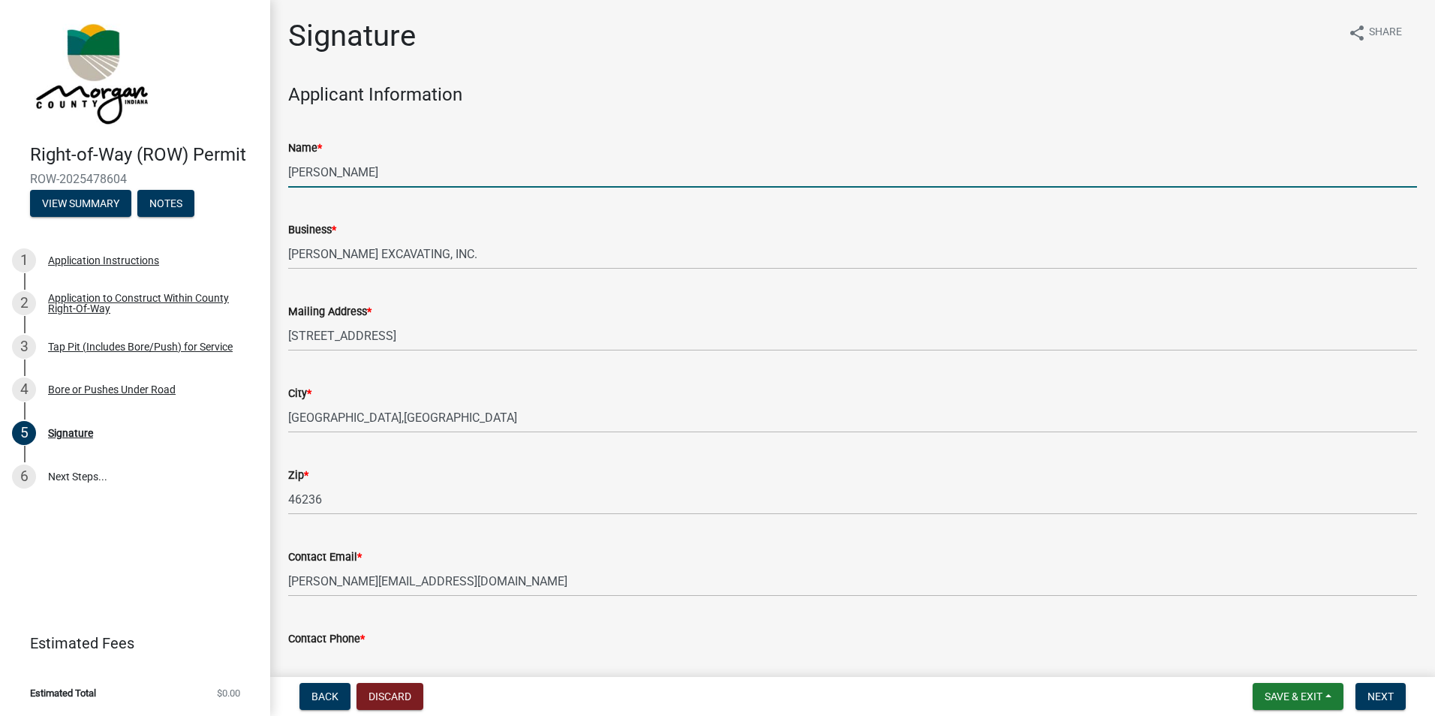
type input "3177105990"
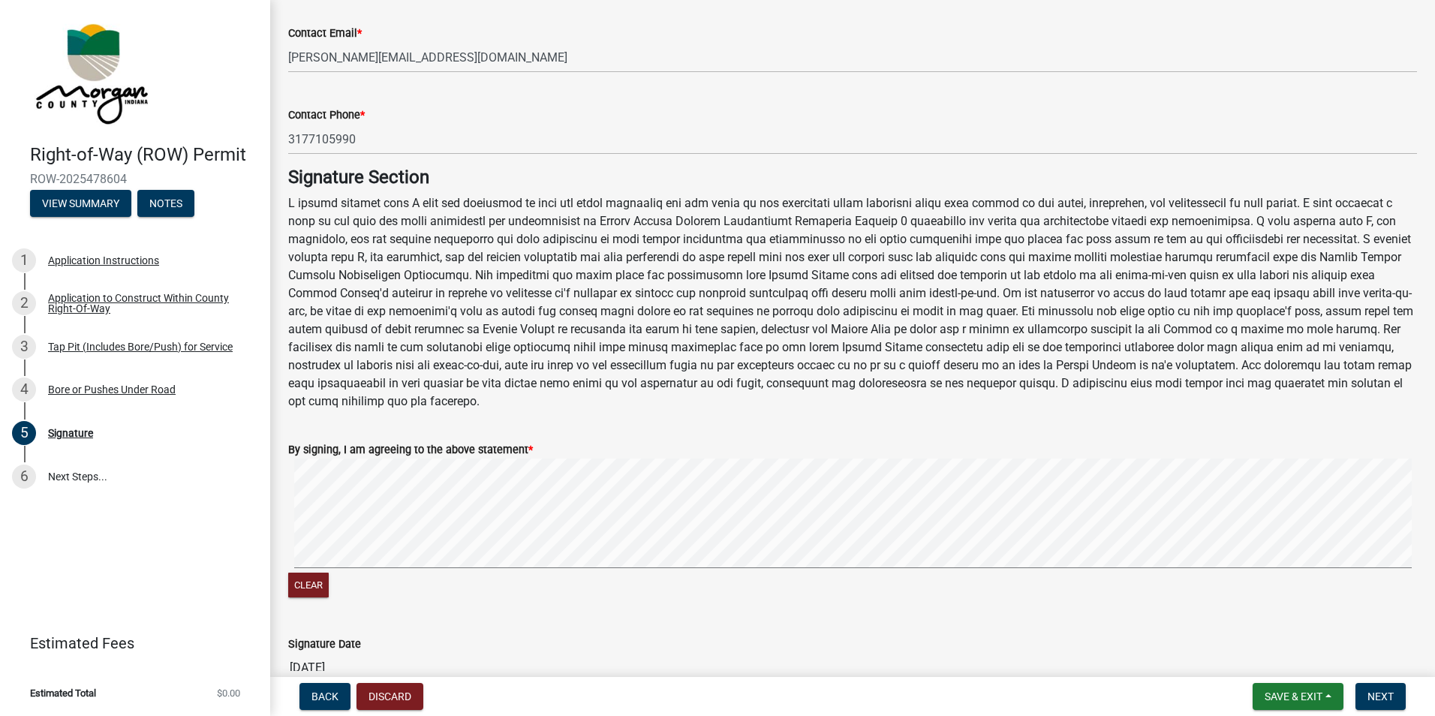
scroll to position [525, 0]
click at [1379, 693] on span "Next" at bounding box center [1380, 696] width 26 height 12
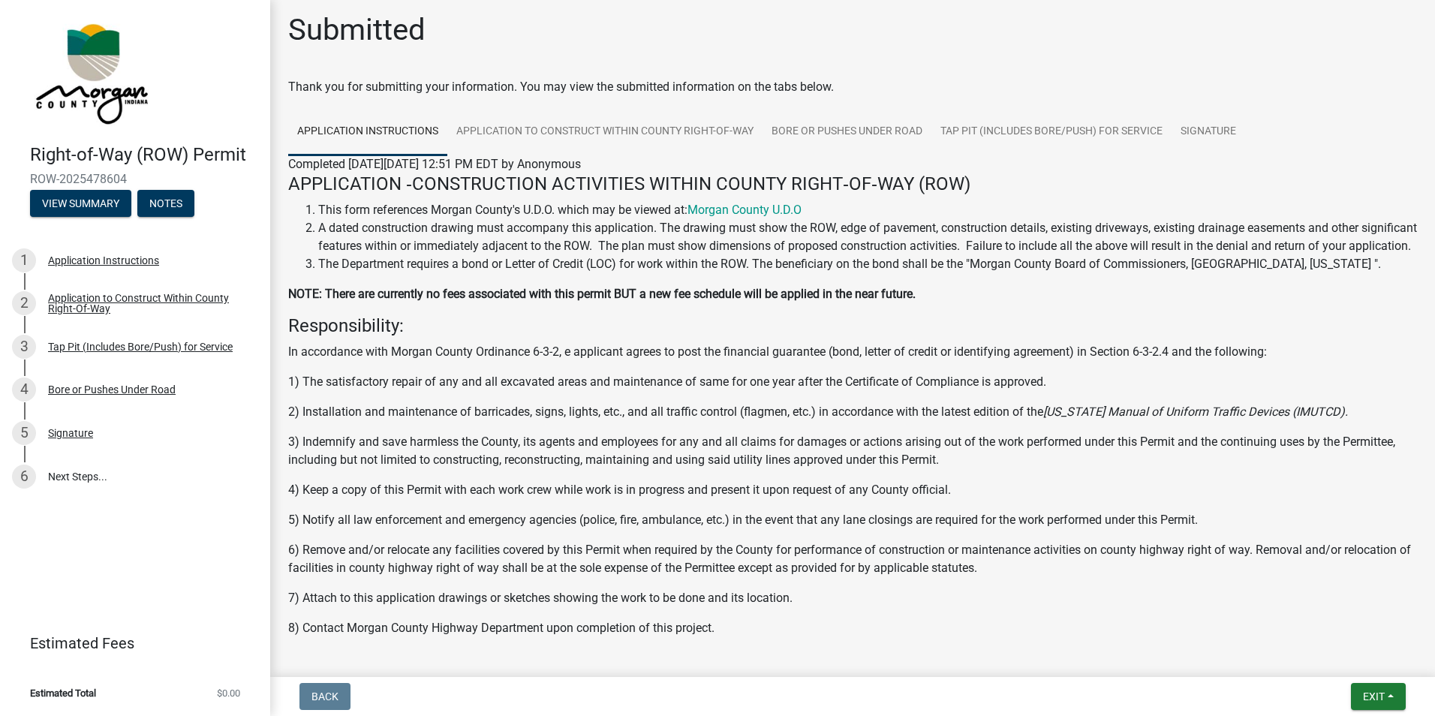
scroll to position [0, 0]
